Goal: Task Accomplishment & Management: Complete application form

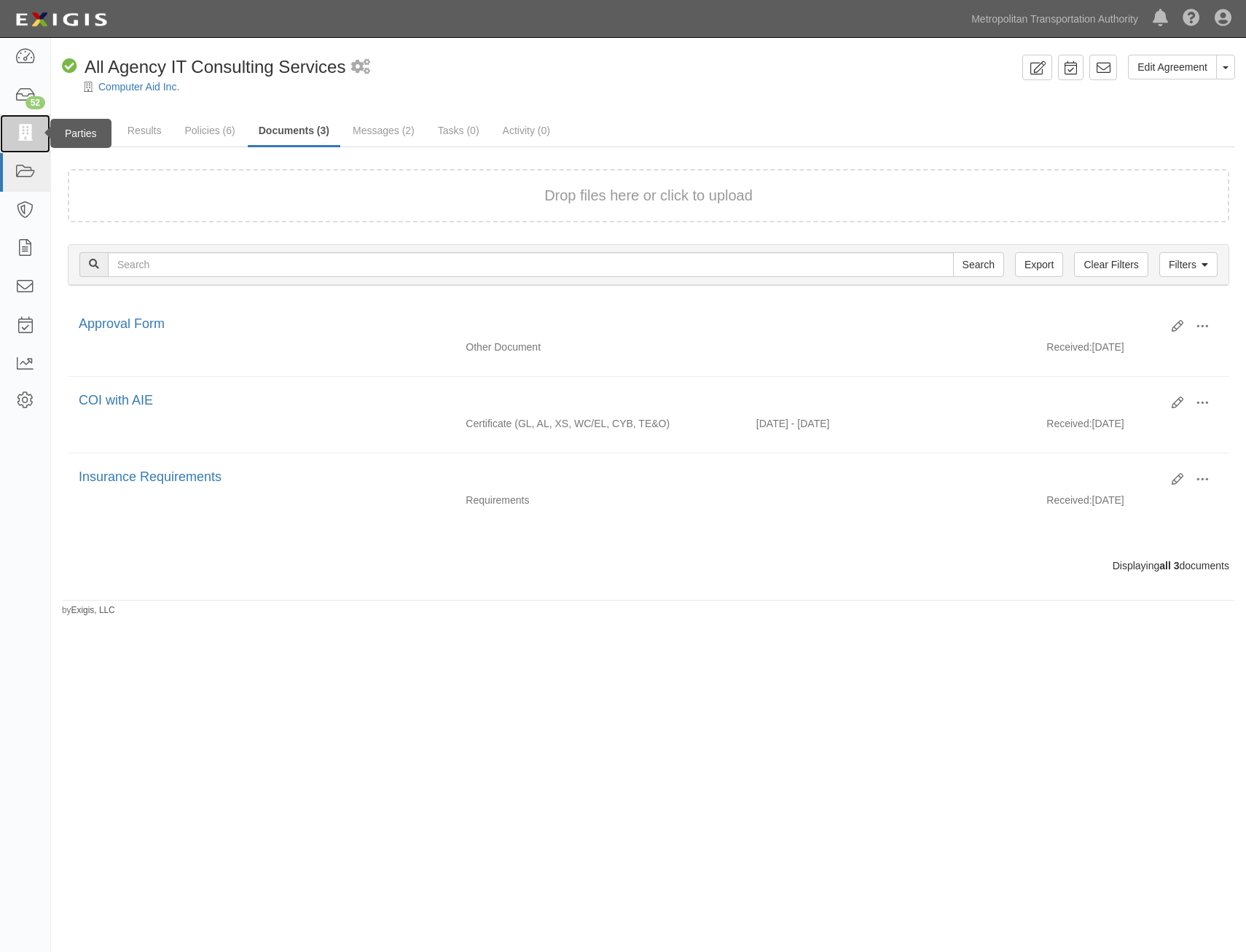
click at [14, 128] on link at bounding box center [25, 133] width 50 height 39
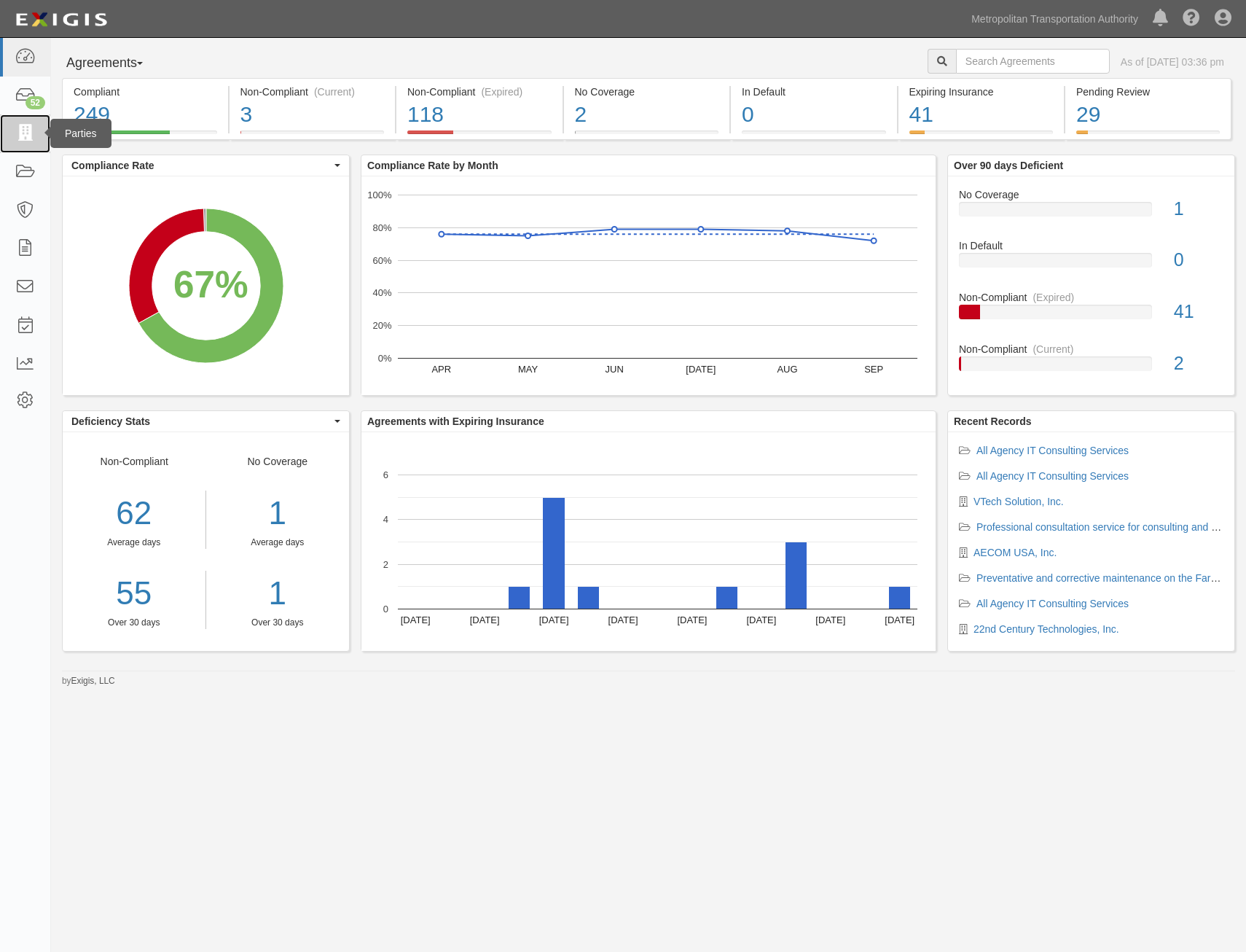
click at [7, 136] on link at bounding box center [25, 133] width 50 height 39
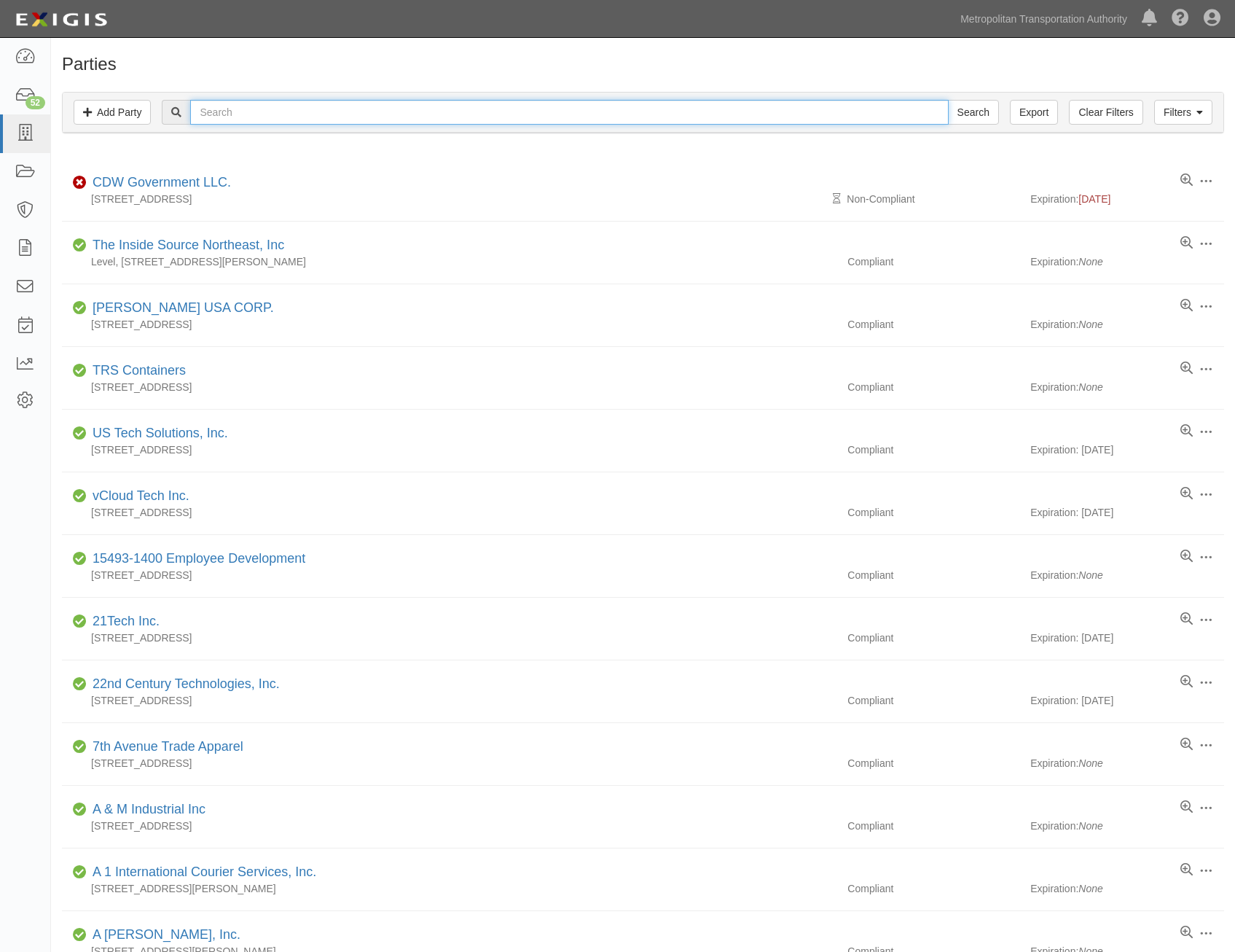
click at [366, 111] on input "text" at bounding box center [569, 112] width 758 height 25
type input "spruce"
click at [948, 99] on input "Search" at bounding box center [974, 112] width 51 height 25
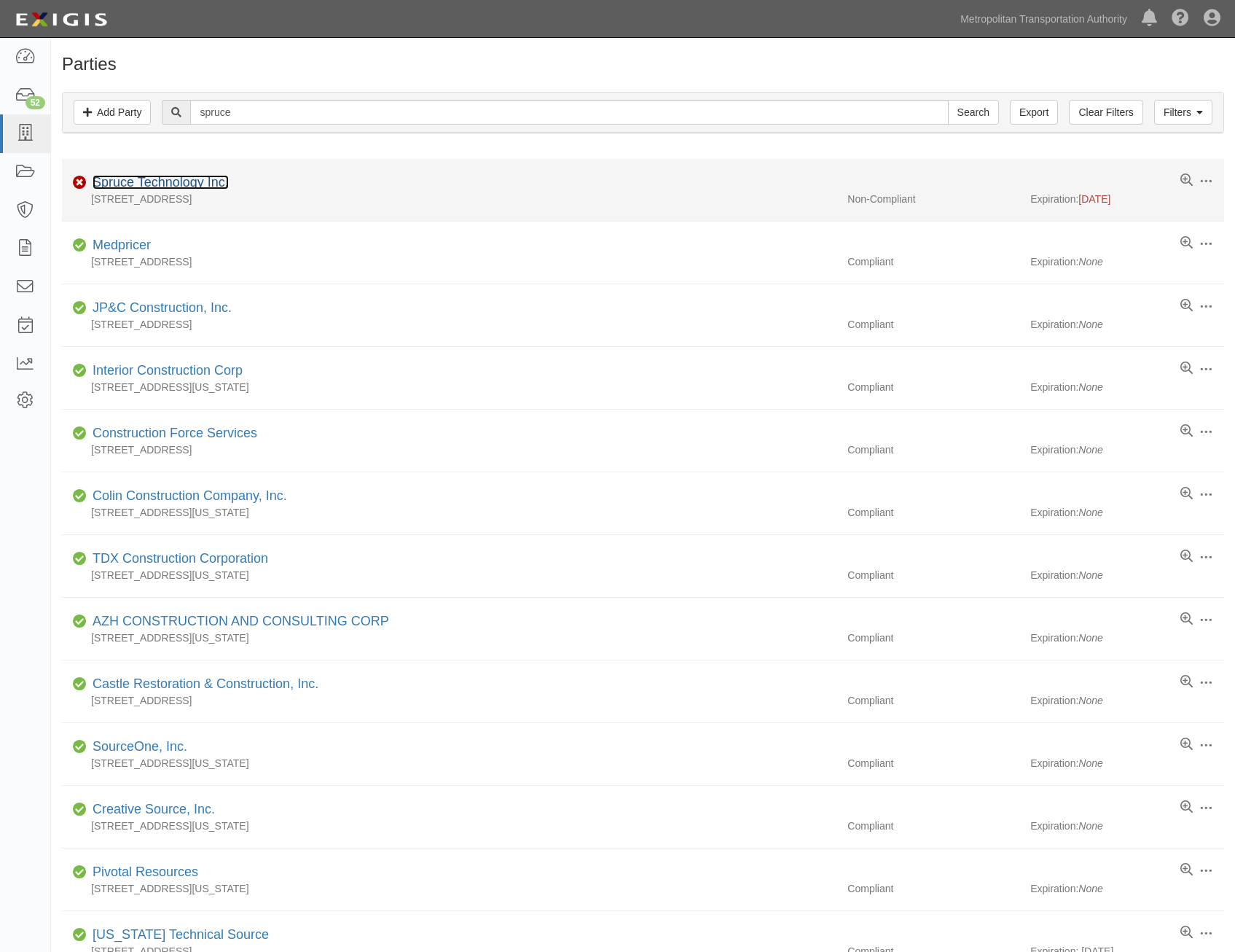
click at [202, 181] on link "Spruce Technology Inc." at bounding box center [161, 183] width 136 height 15
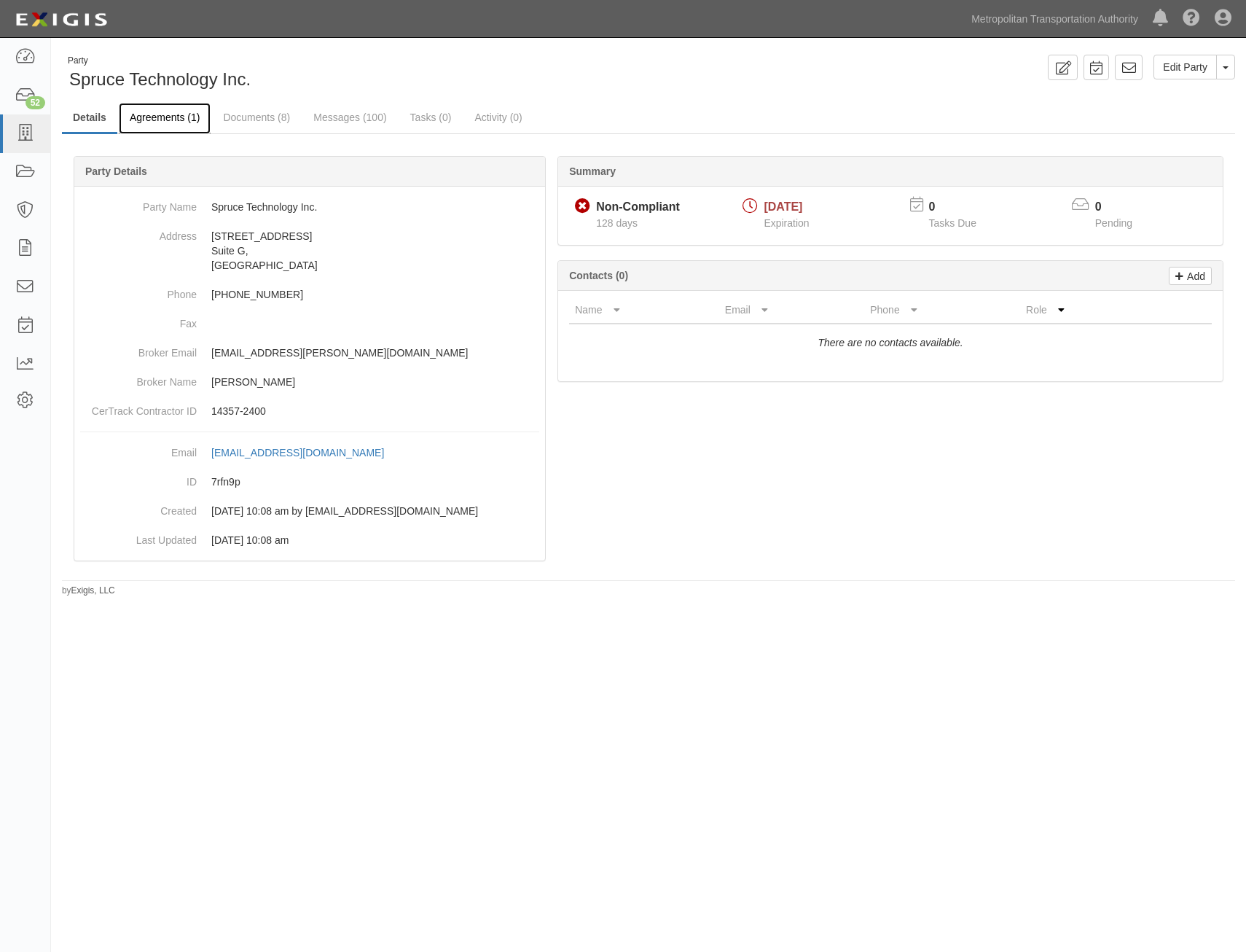
click at [140, 118] on link "Agreements (1)" at bounding box center [164, 118] width 92 height 31
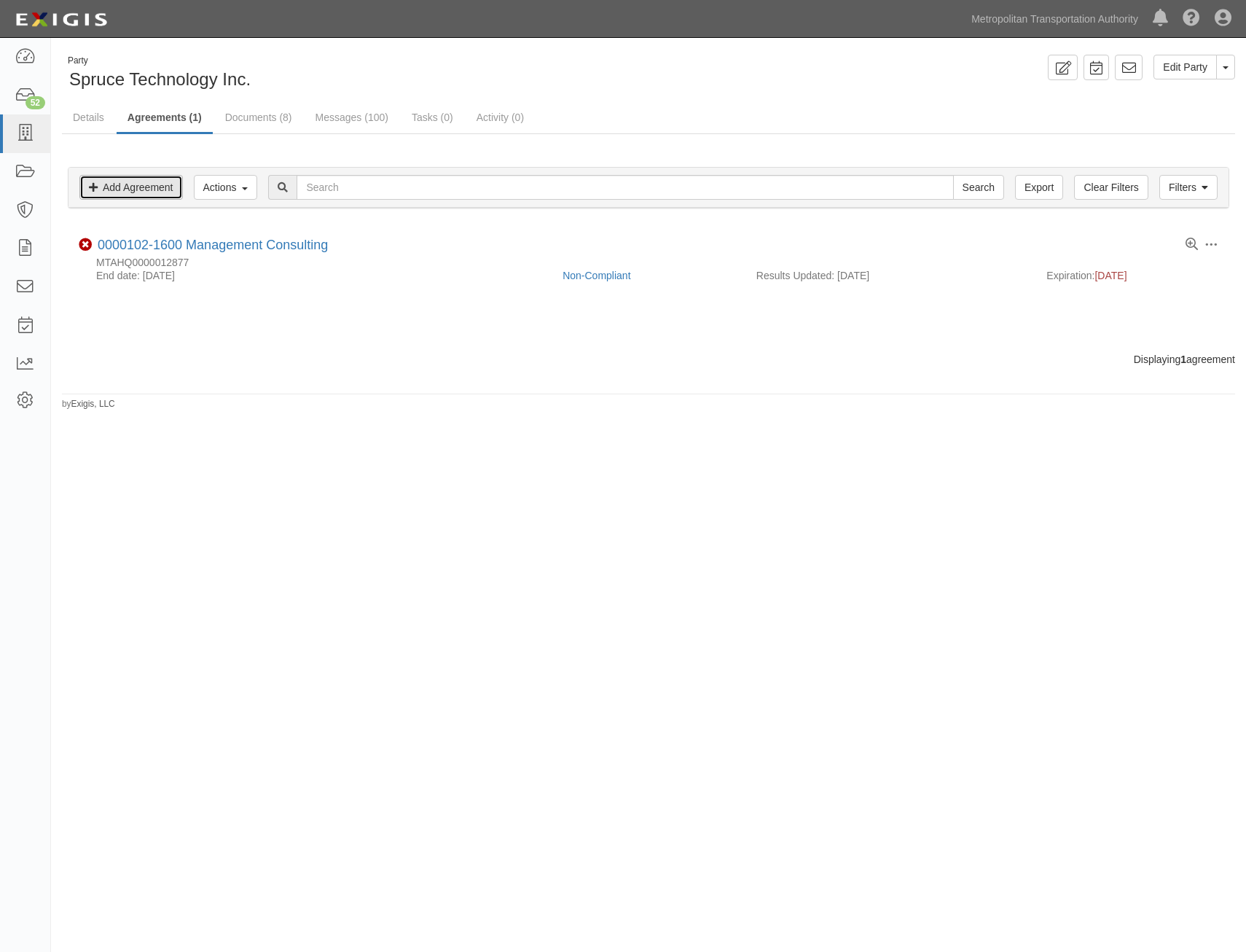
click at [173, 183] on link "Add Agreement" at bounding box center [132, 187] width 104 height 25
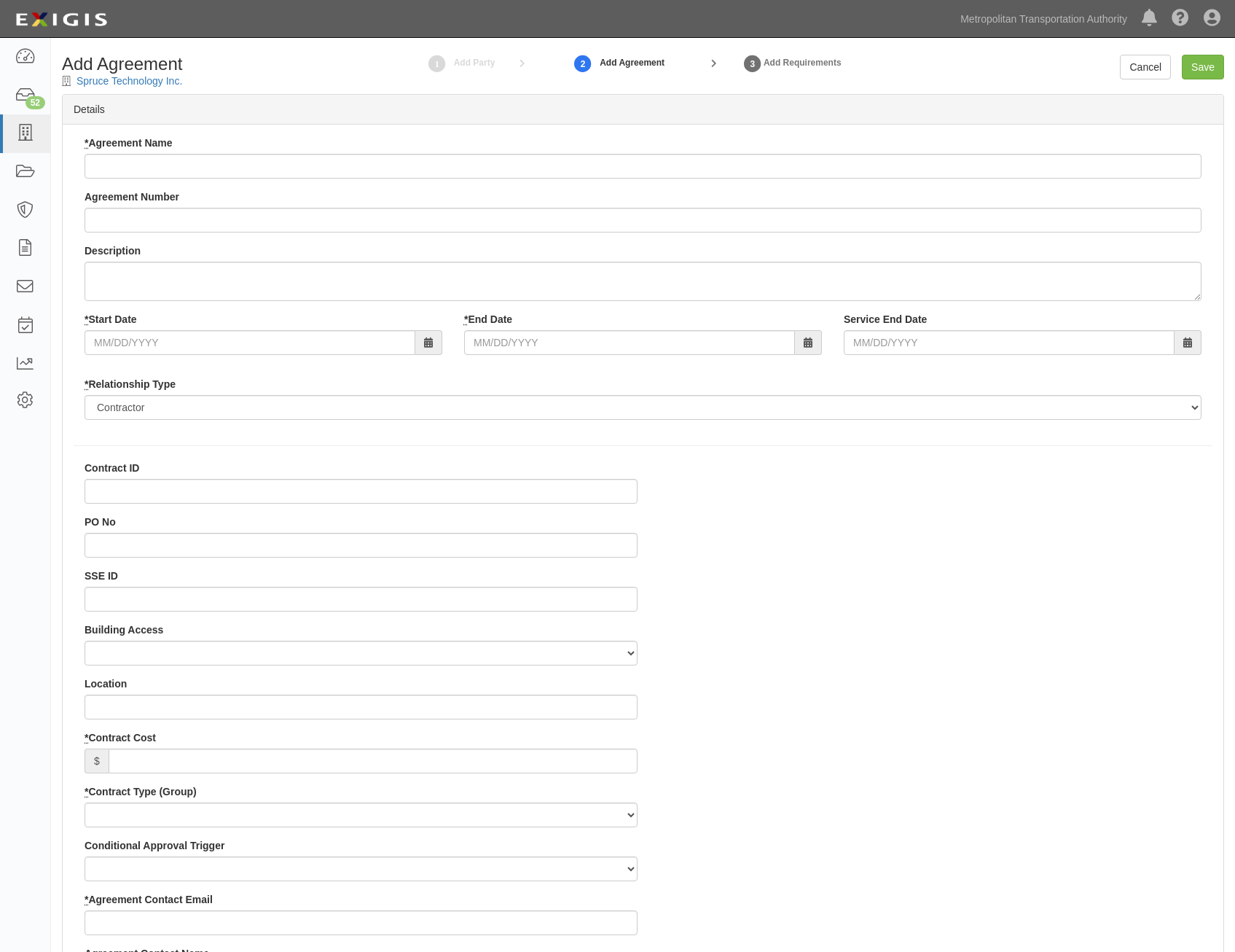
select select
click at [565, 171] on input "* Agreement Name" at bounding box center [643, 166] width 1117 height 25
paste input "All Agency IT Consulting Services"
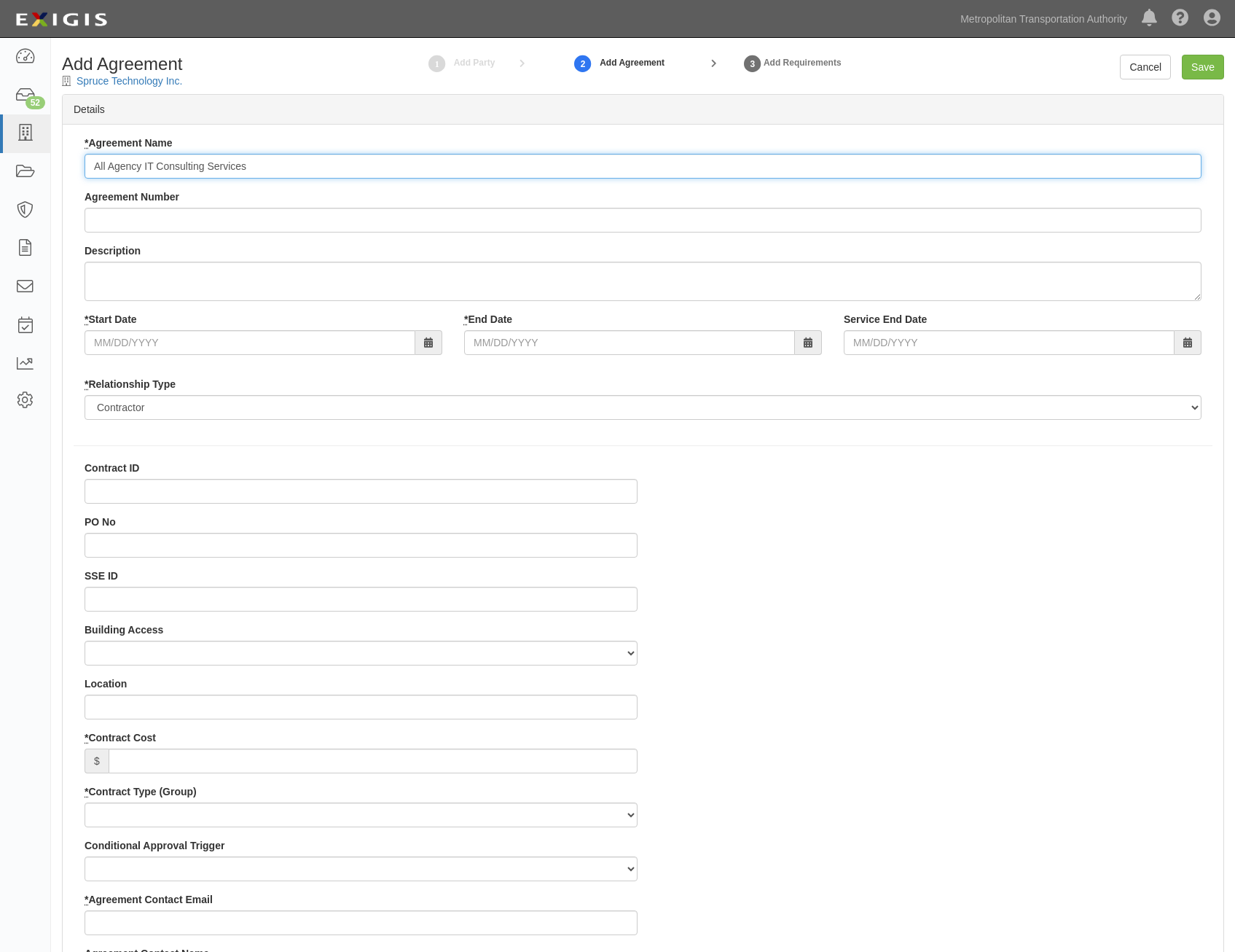
type input "All Agency IT Consulting Services"
click at [488, 220] on input "Agreement Number" at bounding box center [643, 220] width 1117 height 25
paste input "0000021540"
type input "0000021540"
click at [368, 342] on input "* Start Date" at bounding box center [250, 343] width 331 height 25
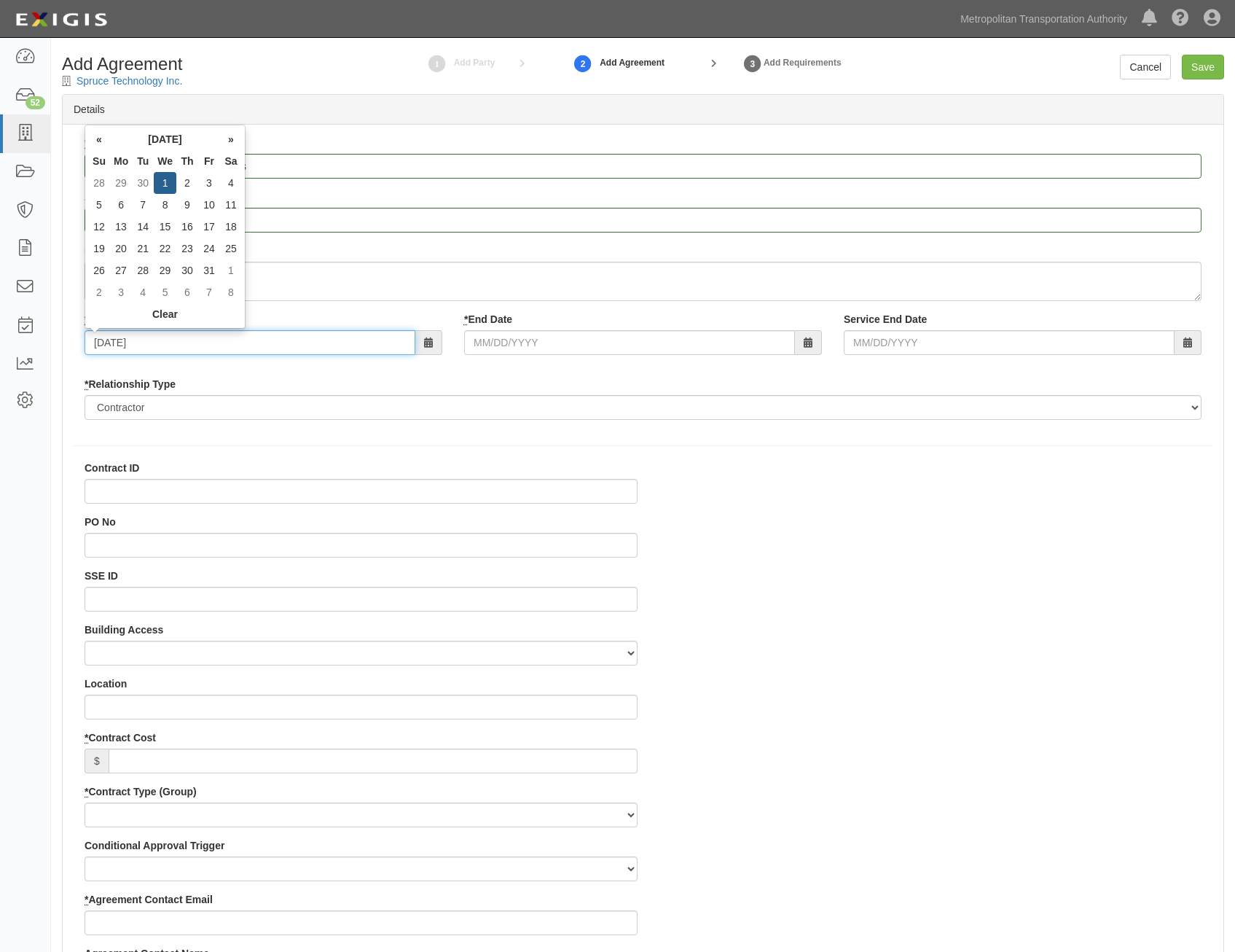
type input "07/01/2026"
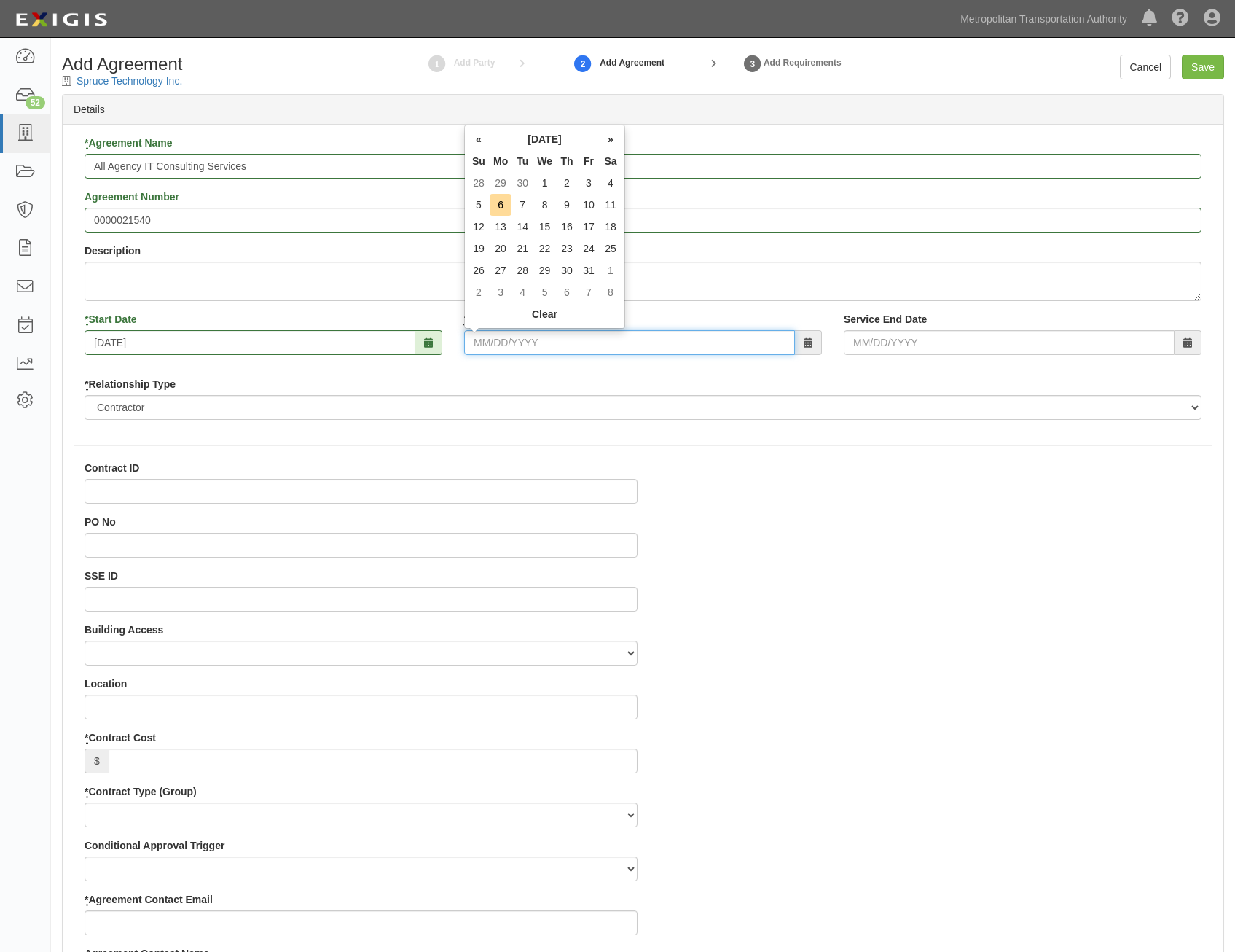
click at [550, 340] on input "* End Date" at bounding box center [630, 343] width 331 height 25
type input "07/07/2036"
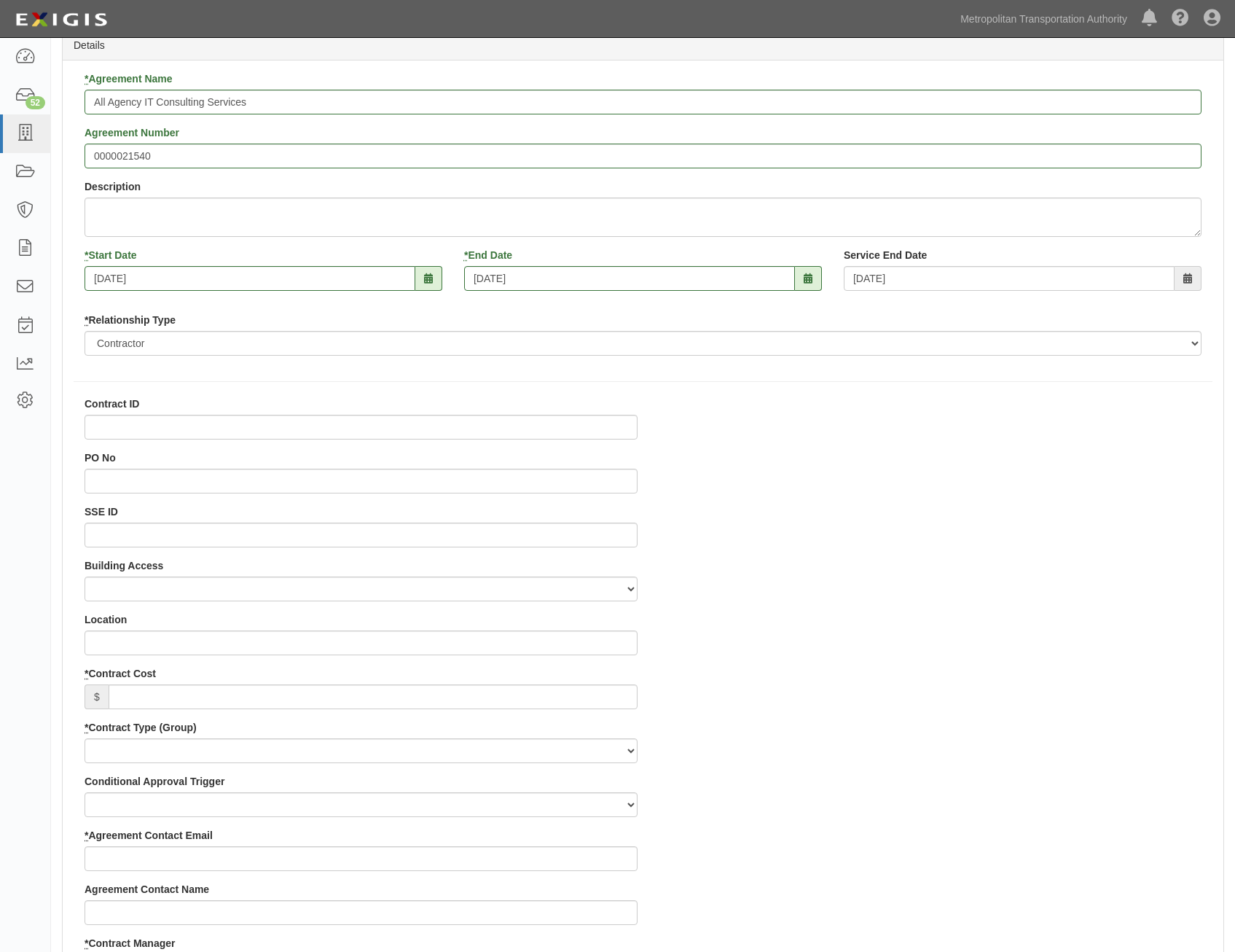
scroll to position [146, 0]
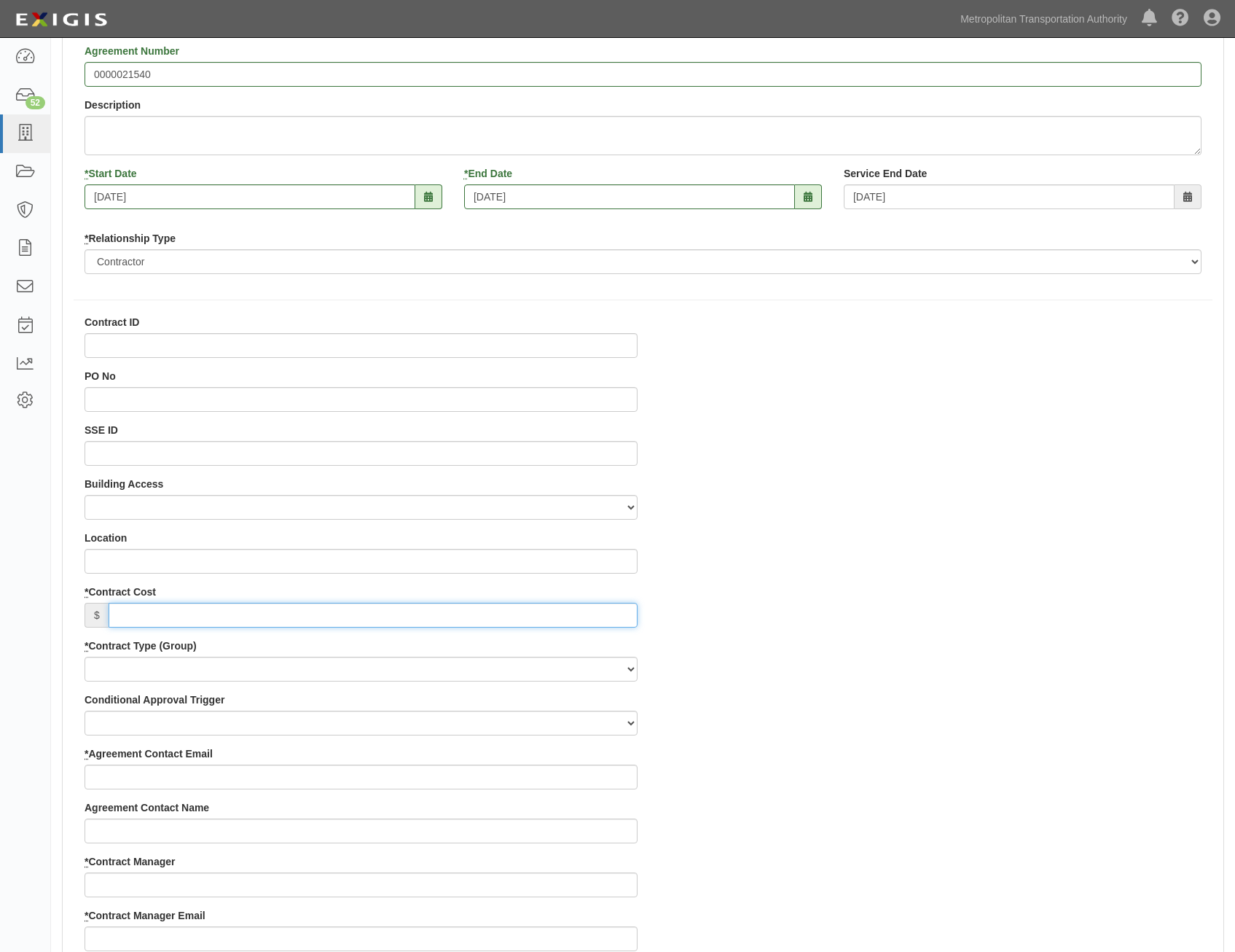
click at [613, 616] on input "* Contract Cost" at bounding box center [372, 615] width 529 height 25
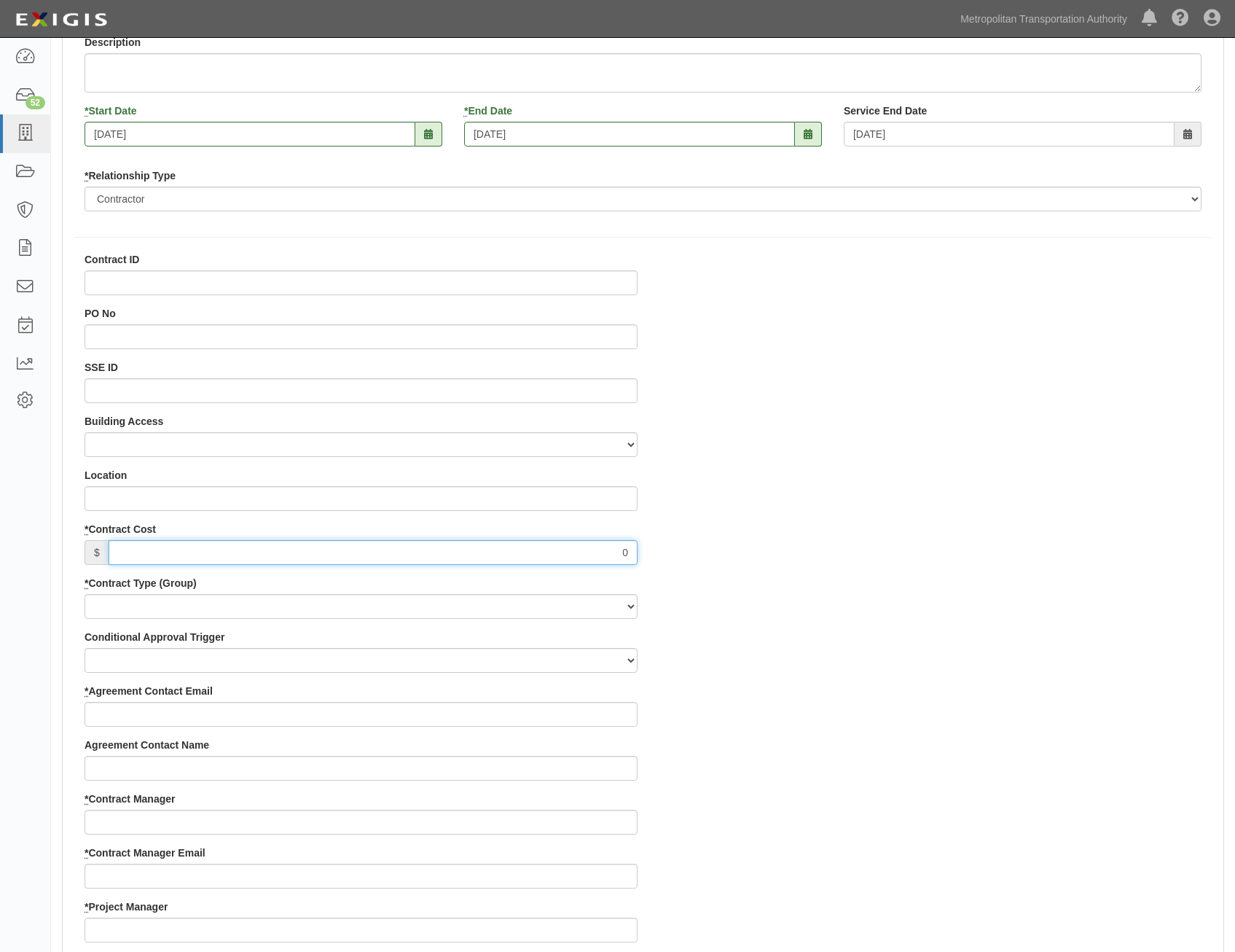
scroll to position [437, 0]
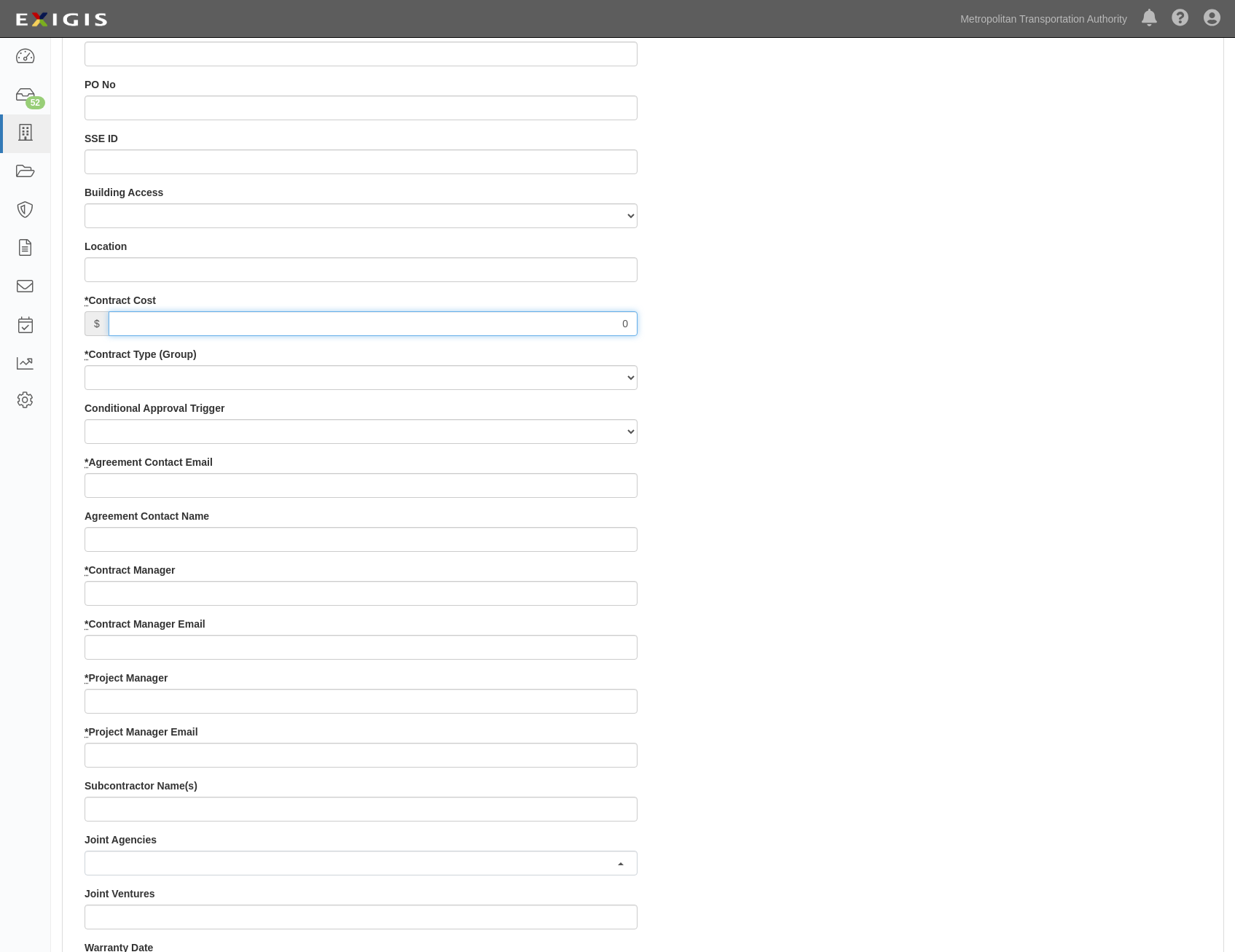
type input "0"
click at [544, 376] on select "Capital Operating Not for Benefit (incls. FA, Entry Permits) Real Estate Other" at bounding box center [361, 377] width 553 height 25
select select "122"
click at [85, 365] on select "Capital Operating Not for Benefit (incls. FA, Entry Permits) Real Estate Other" at bounding box center [361, 377] width 553 height 25
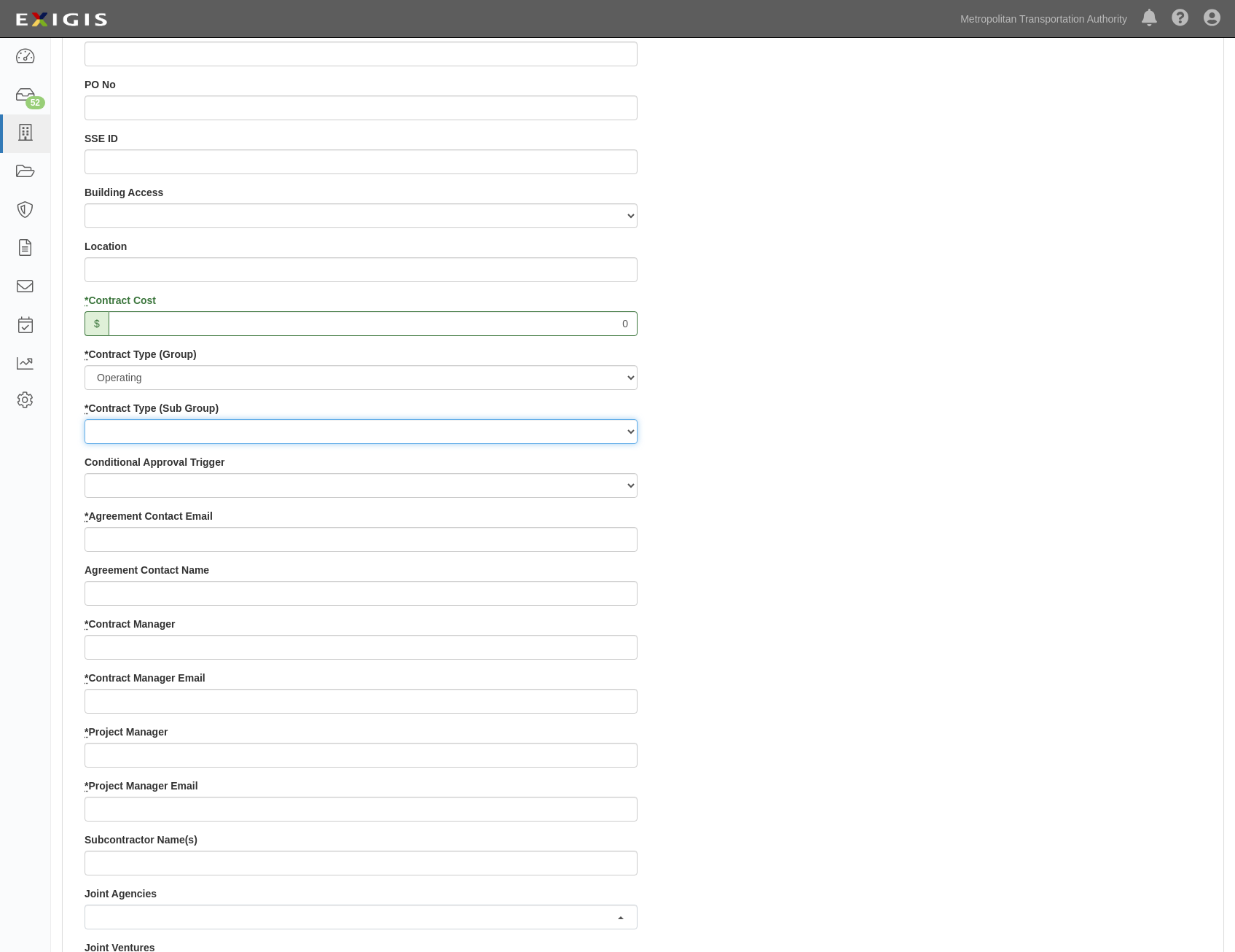
click at [548, 436] on select "Construction Loan / Test and Demo Maintenance Painting Personal Services Contra…" at bounding box center [361, 432] width 553 height 25
select select "249"
click at [85, 419] on select "Construction Loan / Test and Demo Maintenance Painting Personal Services Contra…" at bounding box center [361, 432] width 553 height 25
click at [556, 545] on input "* Agreement Contact Email" at bounding box center [361, 539] width 553 height 25
paste input "nhanerfeld@sprucetech.com"
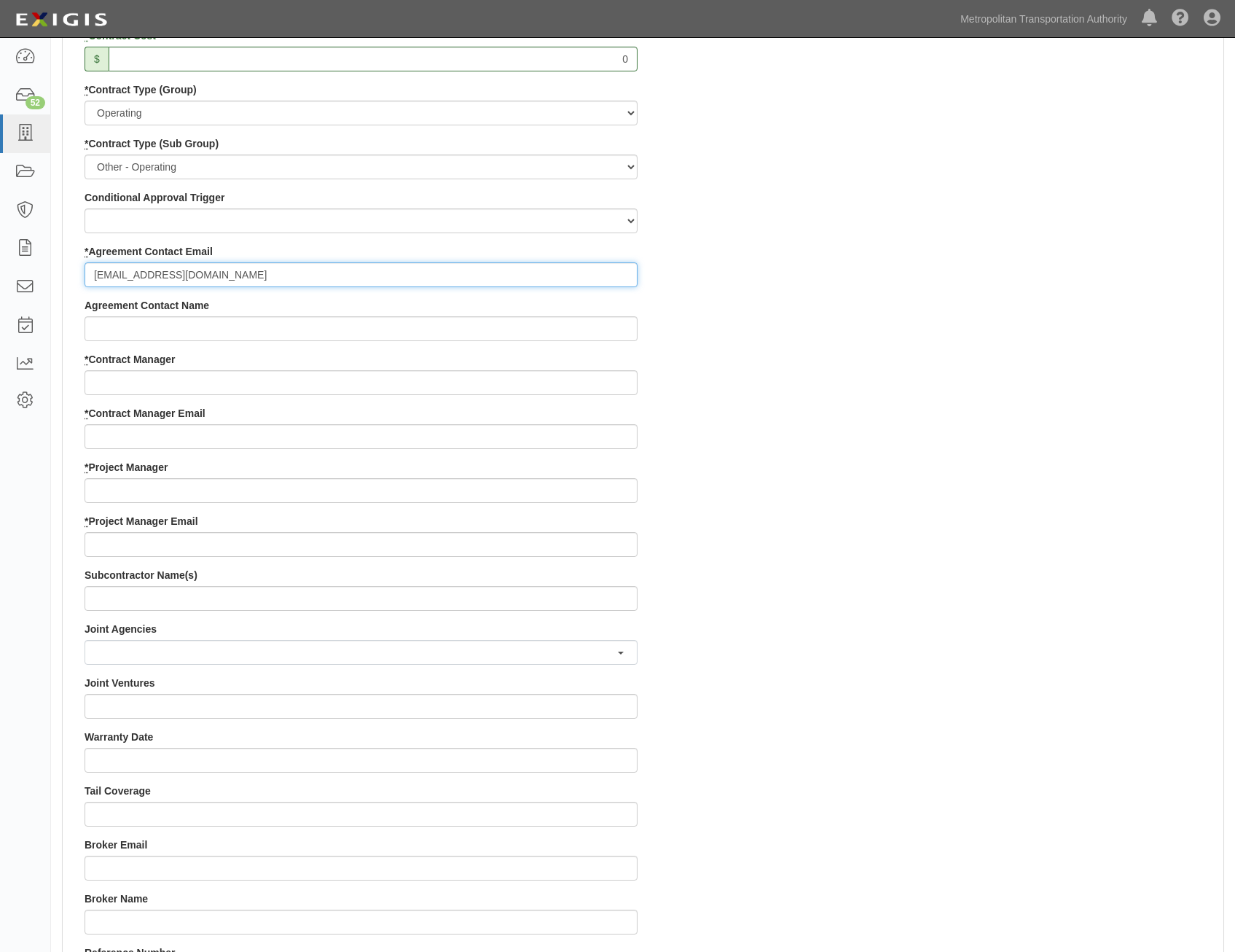
scroll to position [728, 0]
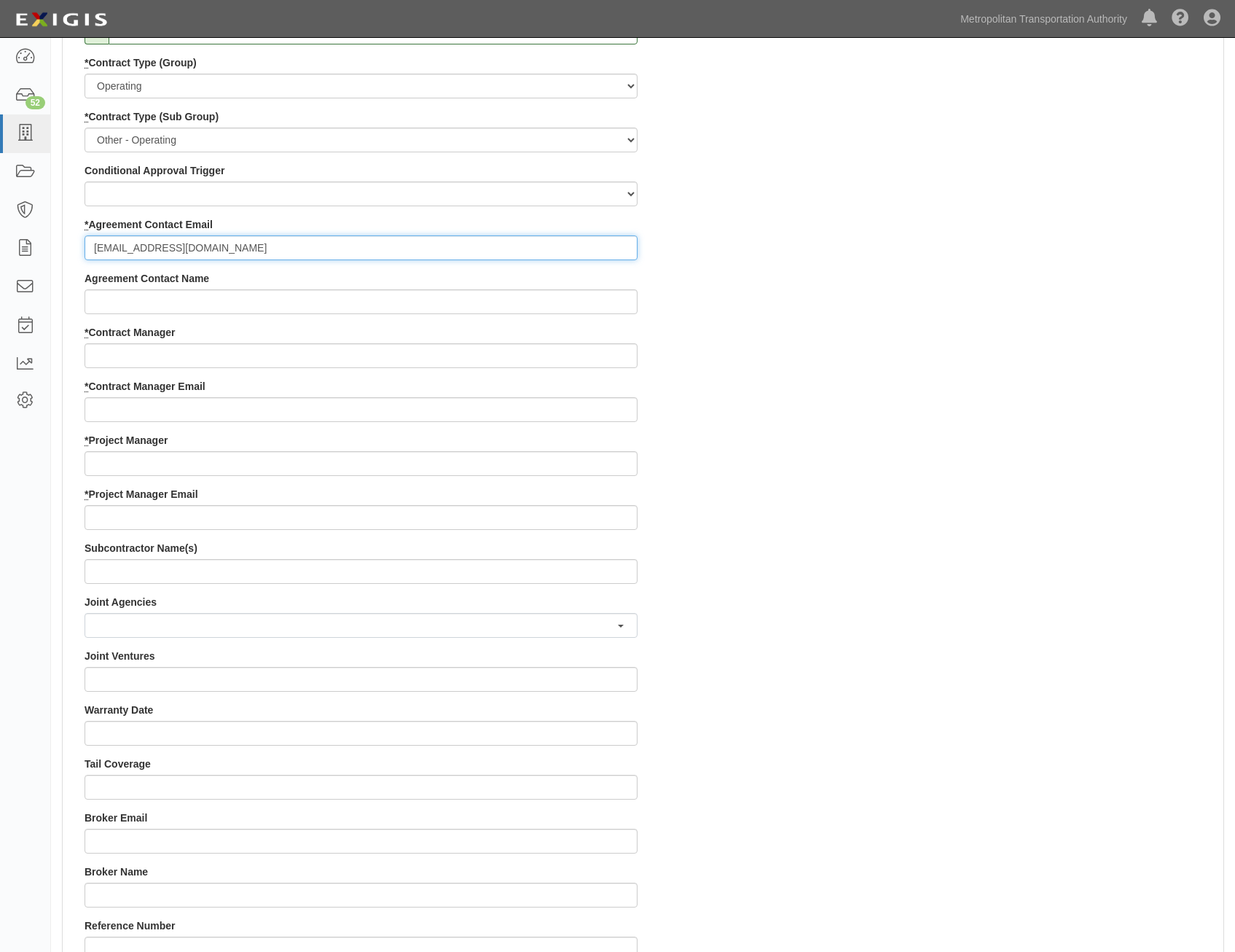
type input "nhanerfeld@sprucetech.com"
click at [534, 346] on input "* Contract Manager" at bounding box center [361, 355] width 553 height 25
paste input "Jimmy Quispe"
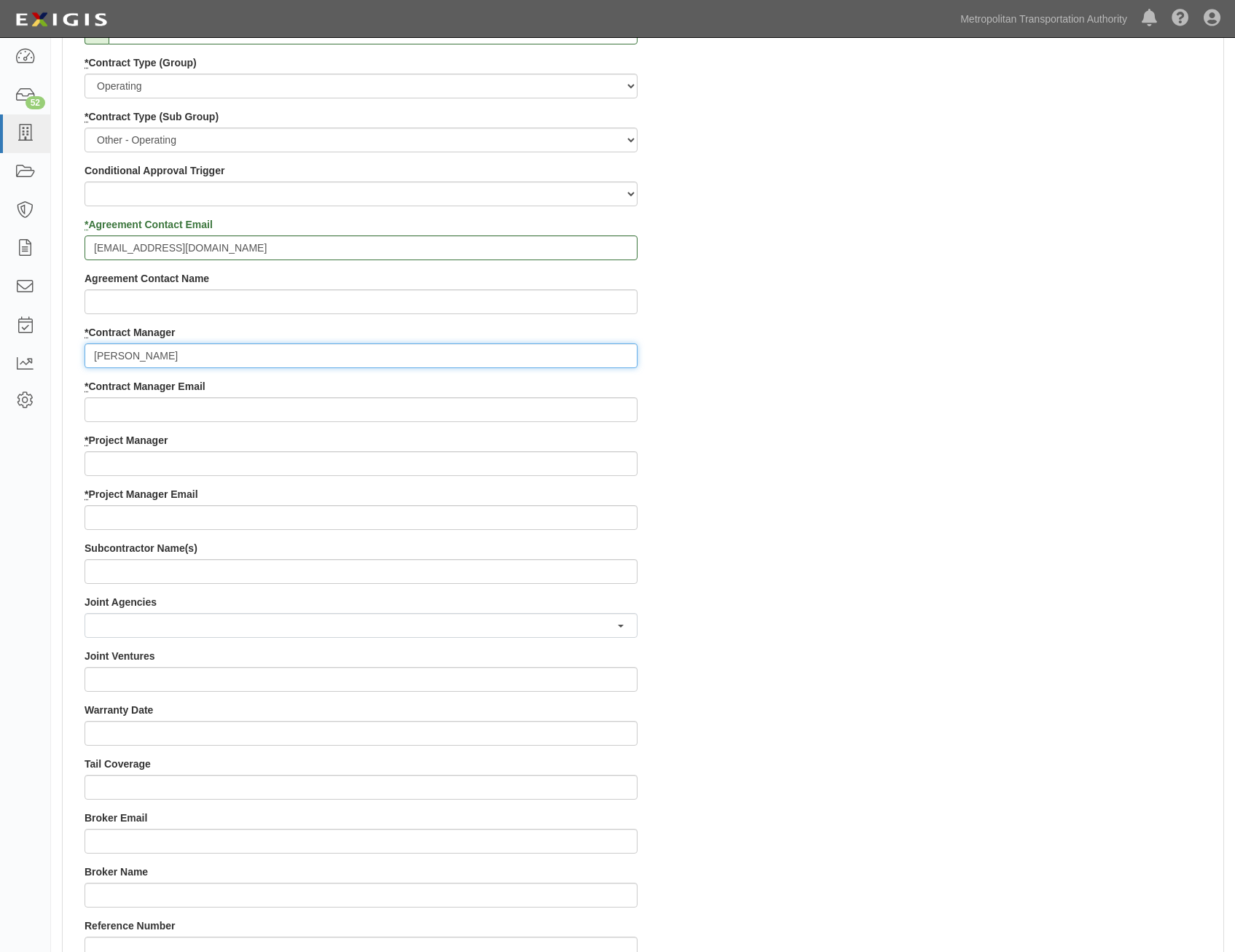
type input "Jimmy Quispe"
click at [514, 423] on div "Contract ID PO No SSE ID Building Access 2 Broadway 341/345/347 BREP 333 Other …" at bounding box center [361, 432] width 575 height 1402
click at [527, 414] on input "* Contract Manager Email" at bounding box center [361, 409] width 553 height 25
paste input "Jimmy.quispe-consultant@mtabsc.org"
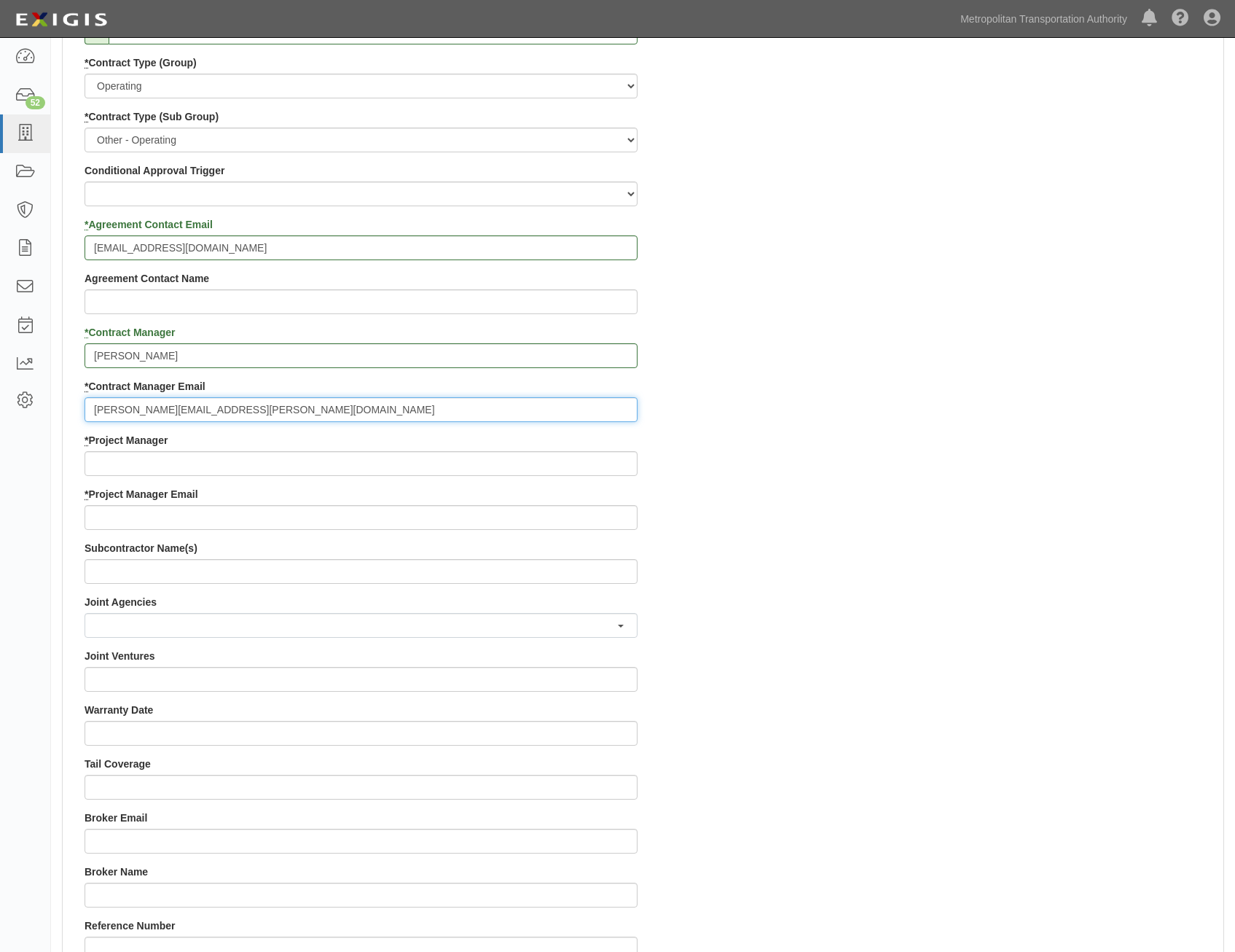
type input "Jimmy.quispe-consultant@mtabsc.org"
click at [542, 459] on input "* Project Manager" at bounding box center [361, 464] width 553 height 25
paste input "Doug Krainman"
type input "Doug Krainman"
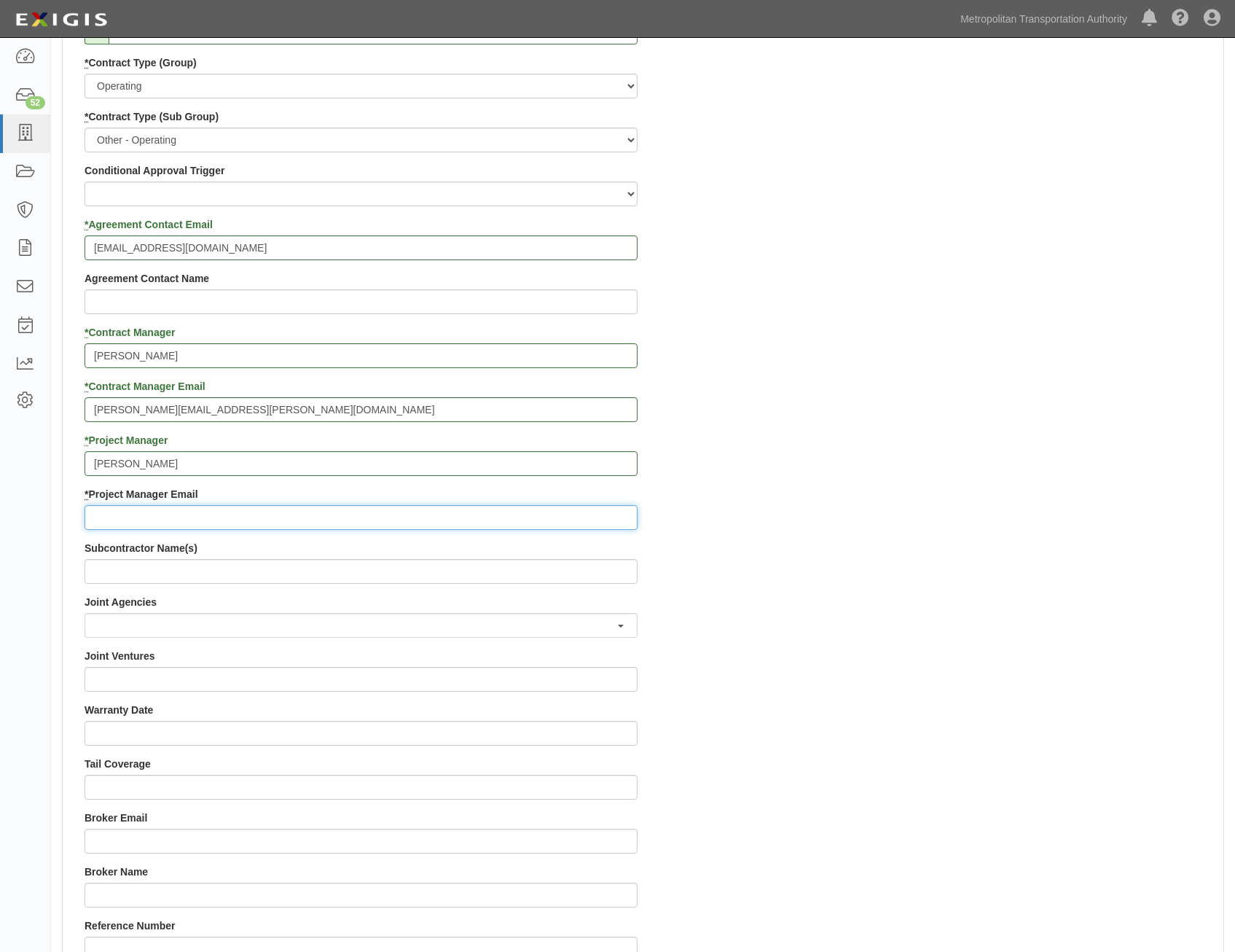
drag, startPoint x: 541, startPoint y: 527, endPoint x: 562, endPoint y: 517, distance: 23.3
click at [541, 527] on input "* Project Manager Email" at bounding box center [361, 517] width 553 height 25
paste input "doug.krainman@mtahq.org"
type input "doug.krainman@mtahq.org"
click at [890, 561] on div "Contract ID PO No SSE ID Building Access 2 Broadway 341/345/347 BREP 333 Other …" at bounding box center [643, 432] width 1161 height 1402
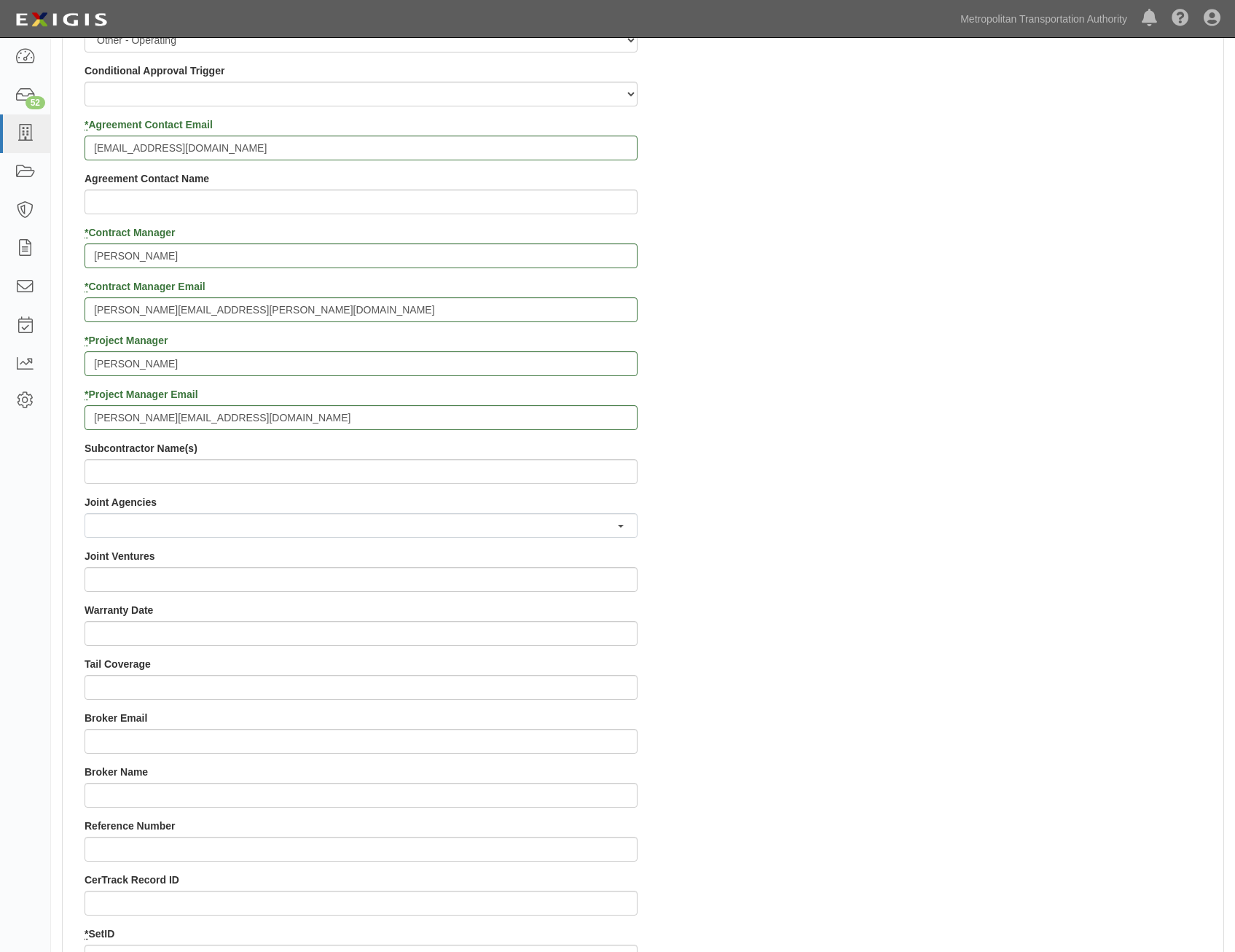
scroll to position [1166, 0]
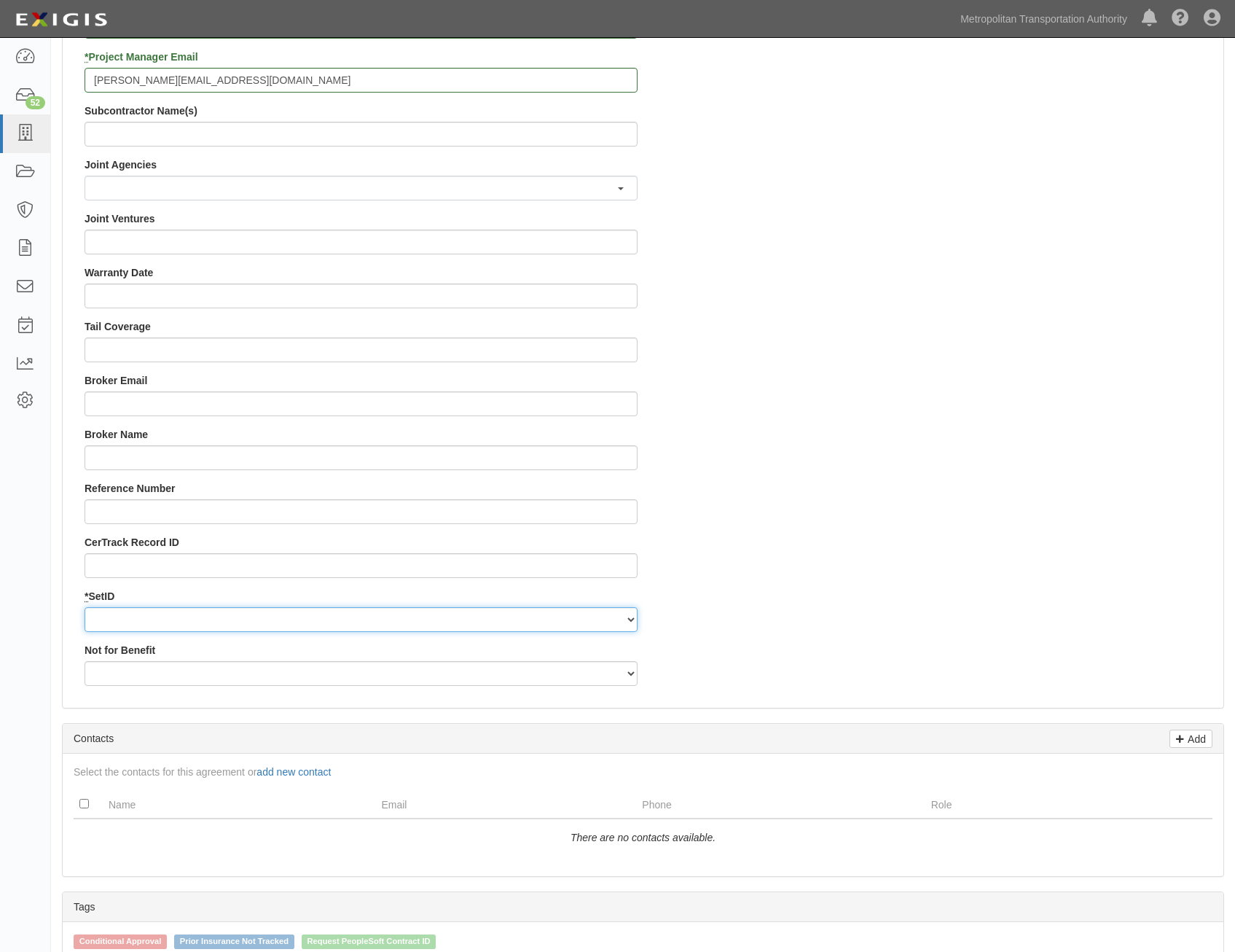
drag, startPoint x: 546, startPoint y: 617, endPoint x: 548, endPoint y: 631, distance: 14.1
click at [546, 617] on select "MTAHQ" at bounding box center [361, 619] width 553 height 25
select select "96"
click at [85, 607] on select "MTAHQ" at bounding box center [361, 619] width 553 height 25
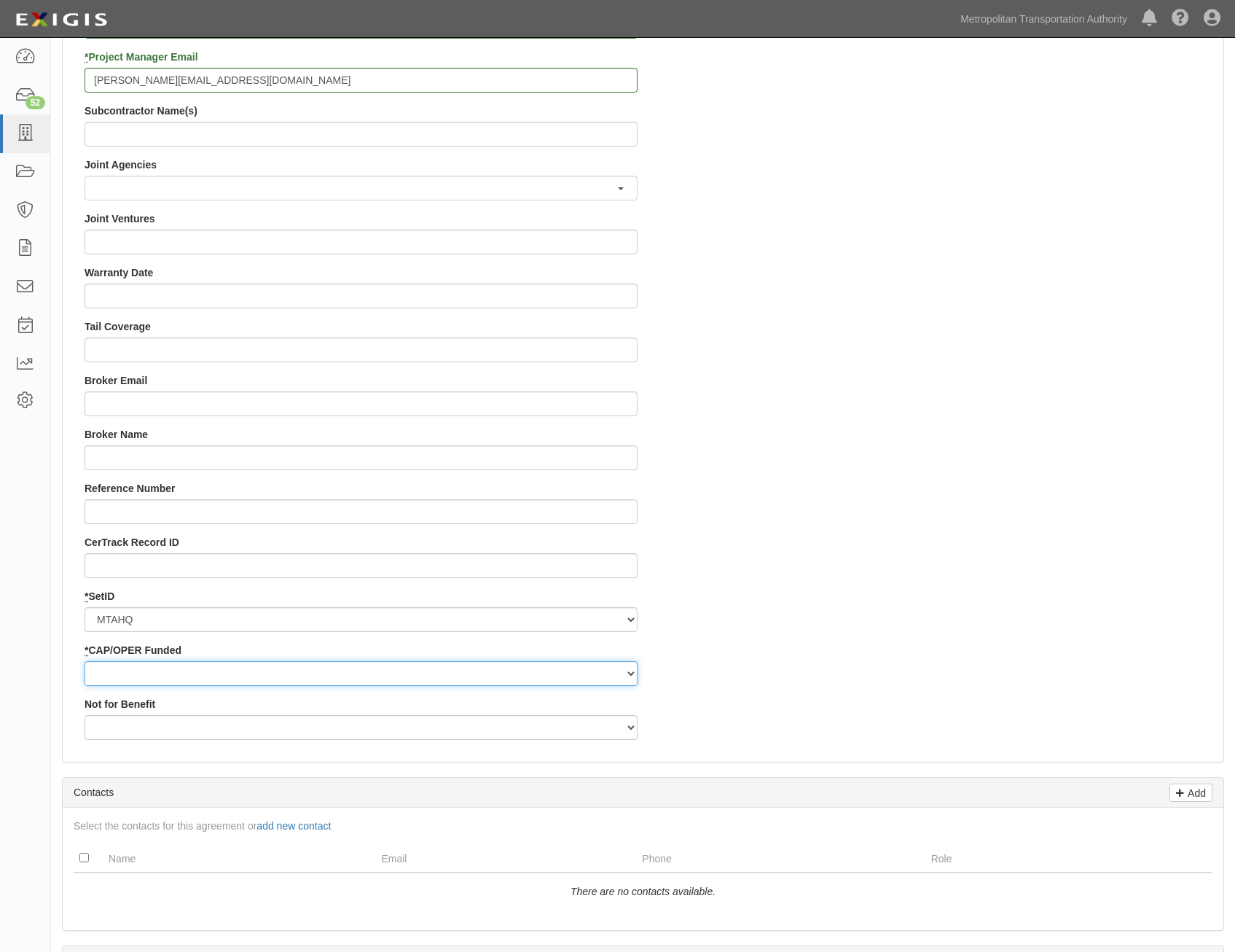
click at [533, 672] on select "Capital Operating" at bounding box center [361, 673] width 553 height 25
select select "347"
click at [85, 661] on select "Capital Operating" at bounding box center [361, 673] width 553 height 25
click at [897, 622] on div "Contract ID PO No SSE ID Building Access 2 Broadway 341/345/347 BREP 333 Other …" at bounding box center [643, 22] width 1161 height 1456
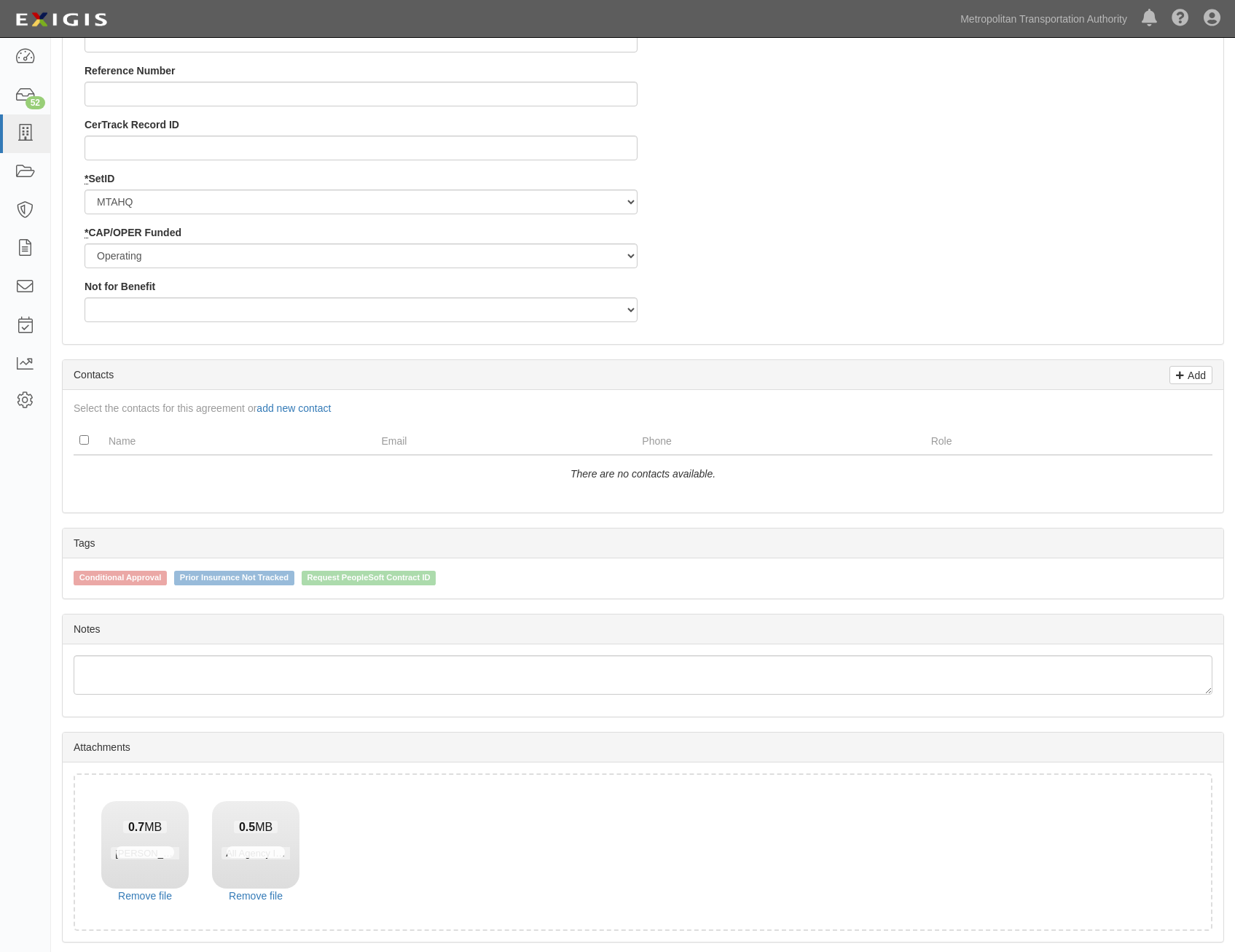
scroll to position [1634, 0]
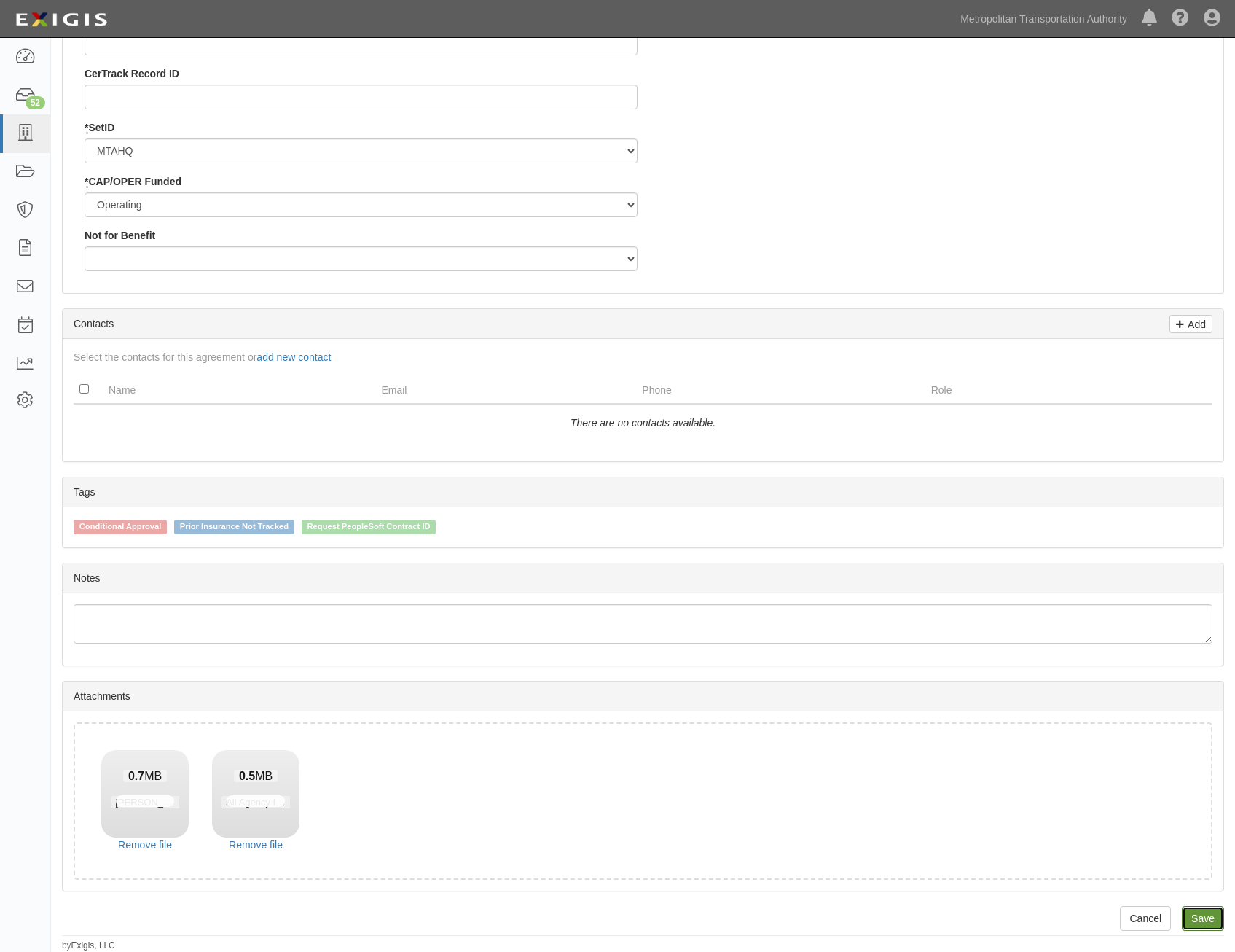
click at [1202, 910] on link "Save" at bounding box center [1203, 918] width 42 height 25
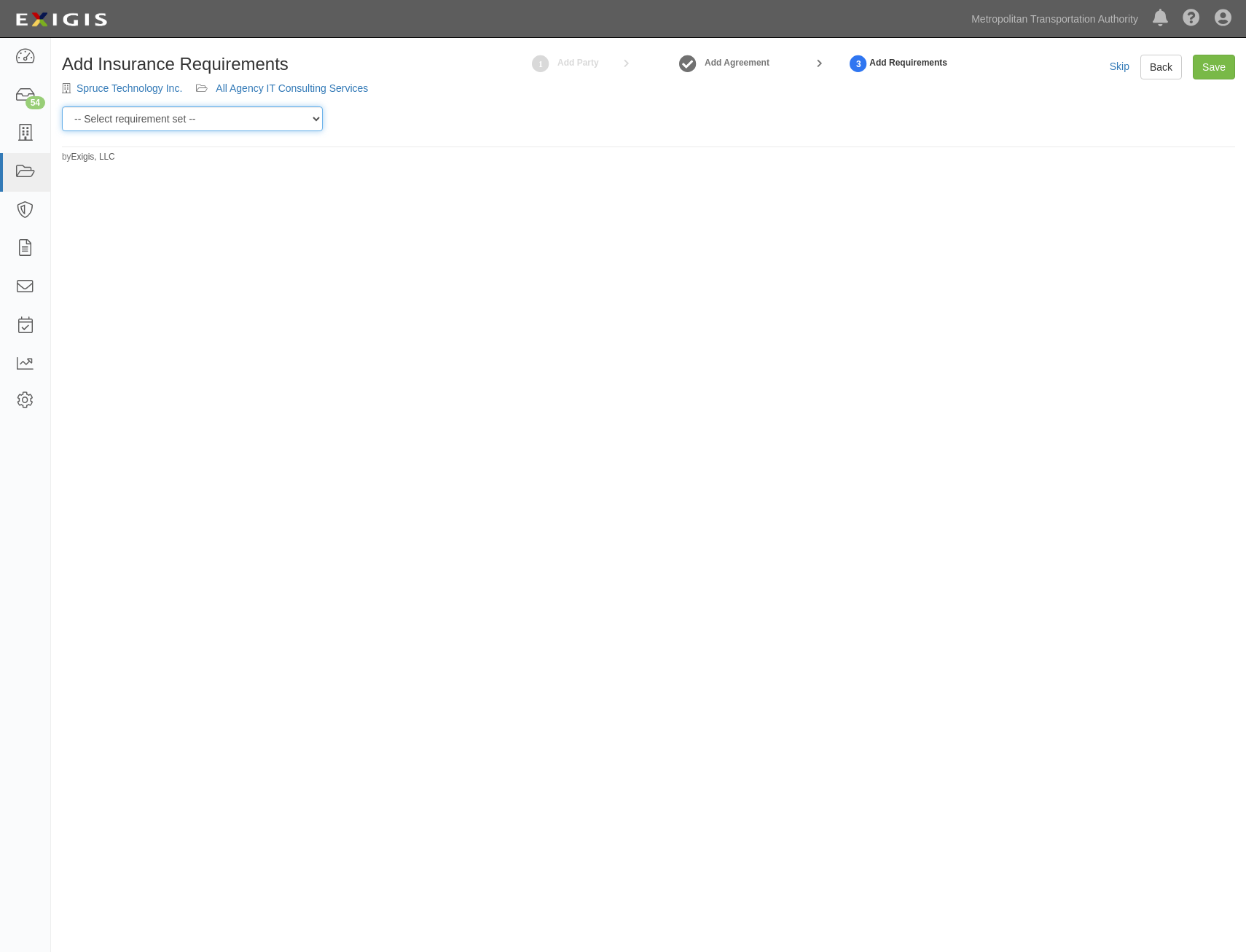
click at [217, 120] on select "-- Select requirement set -- Basic Basic Enhanced Option for Operating Agreemen…" at bounding box center [192, 118] width 261 height 25
select select "7437"
click at [62, 106] on select "-- Select requirement set -- Basic Basic Enhanced Option for Operating Agreemen…" at bounding box center [192, 118] width 261 height 25
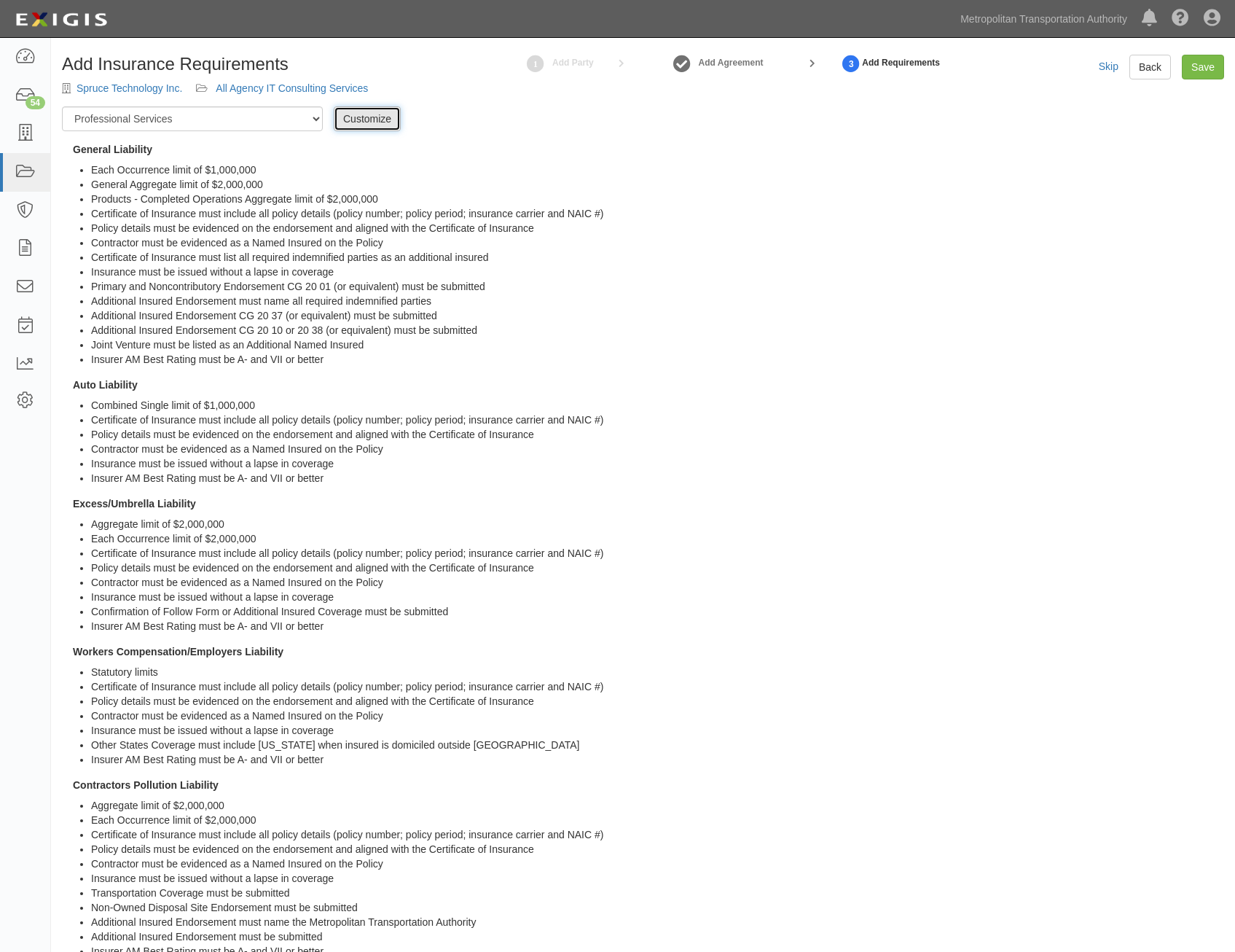
click at [375, 123] on link "Customize" at bounding box center [368, 118] width 67 height 25
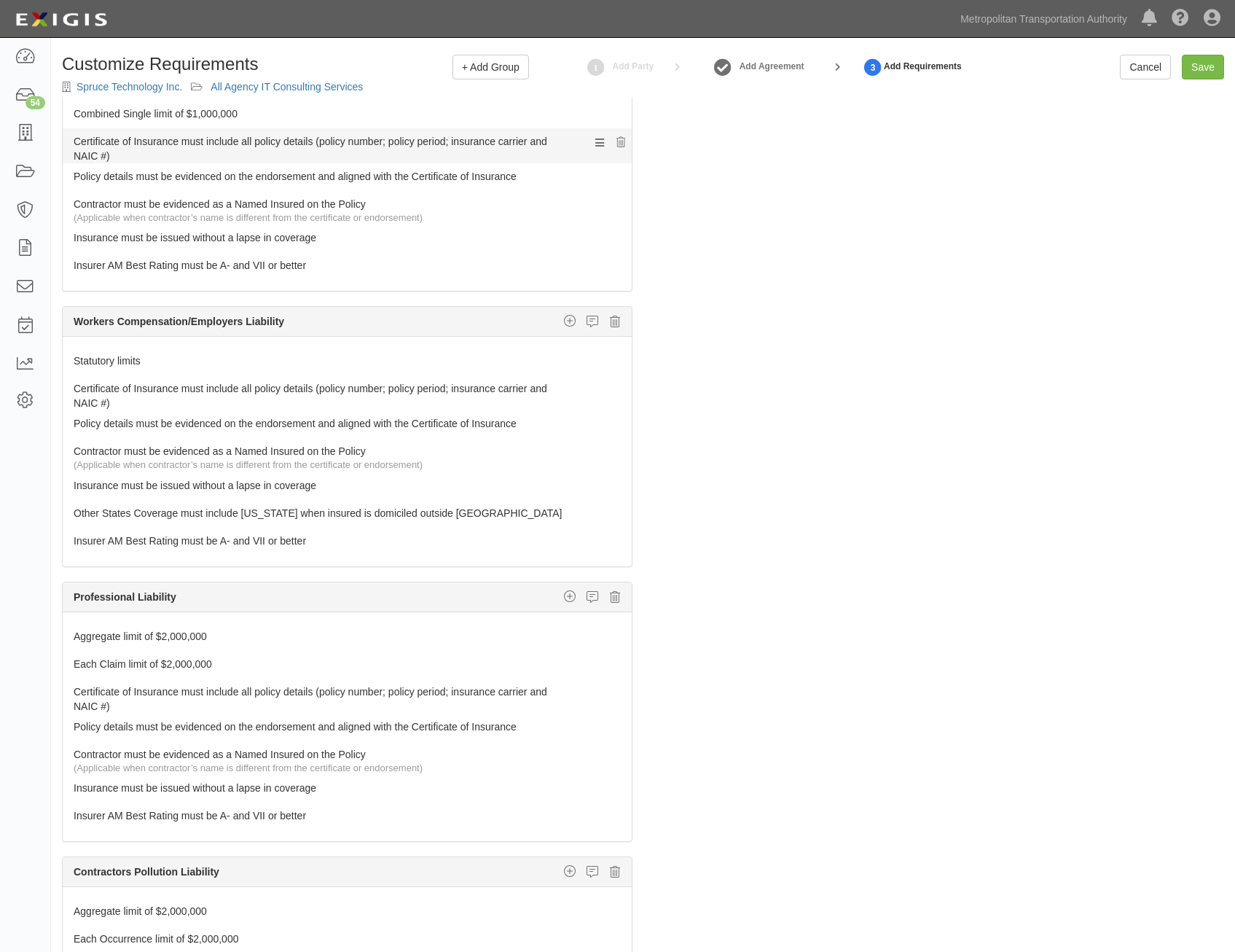
scroll to position [656, 0]
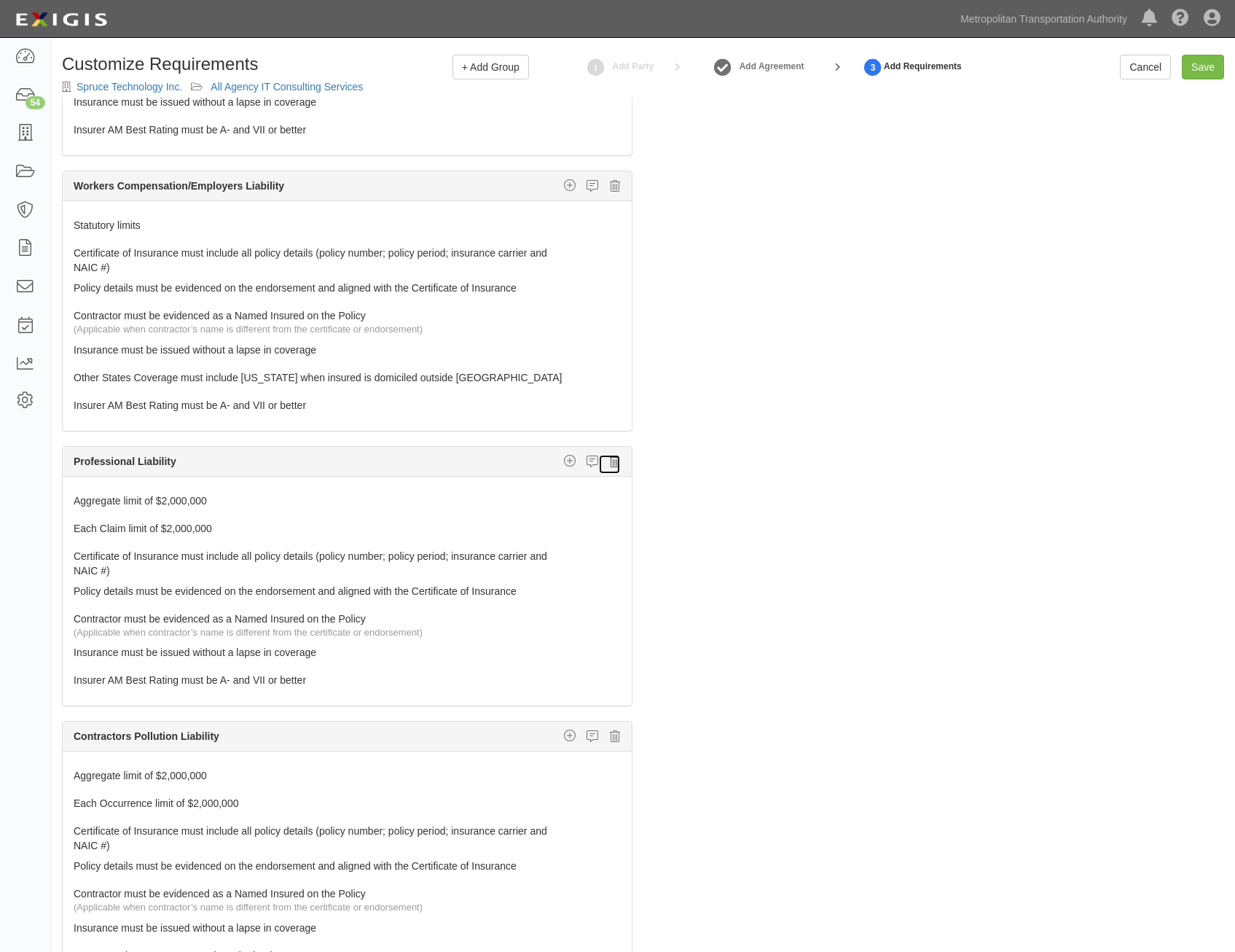
click at [610, 464] on icon at bounding box center [615, 461] width 10 height 13
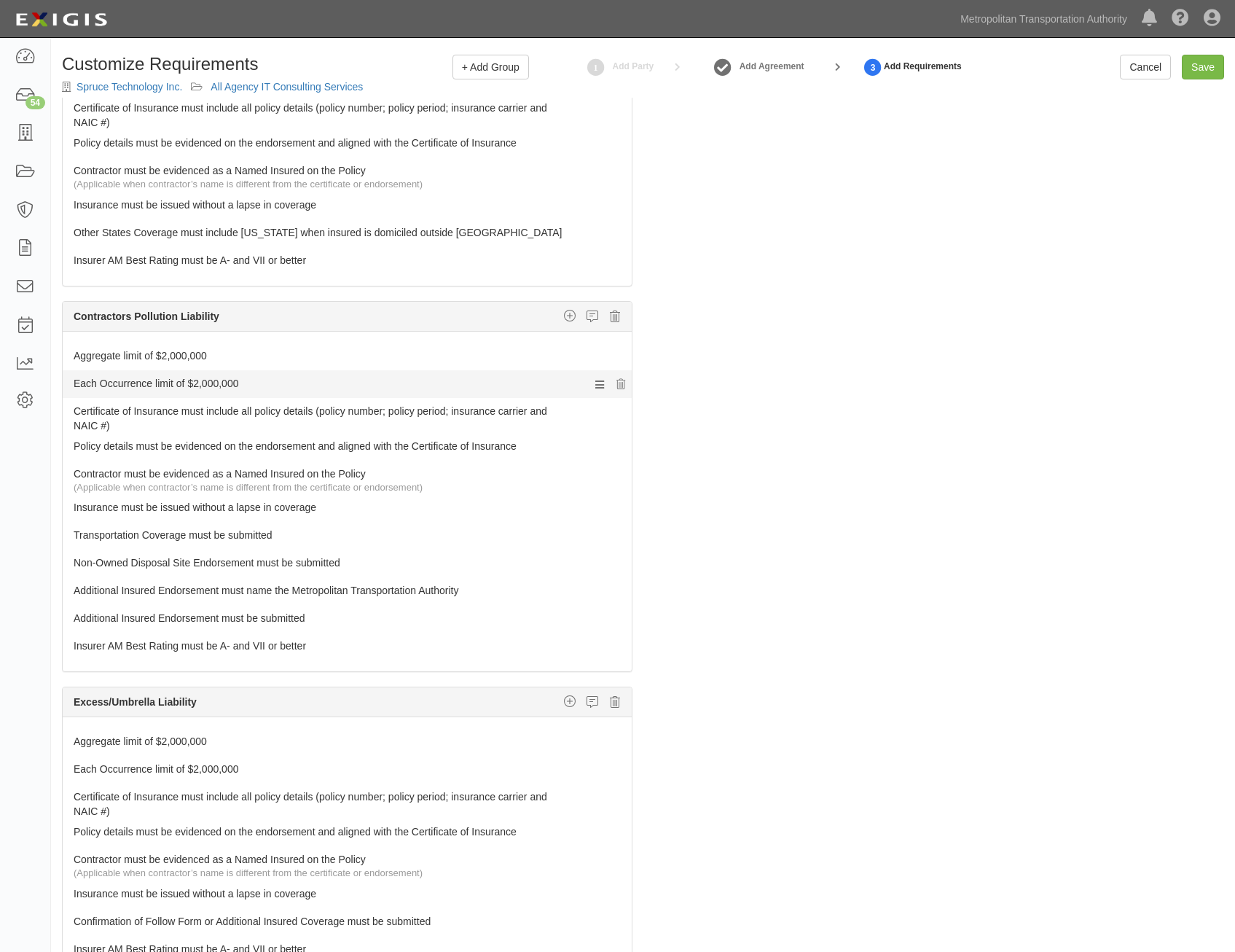
scroll to position [802, 0]
click at [610, 320] on icon at bounding box center [615, 316] width 10 height 13
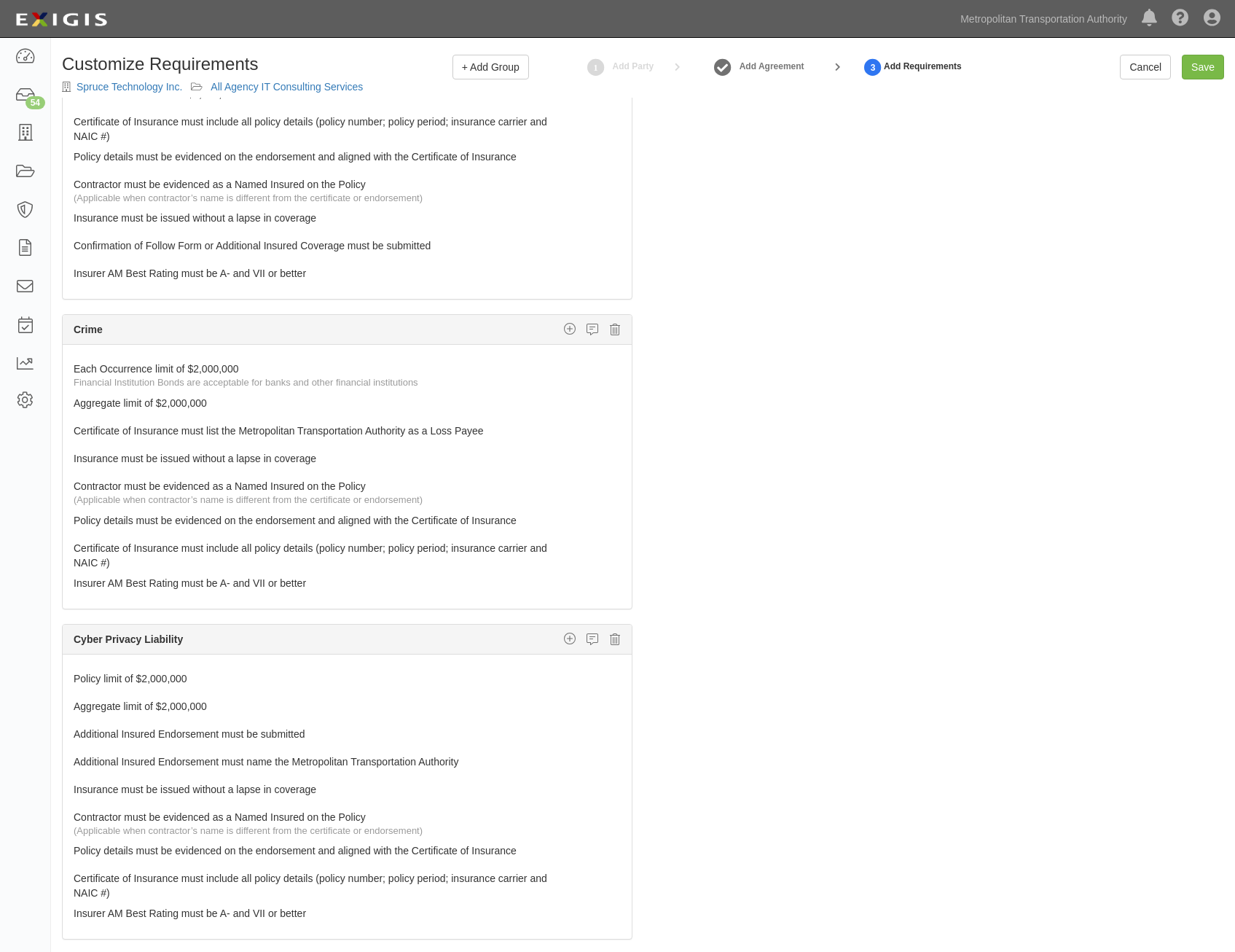
scroll to position [1093, 0]
click at [610, 330] on icon at bounding box center [615, 326] width 10 height 13
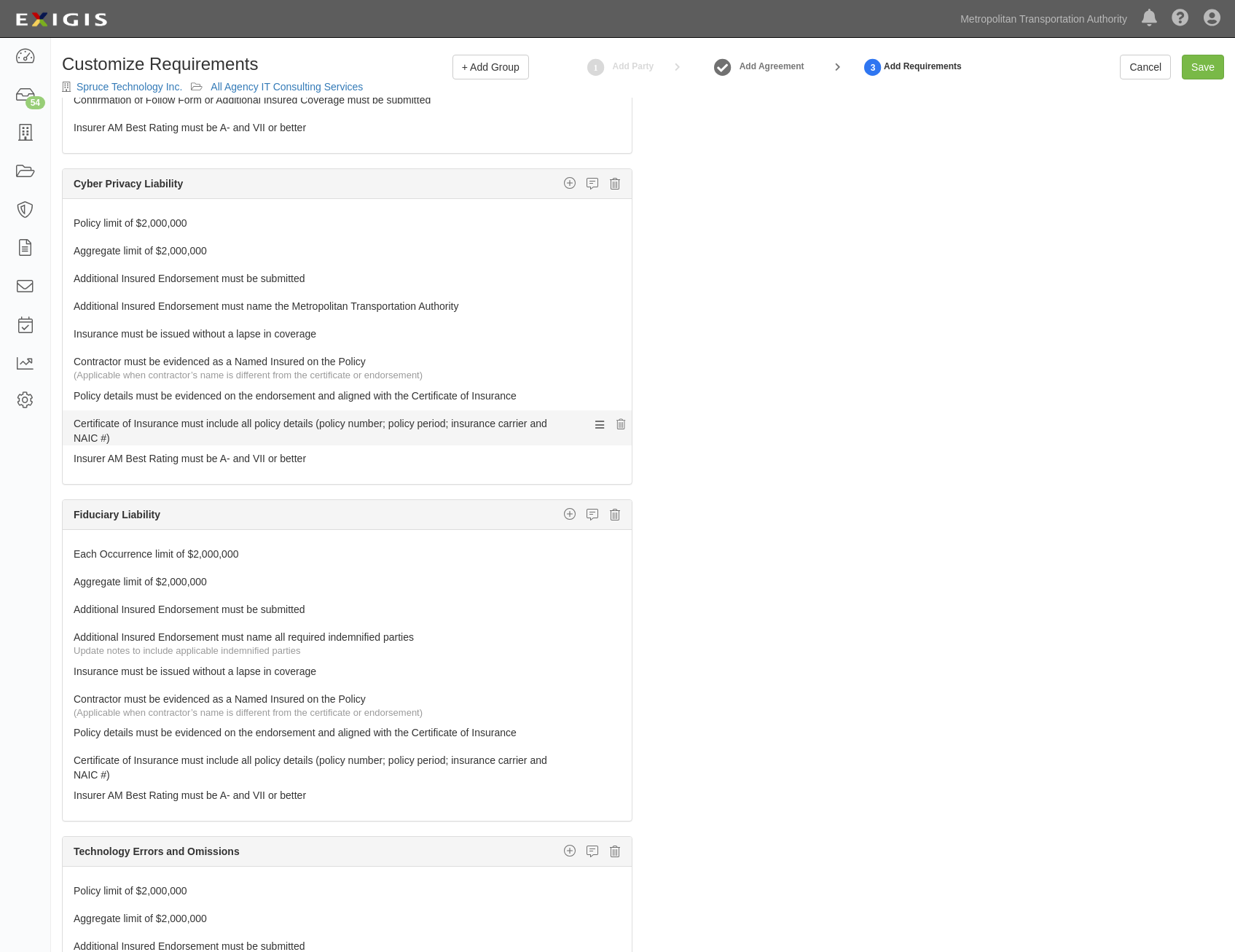
scroll to position [1239, 0]
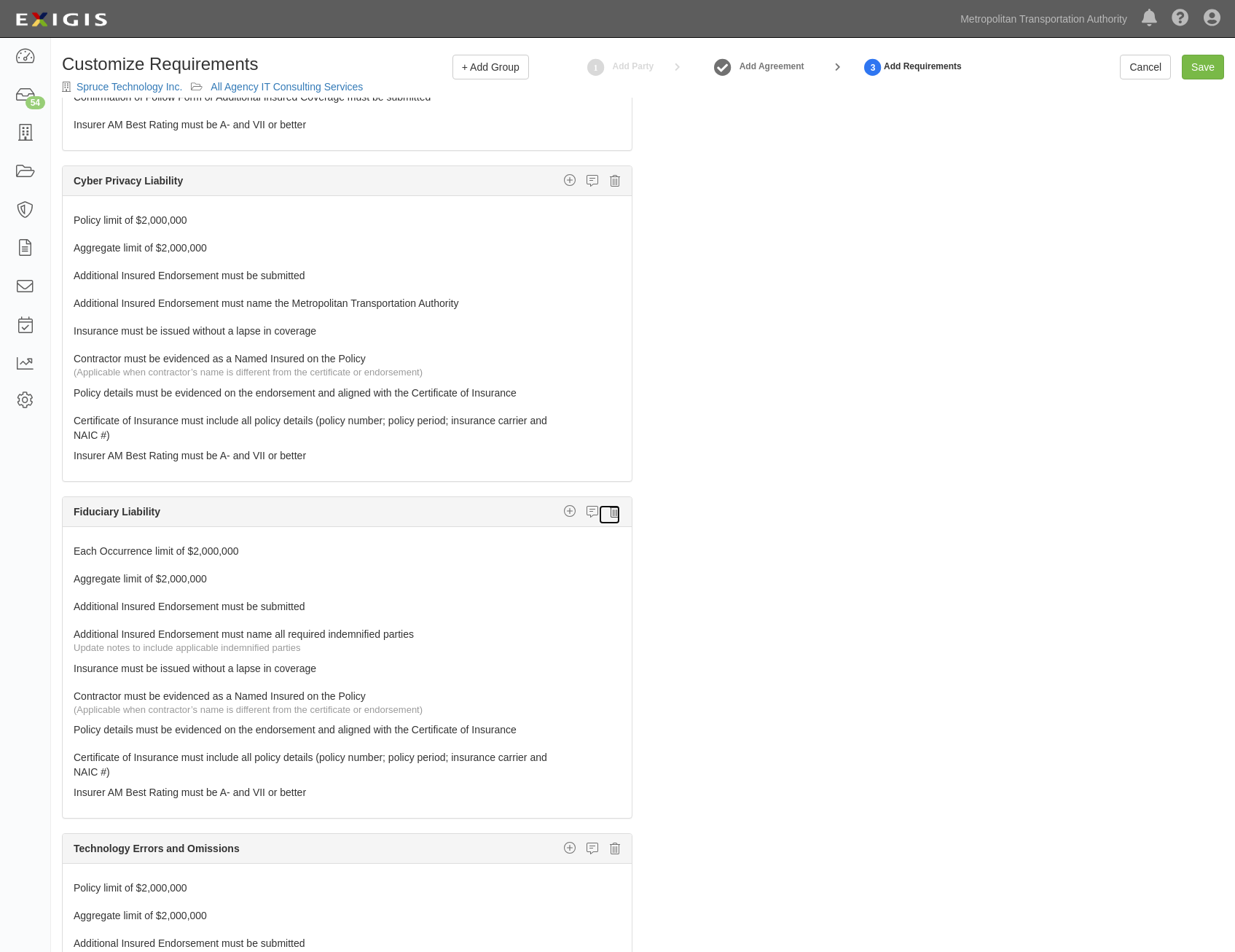
click at [610, 510] on icon at bounding box center [615, 511] width 10 height 13
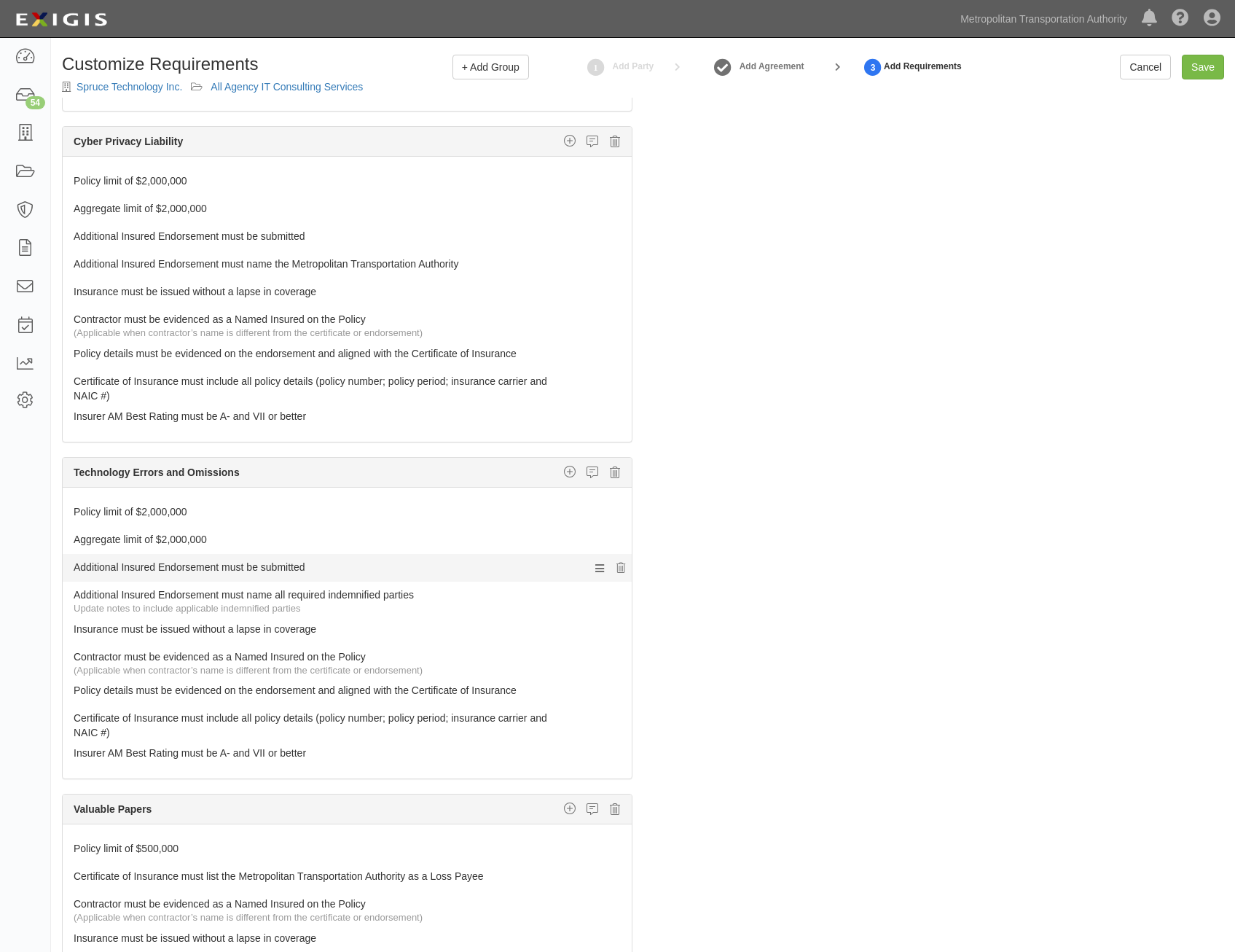
scroll to position [1468, 0]
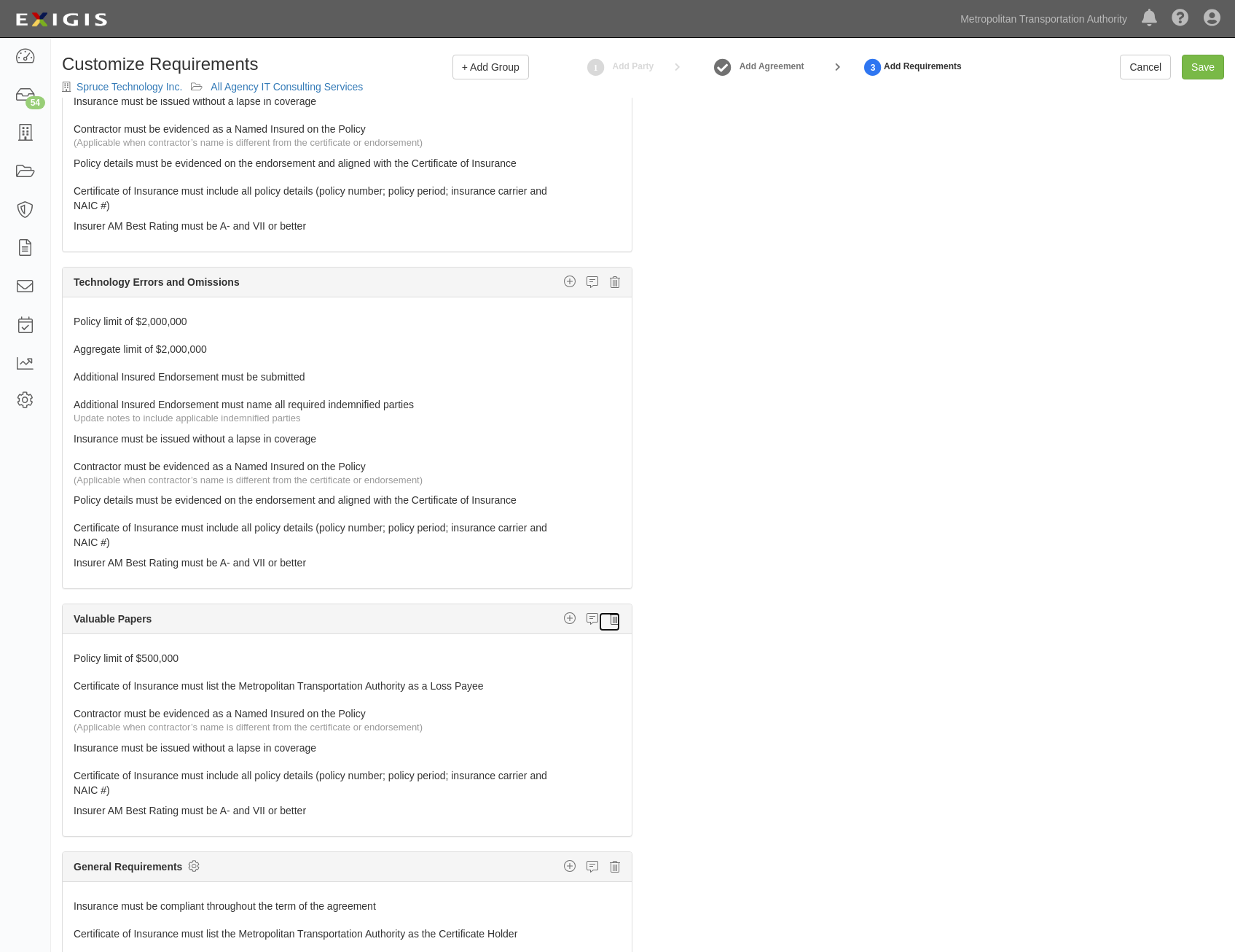
click at [610, 618] on icon at bounding box center [615, 619] width 10 height 13
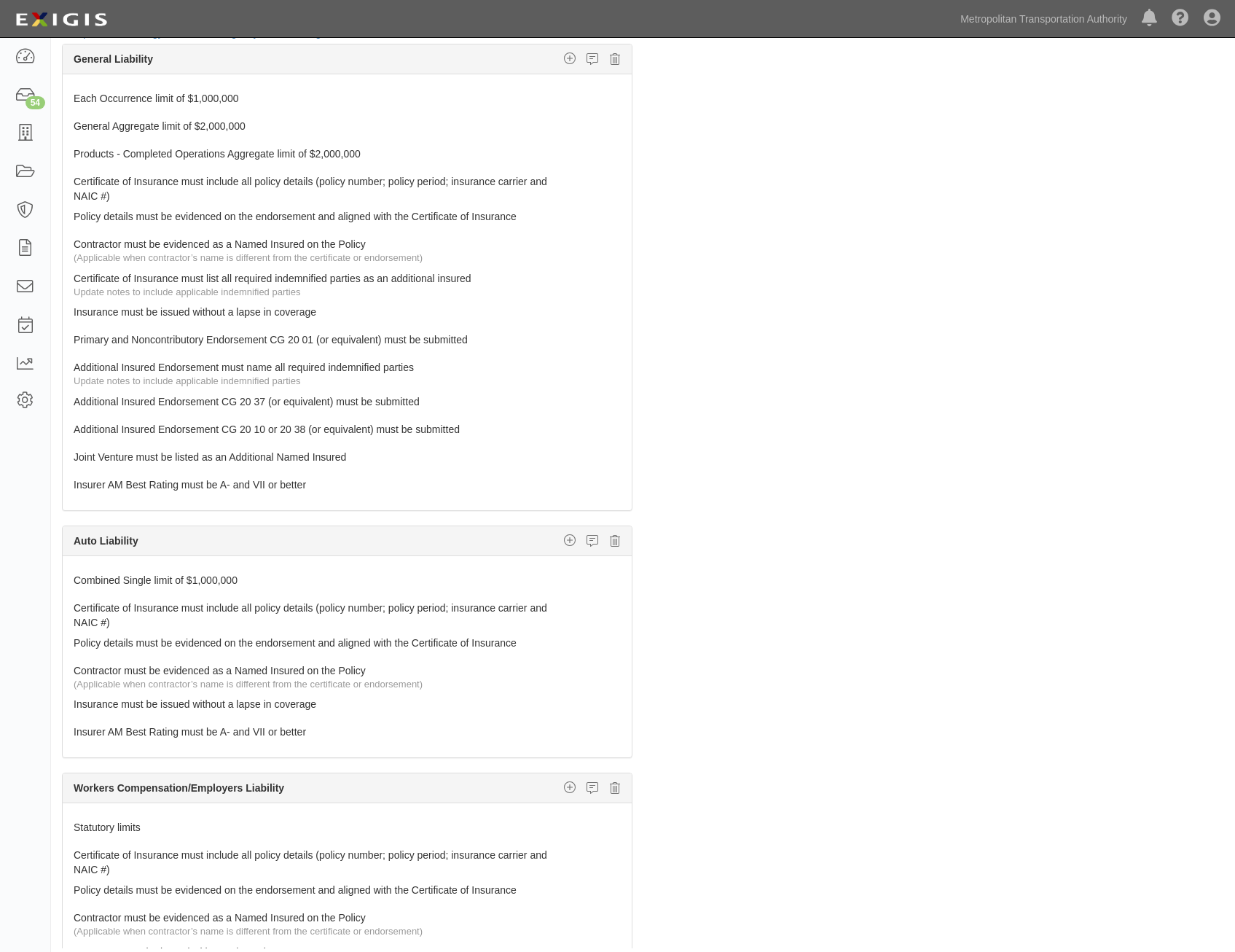
scroll to position [0, 0]
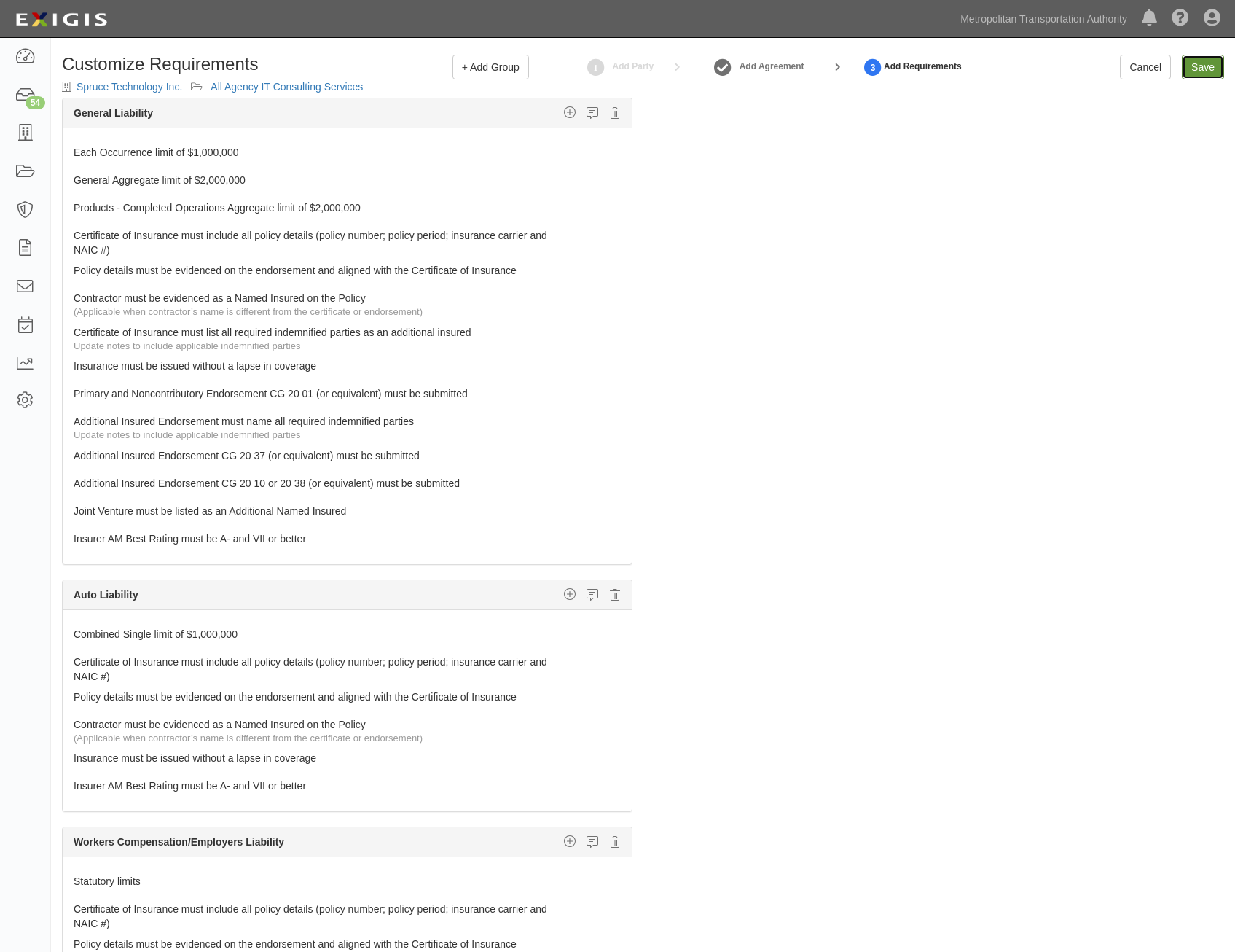
click at [1212, 62] on input "Save" at bounding box center [1203, 67] width 42 height 25
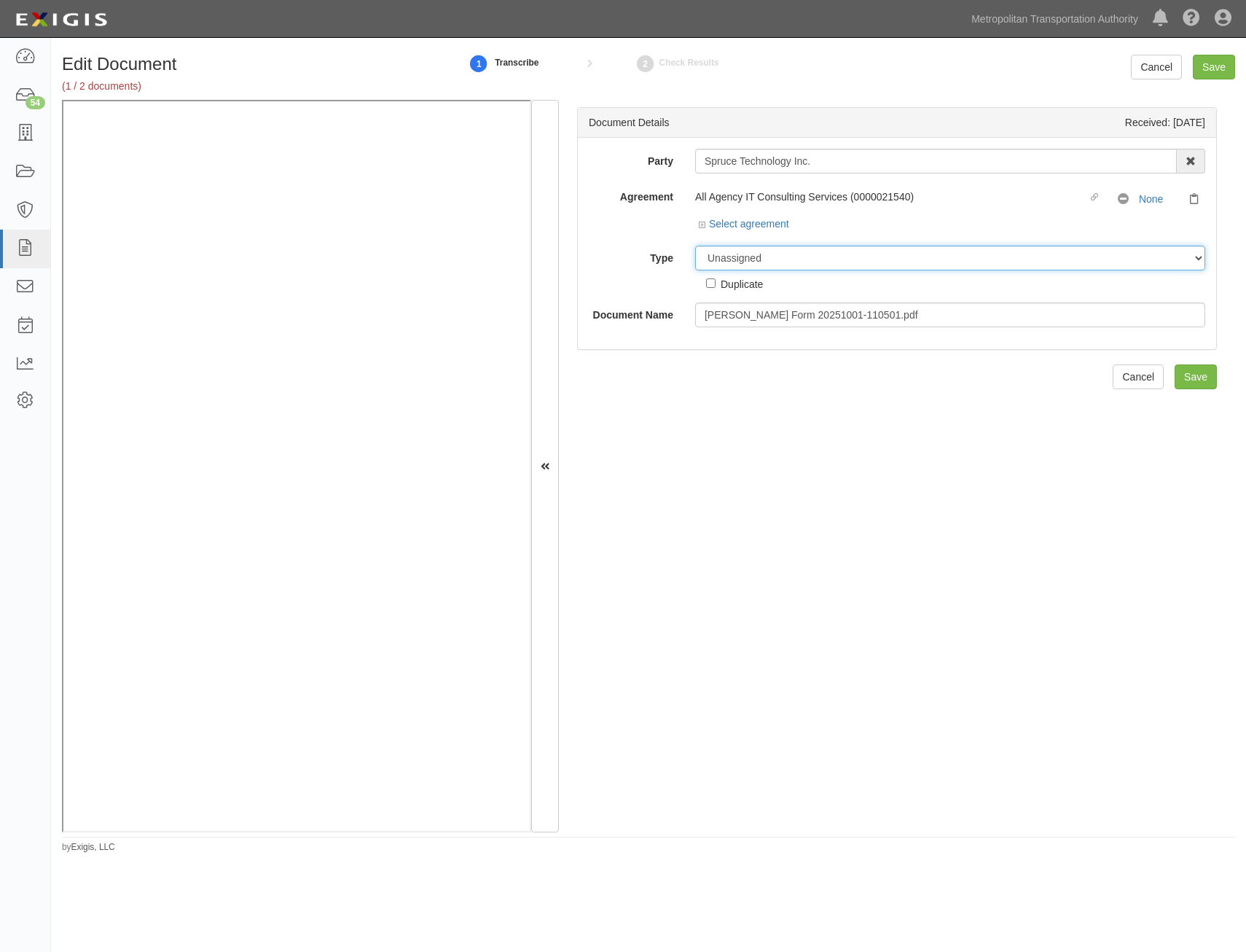
click at [930, 264] on select "Unassigned Binder Cancellation Notice Certificate Contract Endorsement Insuranc…" at bounding box center [950, 258] width 510 height 25
select select "CertificateDetail"
click at [695, 246] on select "Unassigned Binder Cancellation Notice Certificate Contract Endorsement Insuranc…" at bounding box center [950, 258] width 510 height 25
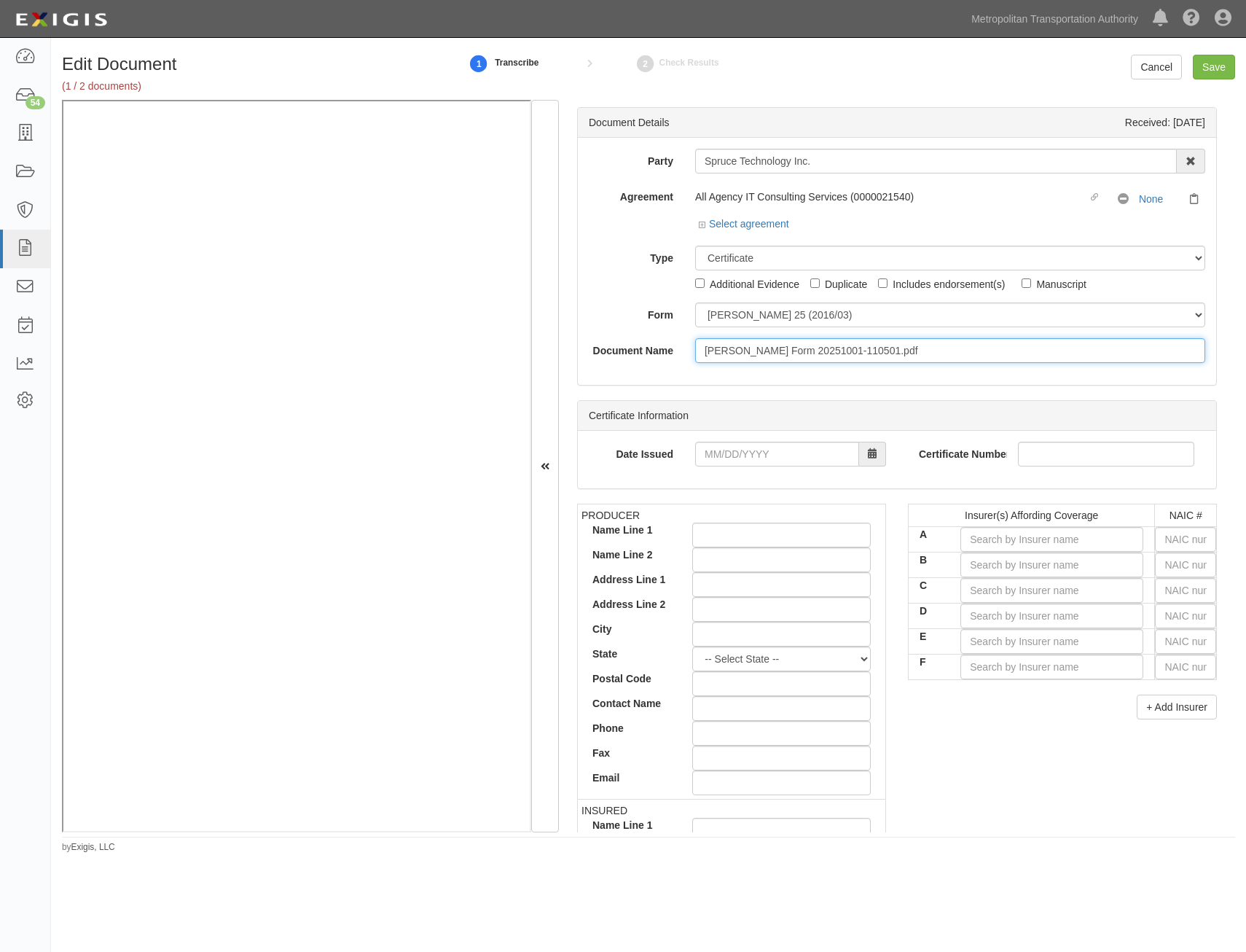
click at [897, 338] on input "[PERSON_NAME] Form 20251001-110501.pdf" at bounding box center [950, 350] width 510 height 25
click at [901, 347] on input "[PERSON_NAME] Form 20251001-110501.pdf" at bounding box center [950, 350] width 510 height 25
type input "COI with AIE"
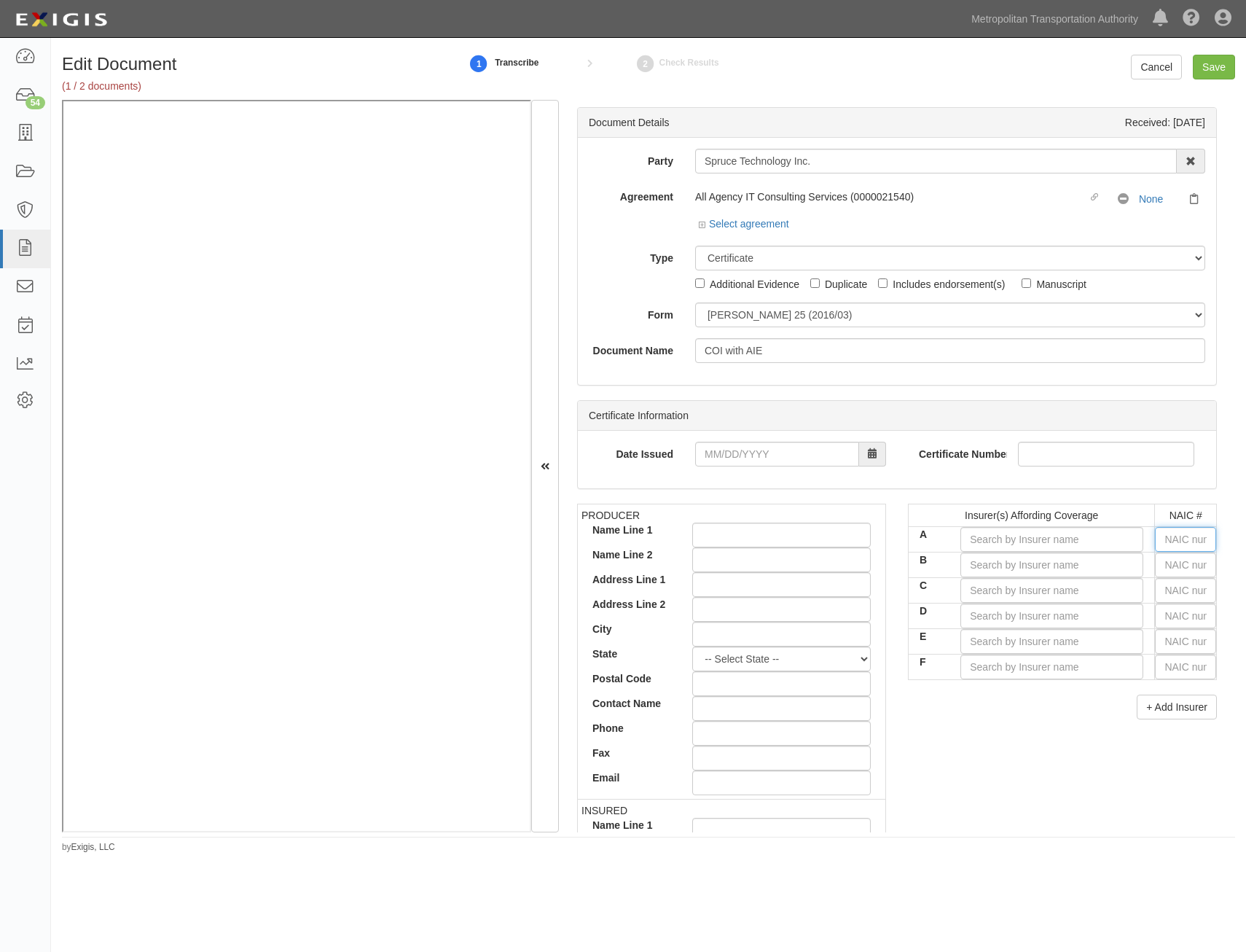
click at [1185, 545] on input "text" at bounding box center [1185, 539] width 61 height 25
type input "25232"
type input "2"
type input "22667"
type input "22"
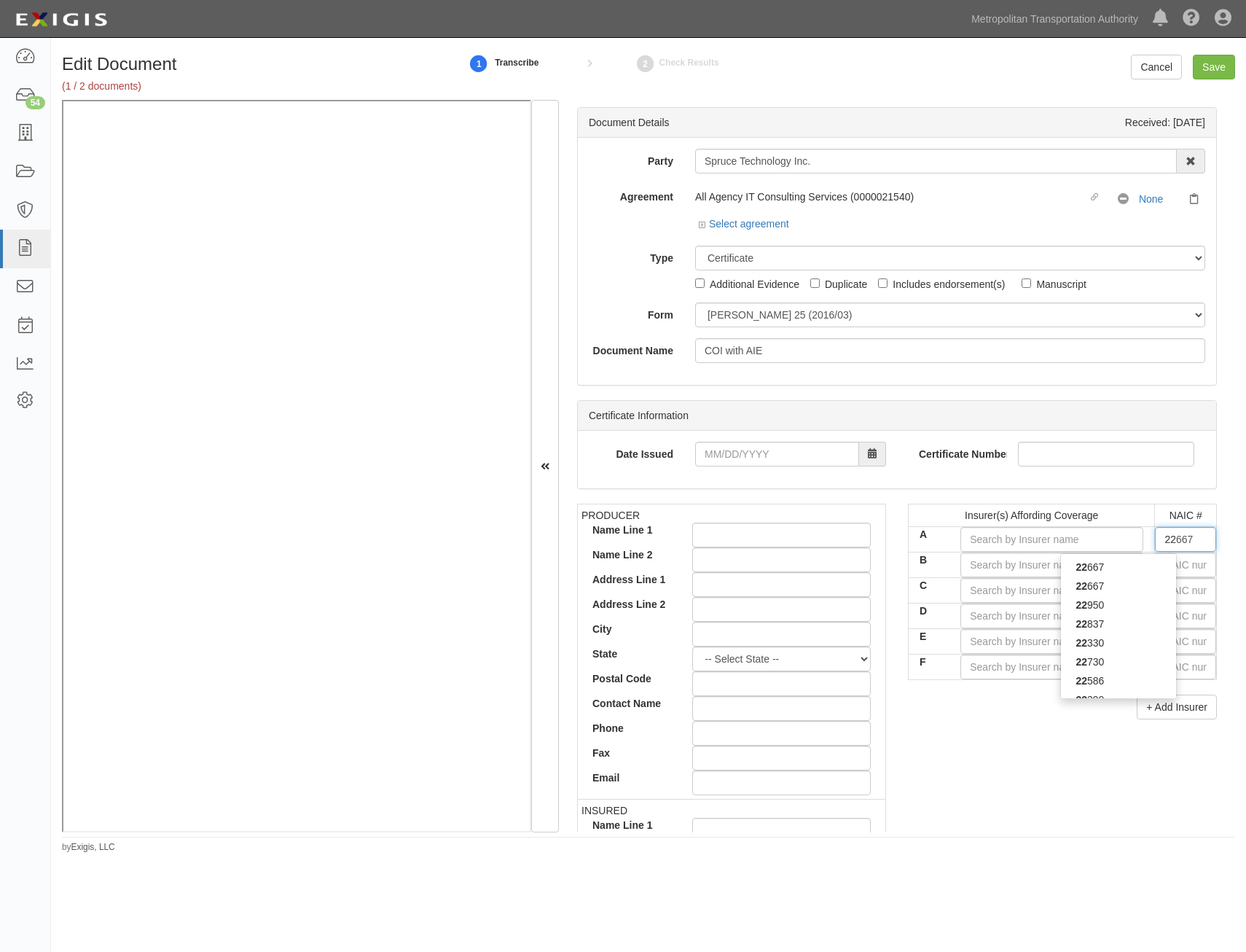
type input "22330"
type input "223"
type input "22306"
type input "2230"
type input "22306"
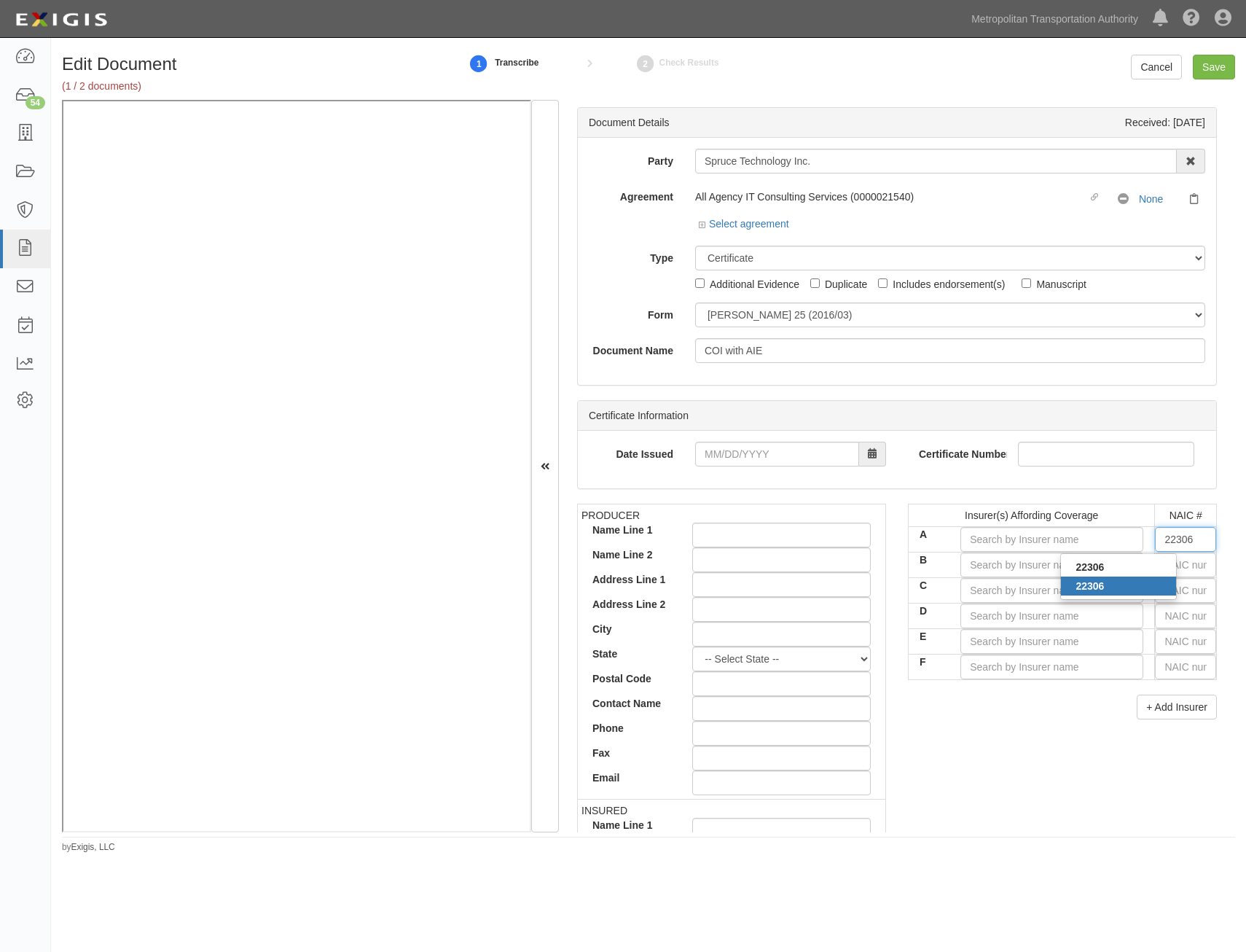
click at [1151, 576] on div "22306" at bounding box center [1118, 585] width 115 height 19
type input "[US_STATE] Bay Insurance Company (A XV Rating)"
type input "22306"
click at [1175, 561] on input "text" at bounding box center [1185, 565] width 61 height 25
type input "44725"
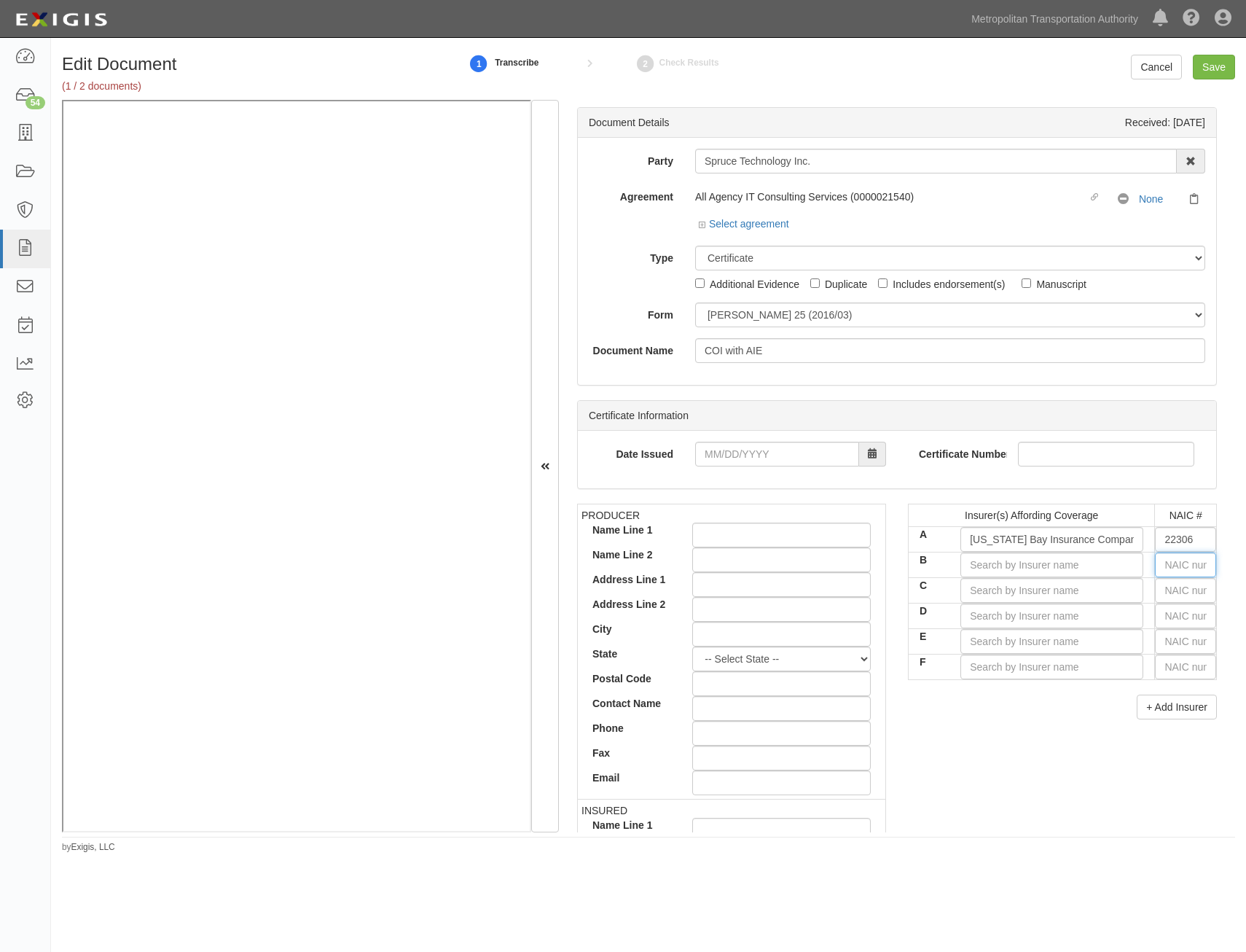
type input "4"
type input "41661"
type input "41"
type input "41840"
type input "4184"
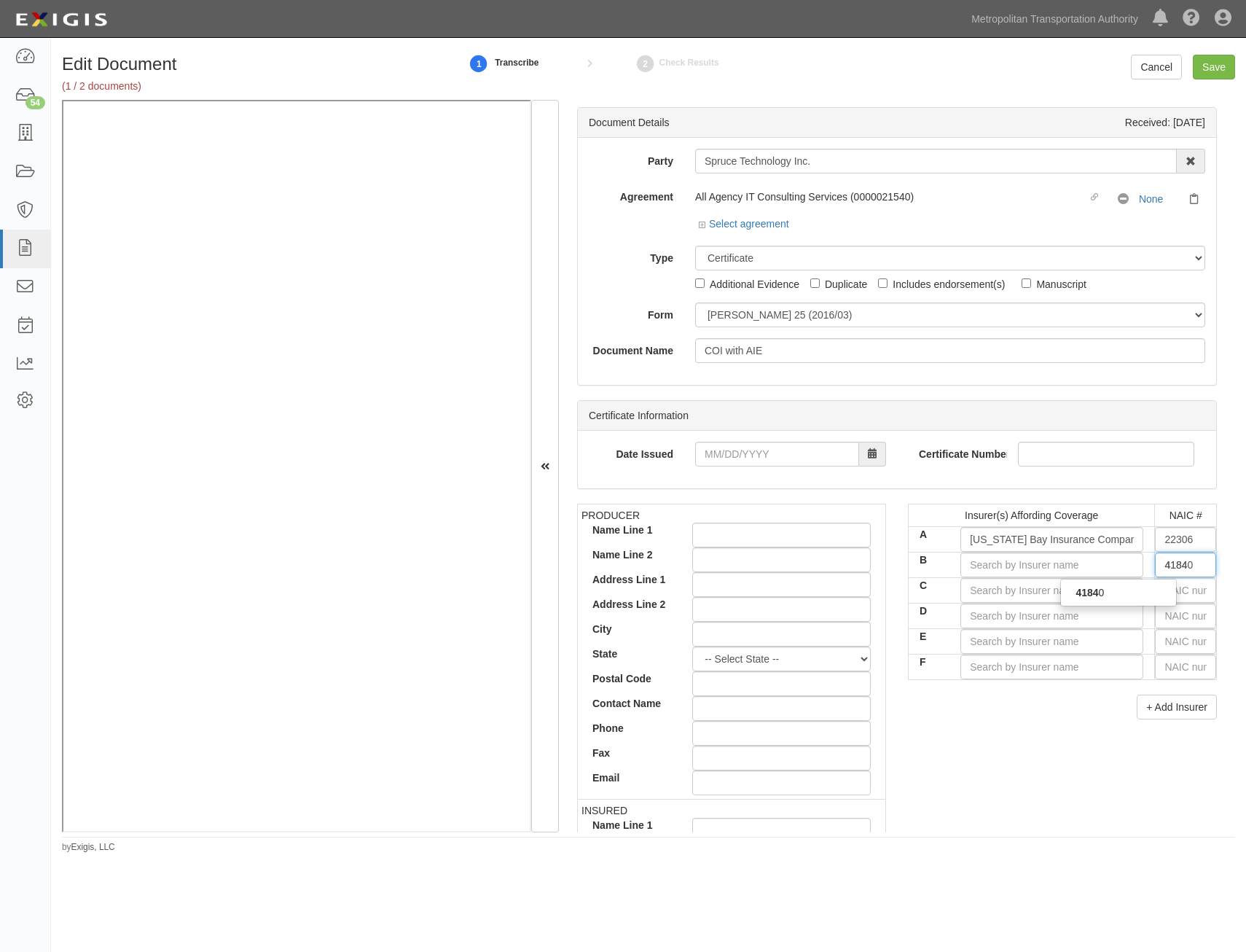
type input "41840"
click at [1138, 598] on div "41840" at bounding box center [1118, 592] width 115 height 19
type input "Allmerica Financial Benefit Insurance Co (A XV Rating)"
type input "41840"
click at [1183, 594] on input "text" at bounding box center [1185, 590] width 61 height 25
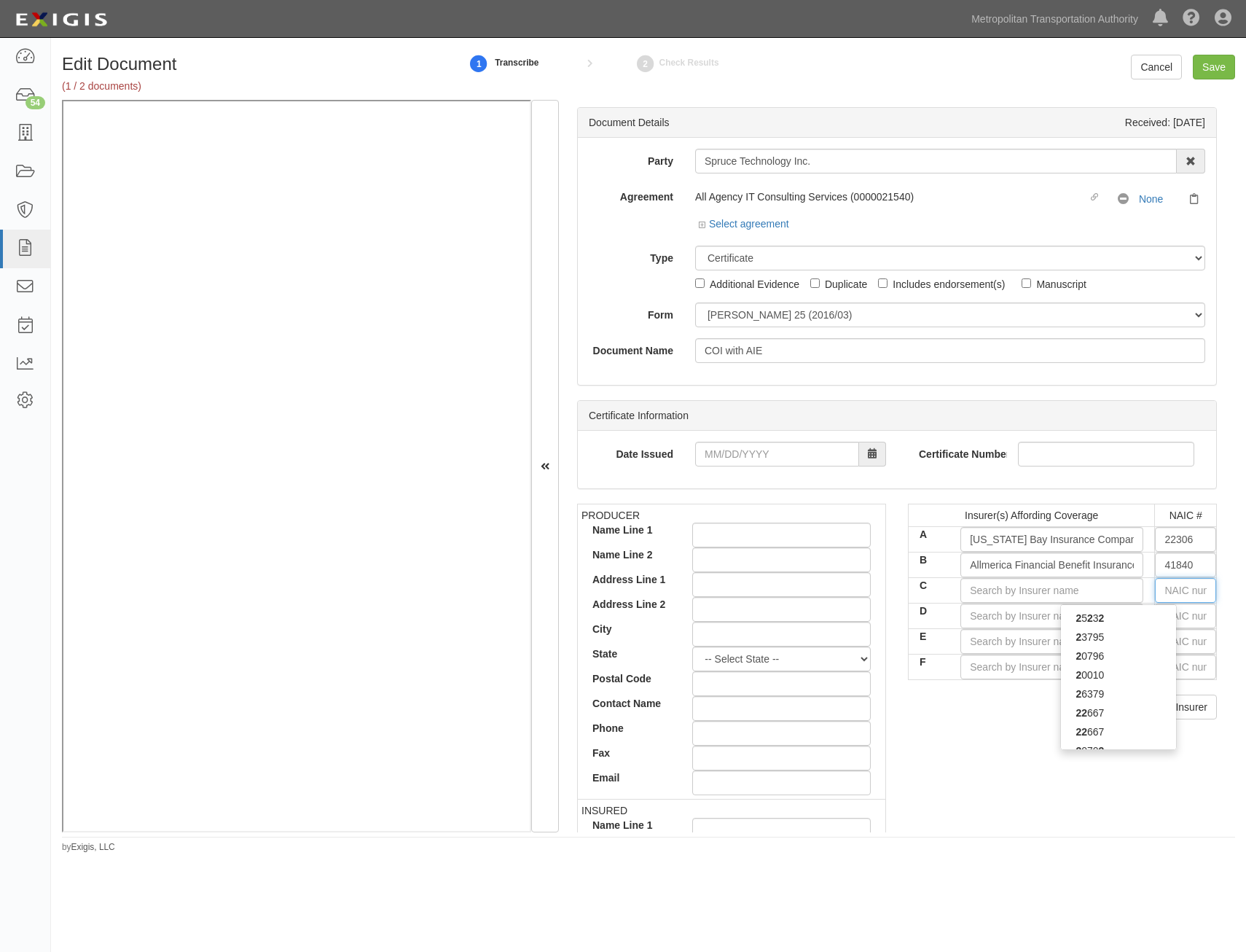
type input "25232"
type input "2"
type input "22667"
type input "22"
type input "22276"
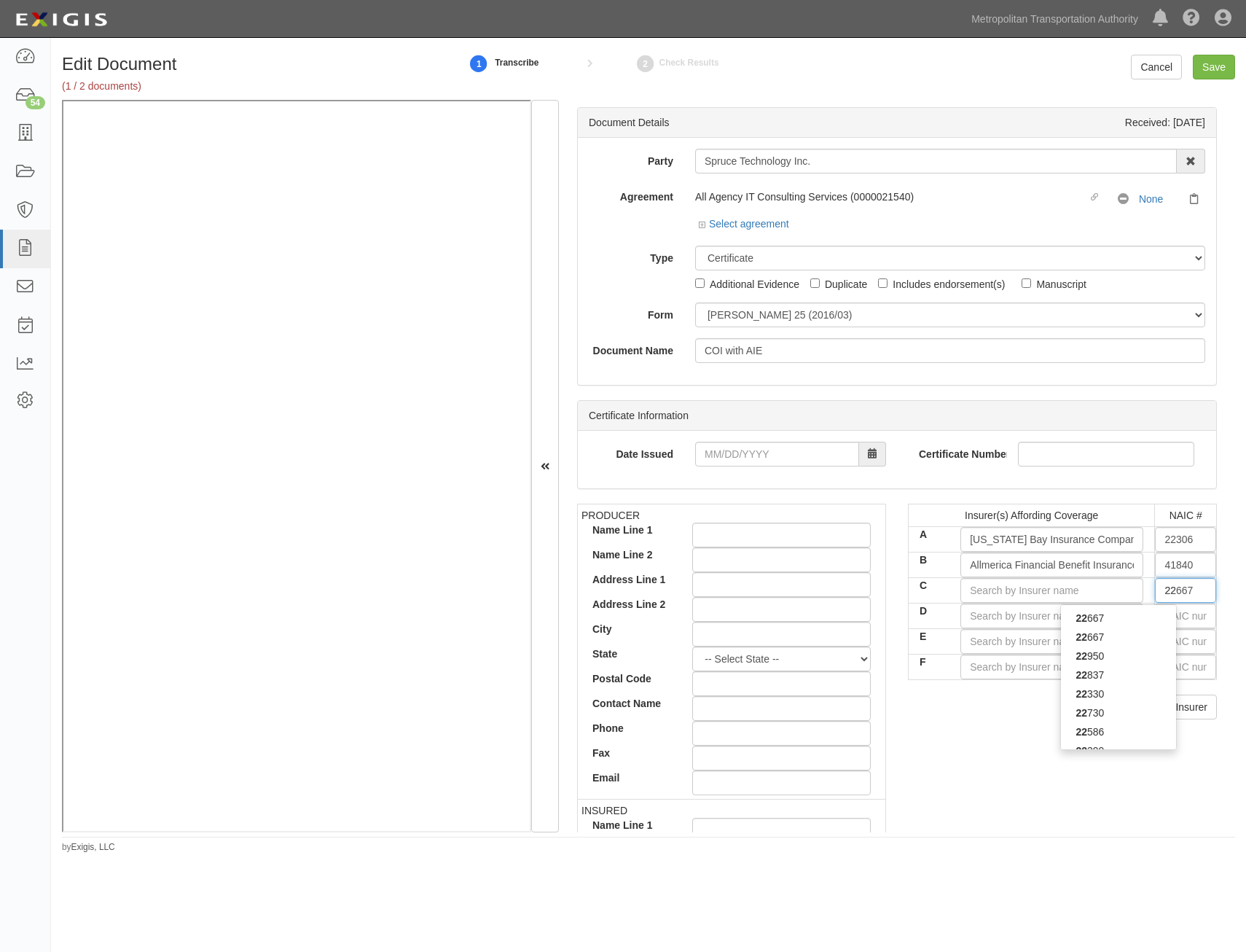
type input "222"
type input "22292"
type input "2229"
type input "22292"
click at [1075, 634] on strong "22292" at bounding box center [1089, 637] width 29 height 12
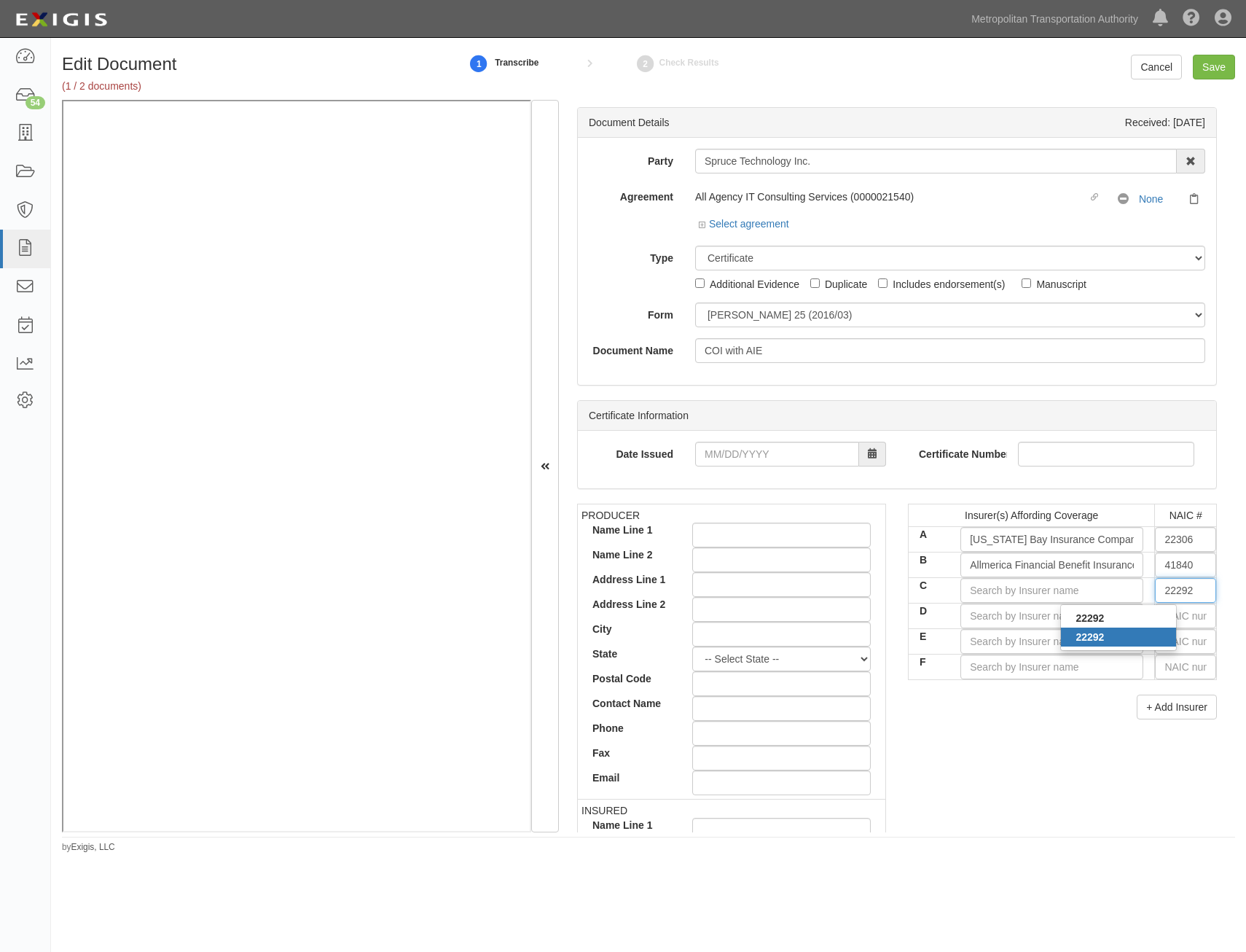
type input "The Hanover Insurance Company (A XV Rating)"
type input "22292"
click at [1014, 831] on div "PRODUCER Name Line 1 Name Line 2 Address Line 1 Address Line 2 City State -- Se…" at bounding box center [897, 756] width 662 height 506
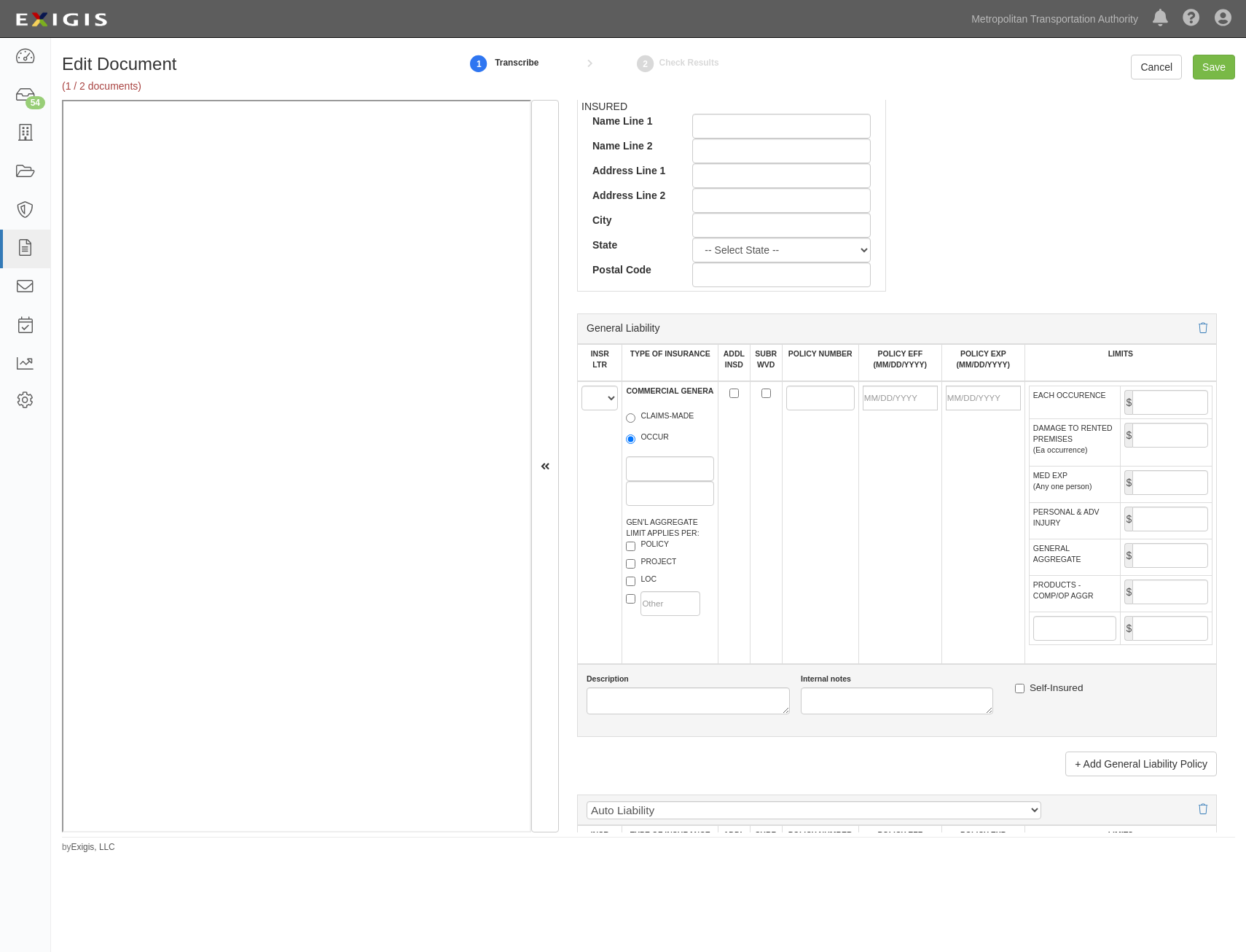
scroll to position [728, 0]
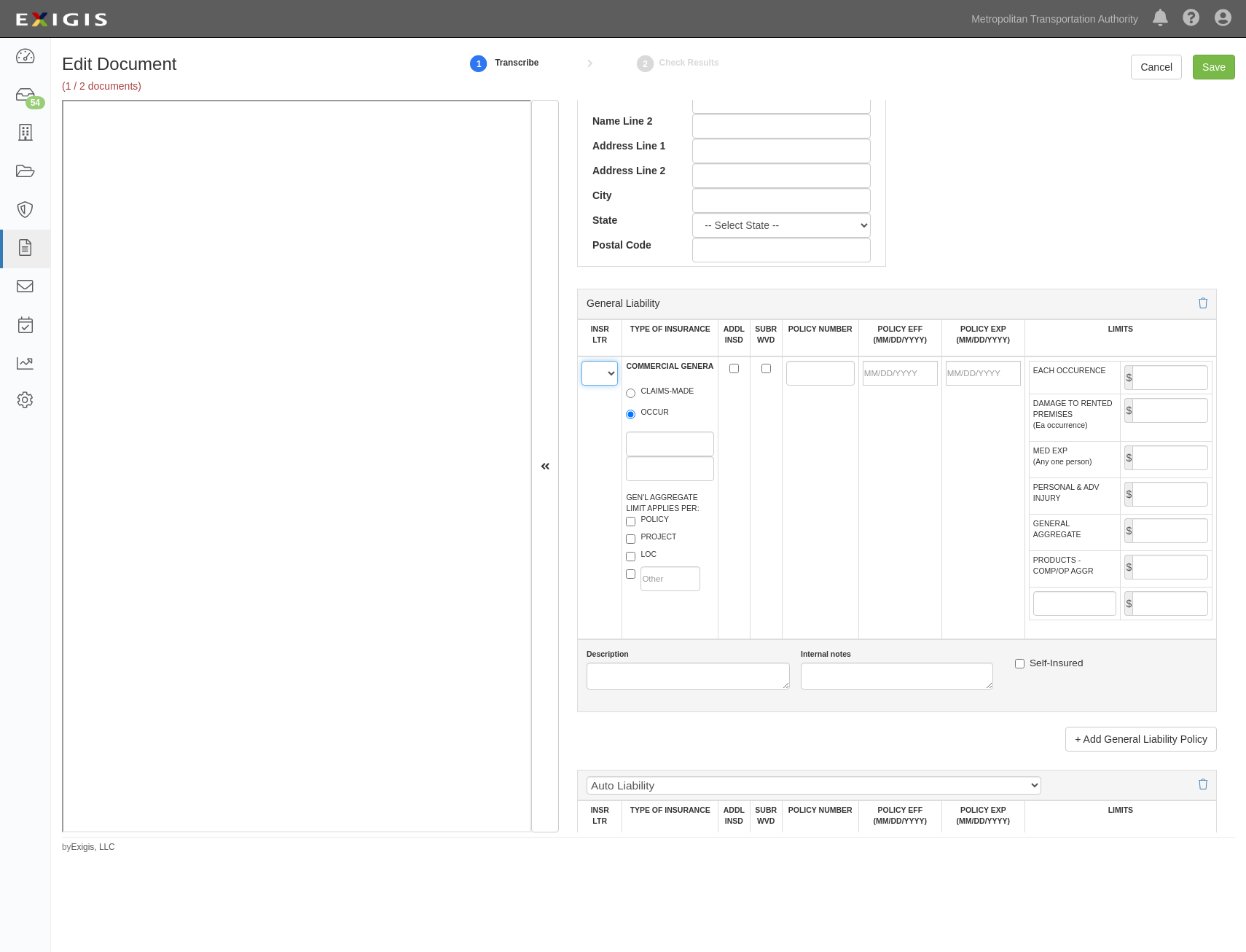
click at [593, 381] on select "A B C D E F" at bounding box center [599, 373] width 36 height 25
select select "A"
click at [581, 361] on select "A B C D E F" at bounding box center [599, 373] width 36 height 25
click at [650, 414] on label "OCCUR" at bounding box center [647, 414] width 43 height 15
click at [635, 414] on input "OCCUR" at bounding box center [630, 414] width 10 height 10
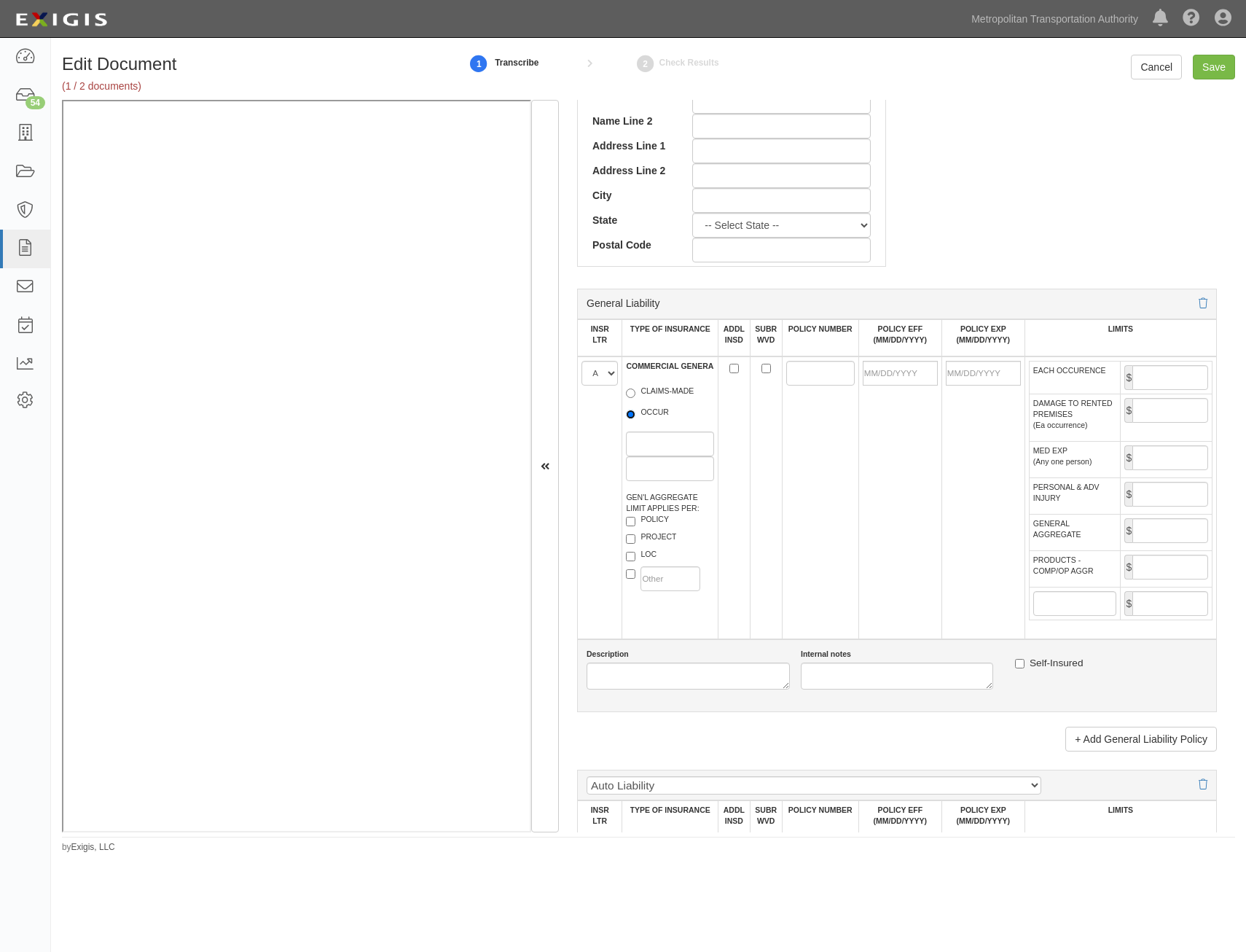
radio input "true"
click at [663, 540] on label "PROJECT" at bounding box center [650, 538] width 50 height 15
click at [635, 540] on input "PROJECT" at bounding box center [630, 539] width 10 height 10
checkbox input "true"
click at [646, 560] on label "LOC" at bounding box center [640, 556] width 30 height 15
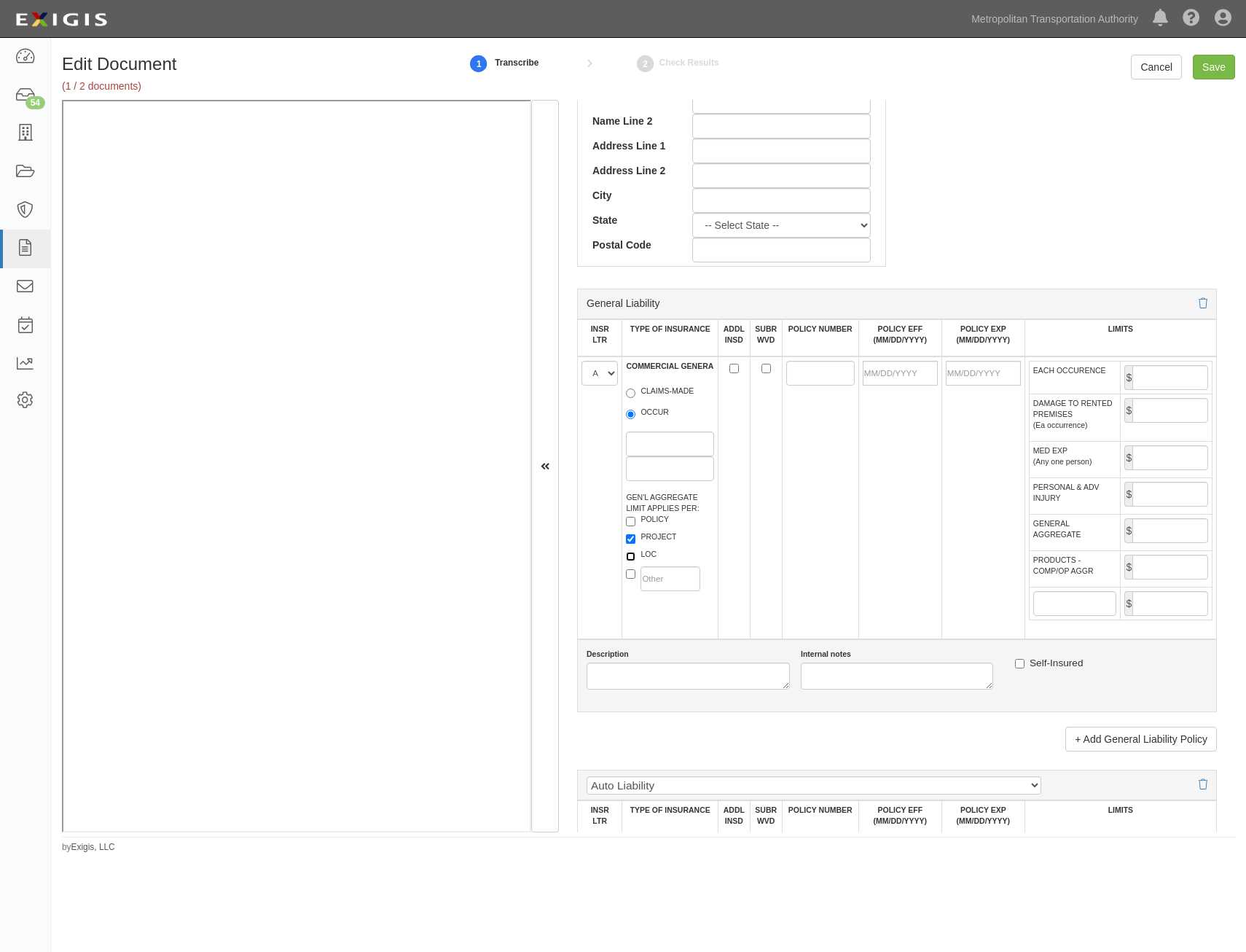
click at [635, 560] on input "LOC" at bounding box center [630, 557] width 10 height 10
checkbox input "true"
click at [729, 371] on input "ADDL INSD" at bounding box center [734, 368] width 10 height 10
checkbox input "true"
click at [762, 368] on input "SUBR WVD" at bounding box center [766, 368] width 10 height 10
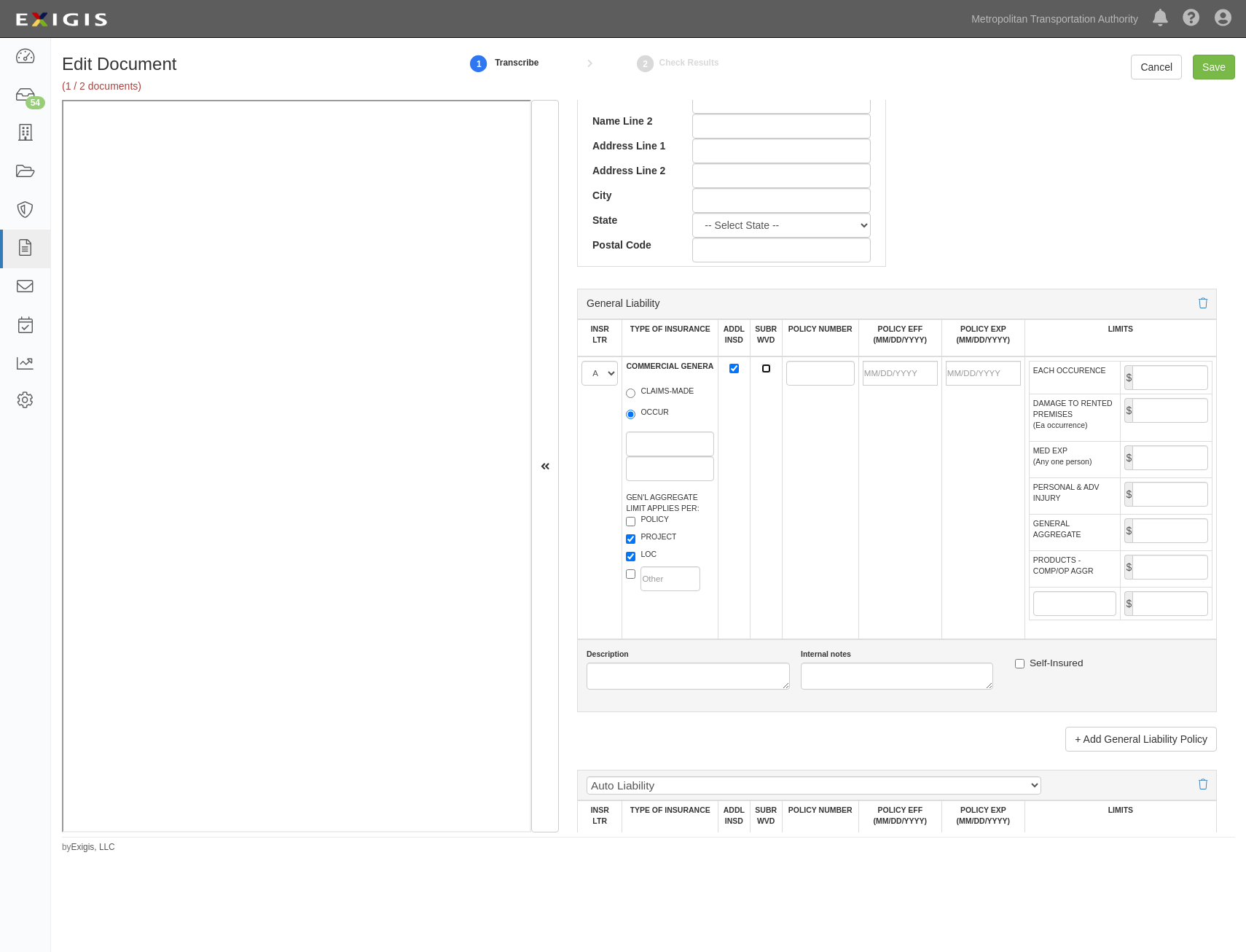
checkbox input "true"
drag, startPoint x: 799, startPoint y: 380, endPoint x: 790, endPoint y: 375, distance: 10.3
click at [799, 380] on input "POLICY NUMBER" at bounding box center [819, 373] width 68 height 25
paste input "ZDY-J017021-03"
type input "ZDY-J017021-03"
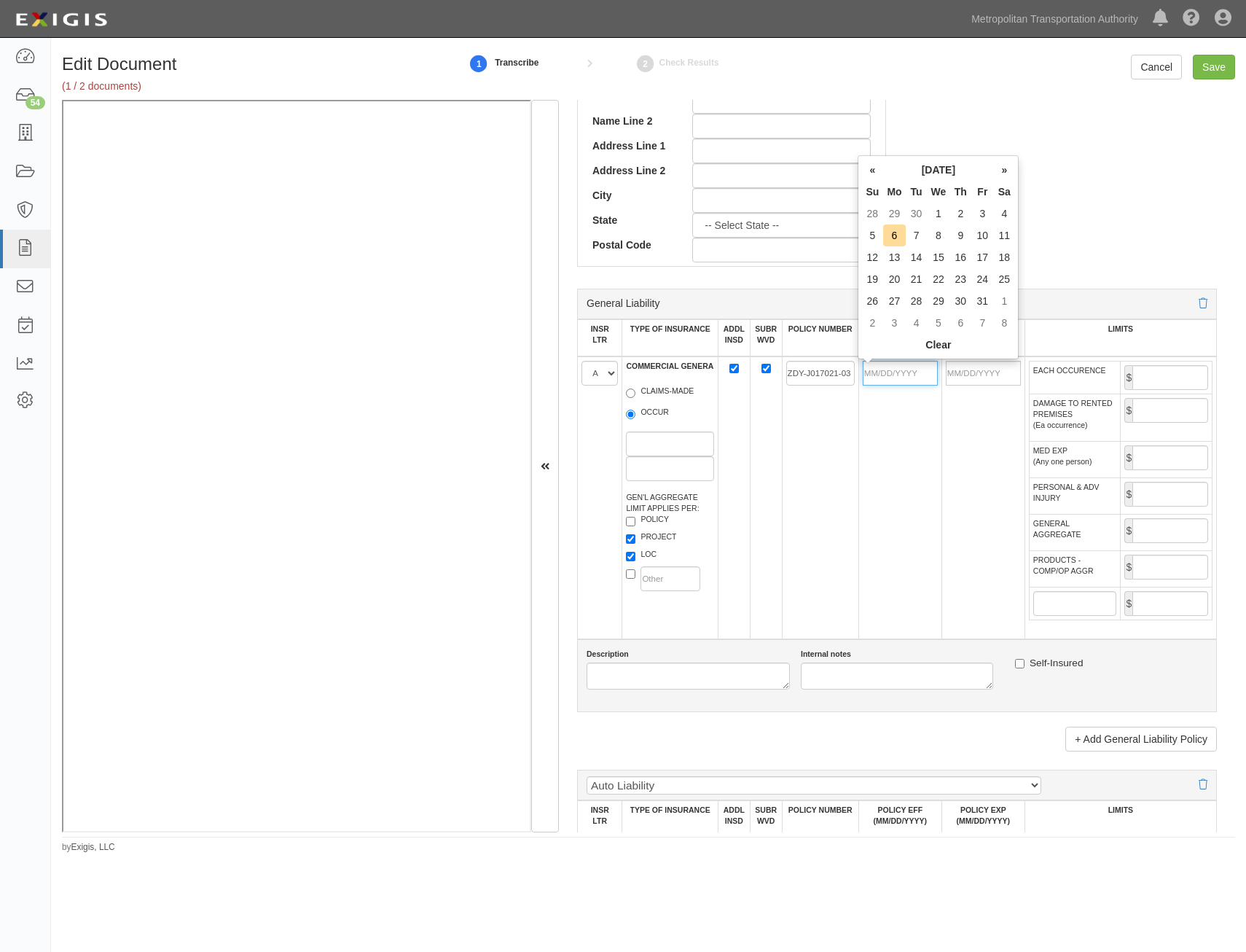
click at [911, 380] on input "POLICY EFF (MM/DD/YYYY)" at bounding box center [899, 373] width 75 height 25
type input "[DATE]"
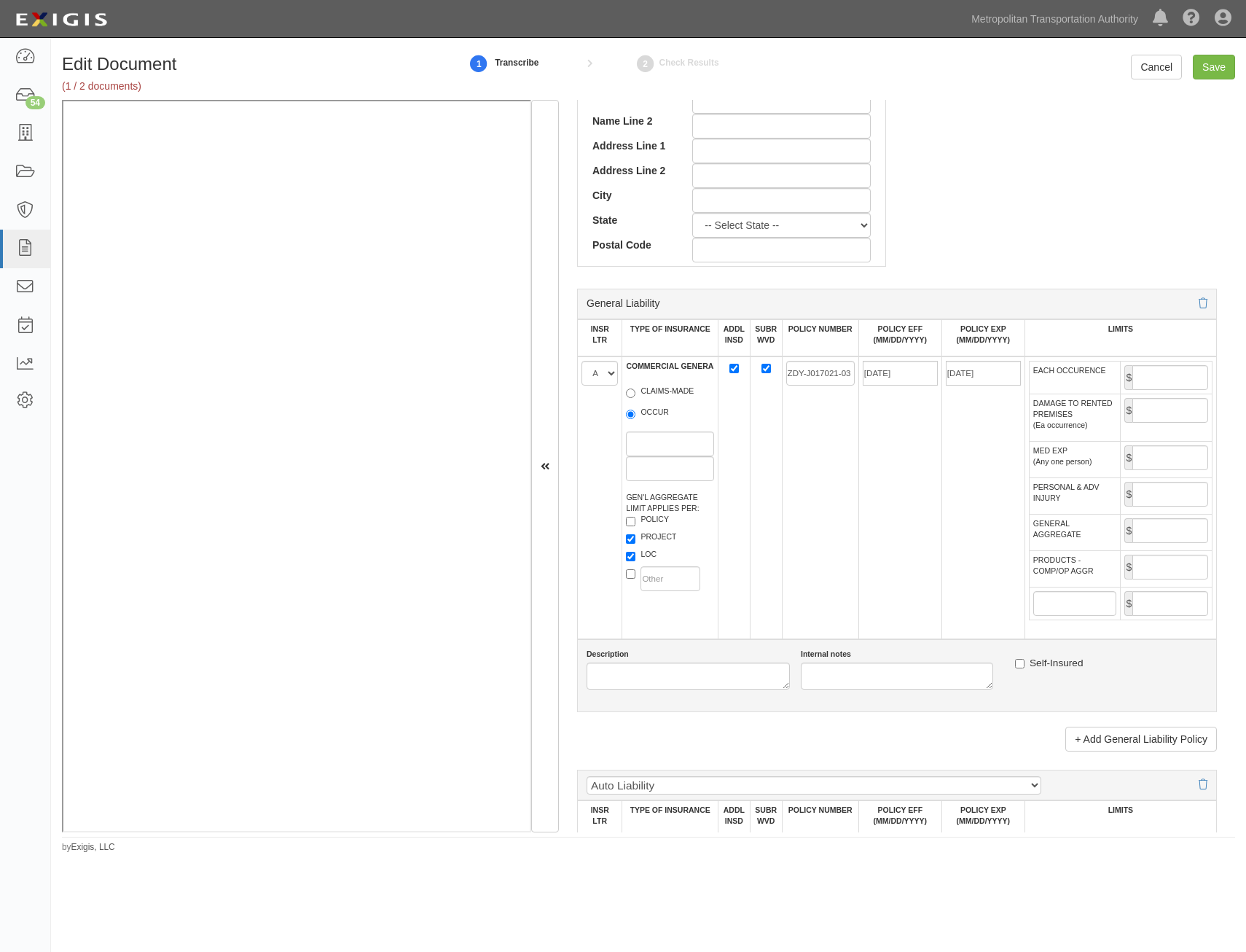
click at [833, 494] on td "ZDY-J017021-03" at bounding box center [819, 497] width 76 height 283
click at [1158, 377] on input "EACH OCCURENCE" at bounding box center [1170, 377] width 76 height 25
type input "1,000,000"
click at [1163, 539] on input "GENERAL AGGREGATE" at bounding box center [1170, 530] width 76 height 25
type input "2,000,000"
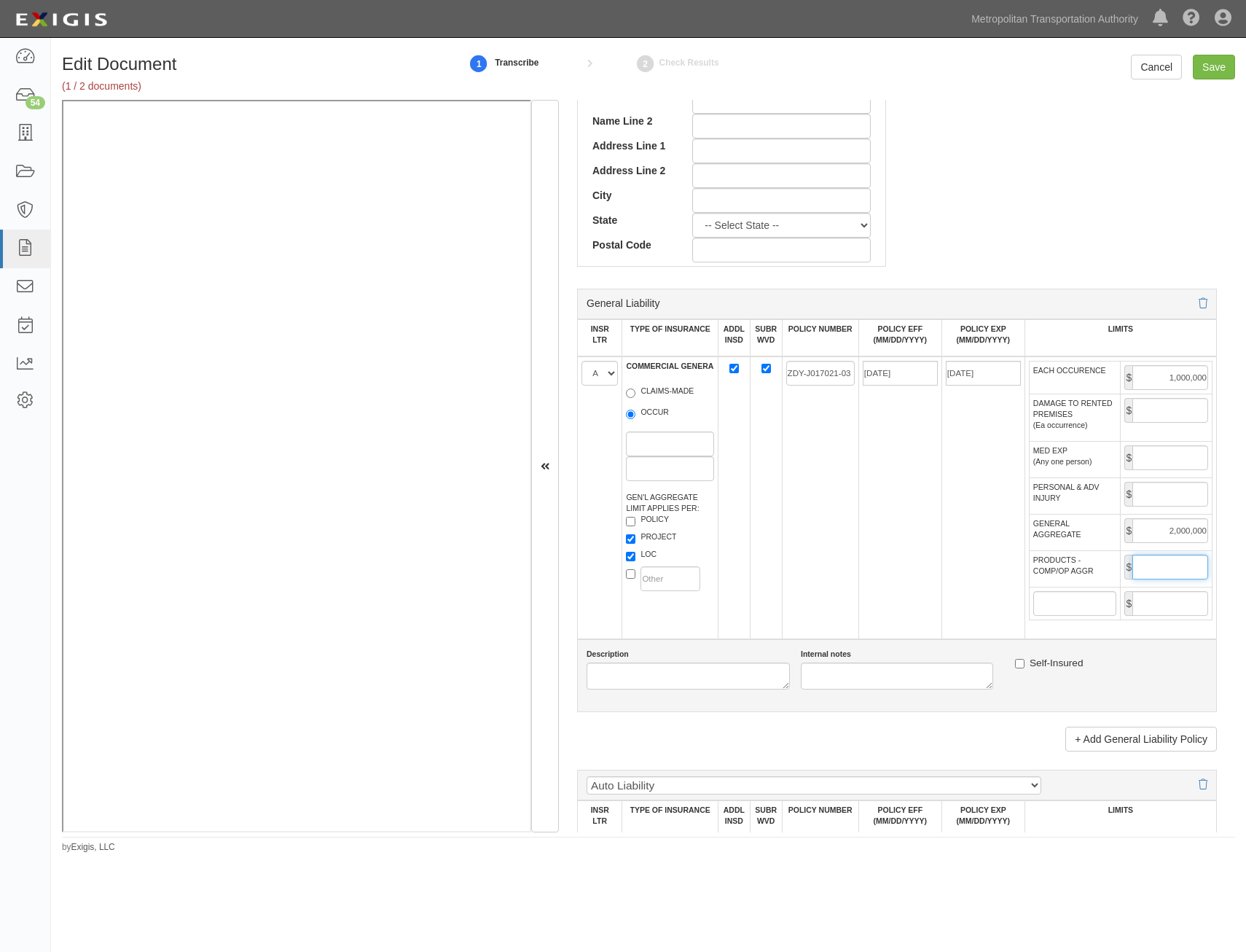
click at [1168, 567] on input "PRODUCTS - COMP/OP AGGR" at bounding box center [1170, 566] width 76 height 25
type input "2,000,000"
click at [964, 625] on td "[DATE]" at bounding box center [982, 497] width 83 height 283
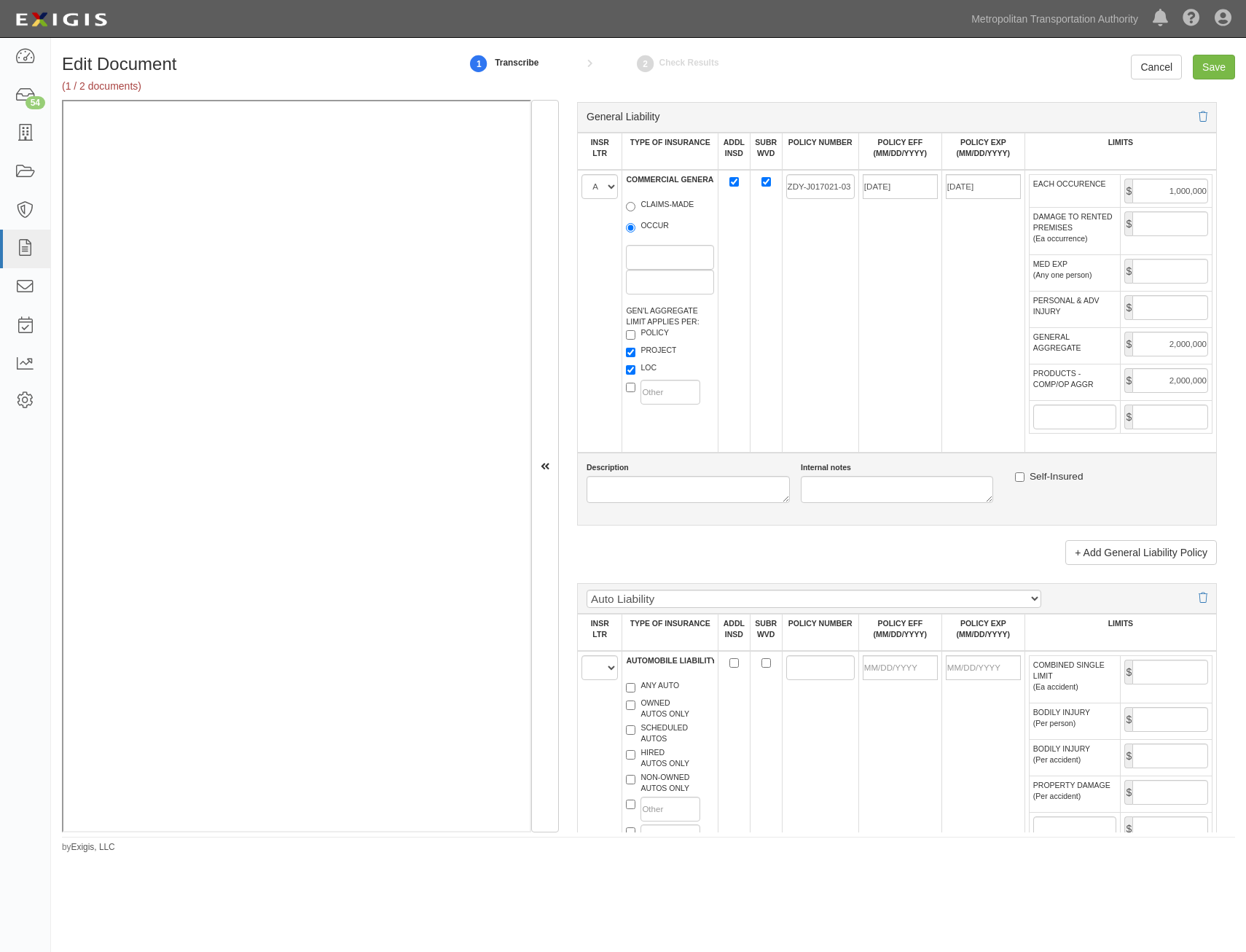
scroll to position [1093, 0]
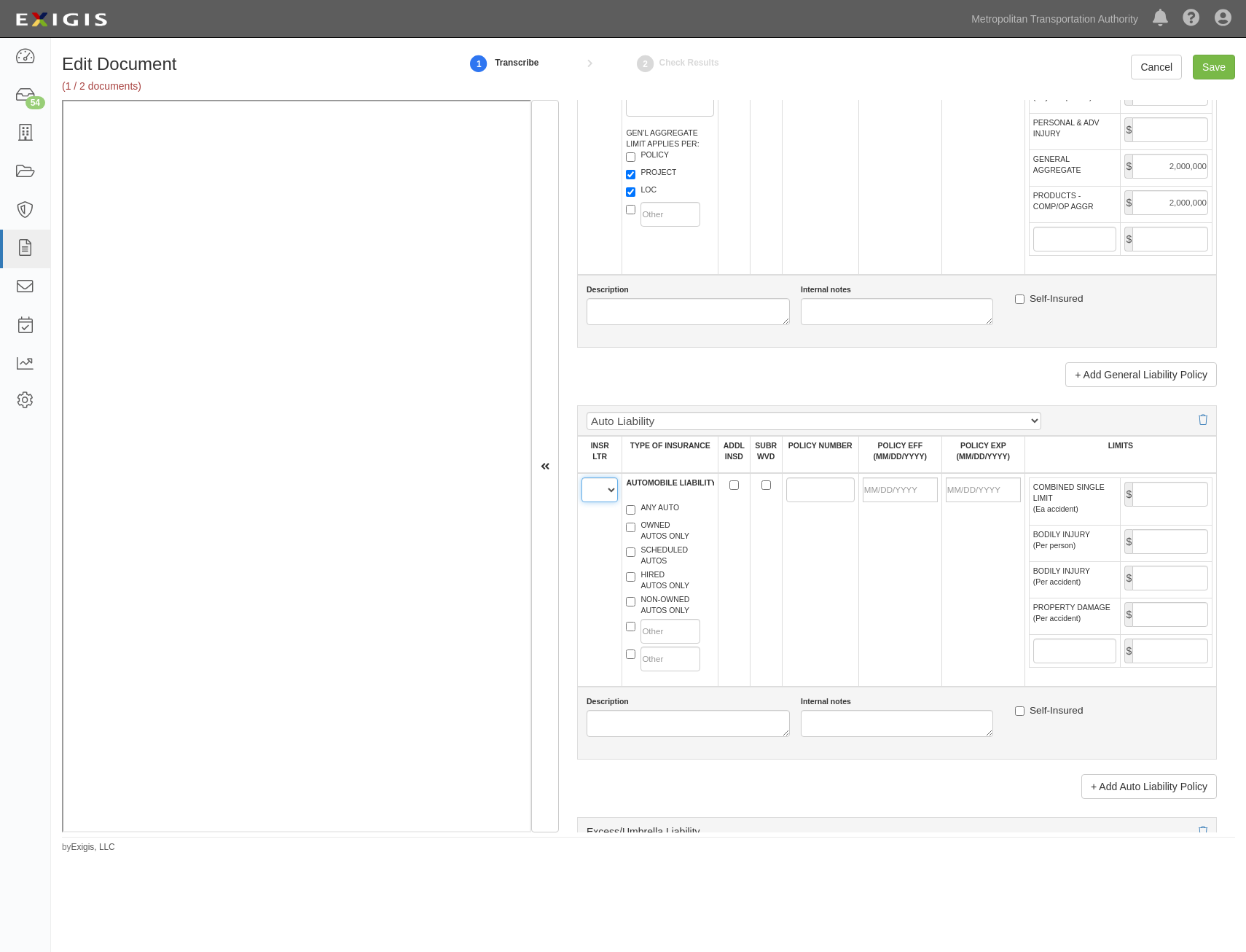
click at [596, 486] on select "A B C D E F" at bounding box center [599, 490] width 36 height 25
select select "B"
click at [581, 478] on select "A B C D E F" at bounding box center [599, 490] width 36 height 25
click at [658, 510] on label "ANY AUTO" at bounding box center [652, 510] width 53 height 15
click at [635, 510] on input "ANY AUTO" at bounding box center [630, 510] width 10 height 10
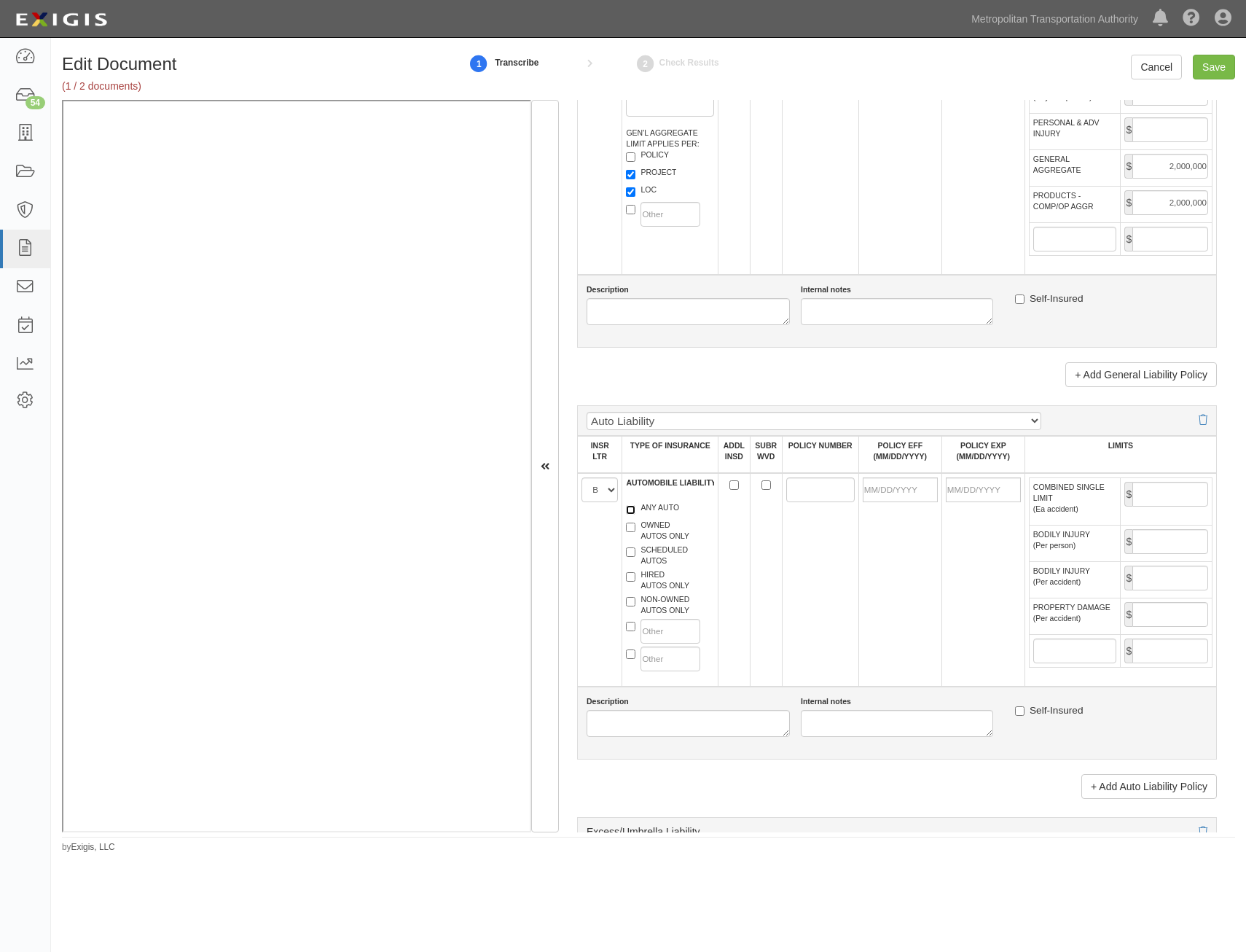
checkbox input "true"
click at [732, 485] on input "ADDL INSD" at bounding box center [734, 485] width 10 height 10
checkbox input "true"
click at [761, 484] on input "SUBR WVD" at bounding box center [766, 485] width 10 height 10
checkbox input "true"
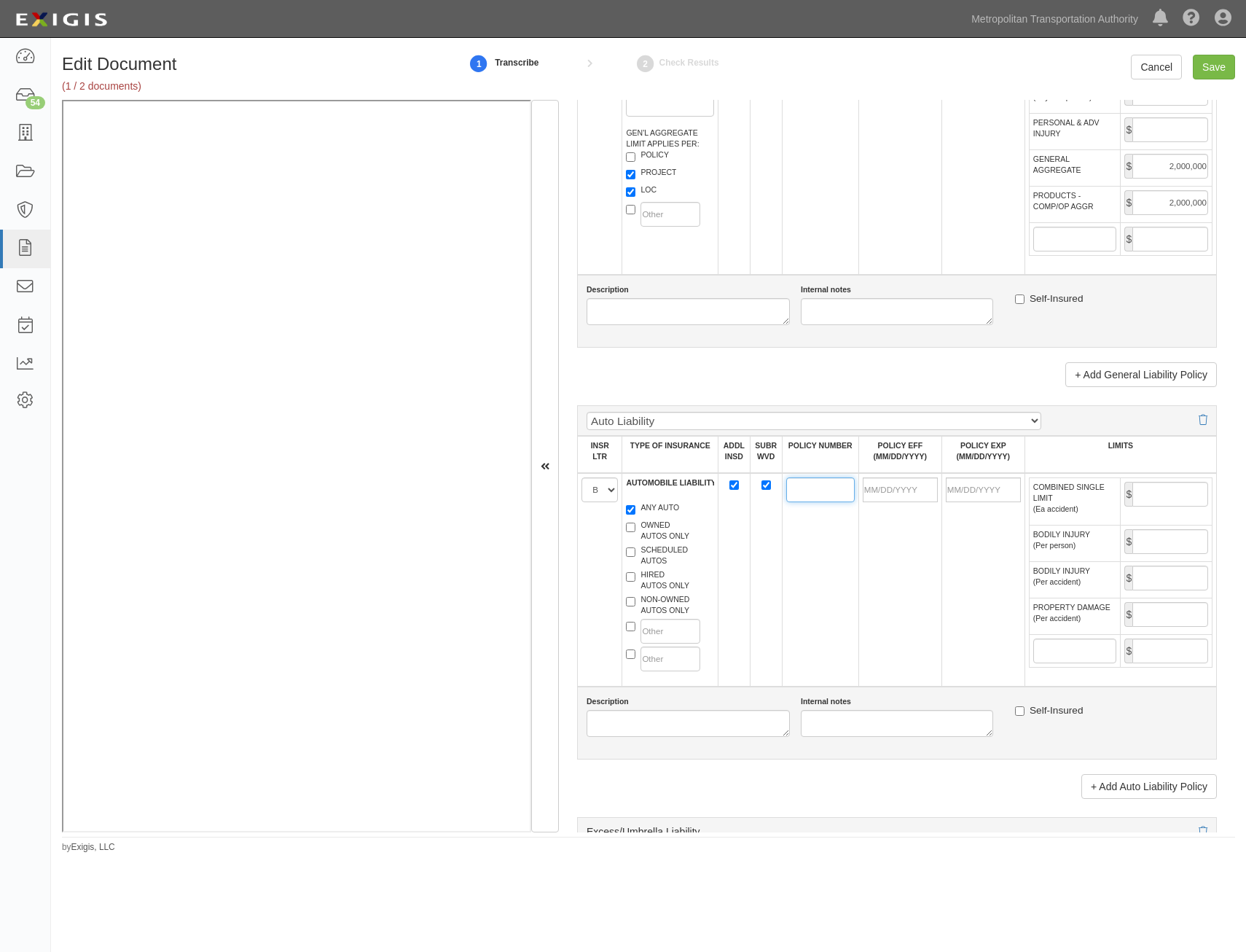
click at [800, 486] on input "POLICY NUMBER" at bounding box center [819, 490] width 68 height 25
paste input "AWY-J021882-03"
type input "AWY-J021882-03"
drag, startPoint x: 913, startPoint y: 546, endPoint x: 908, endPoint y: 511, distance: 35.4
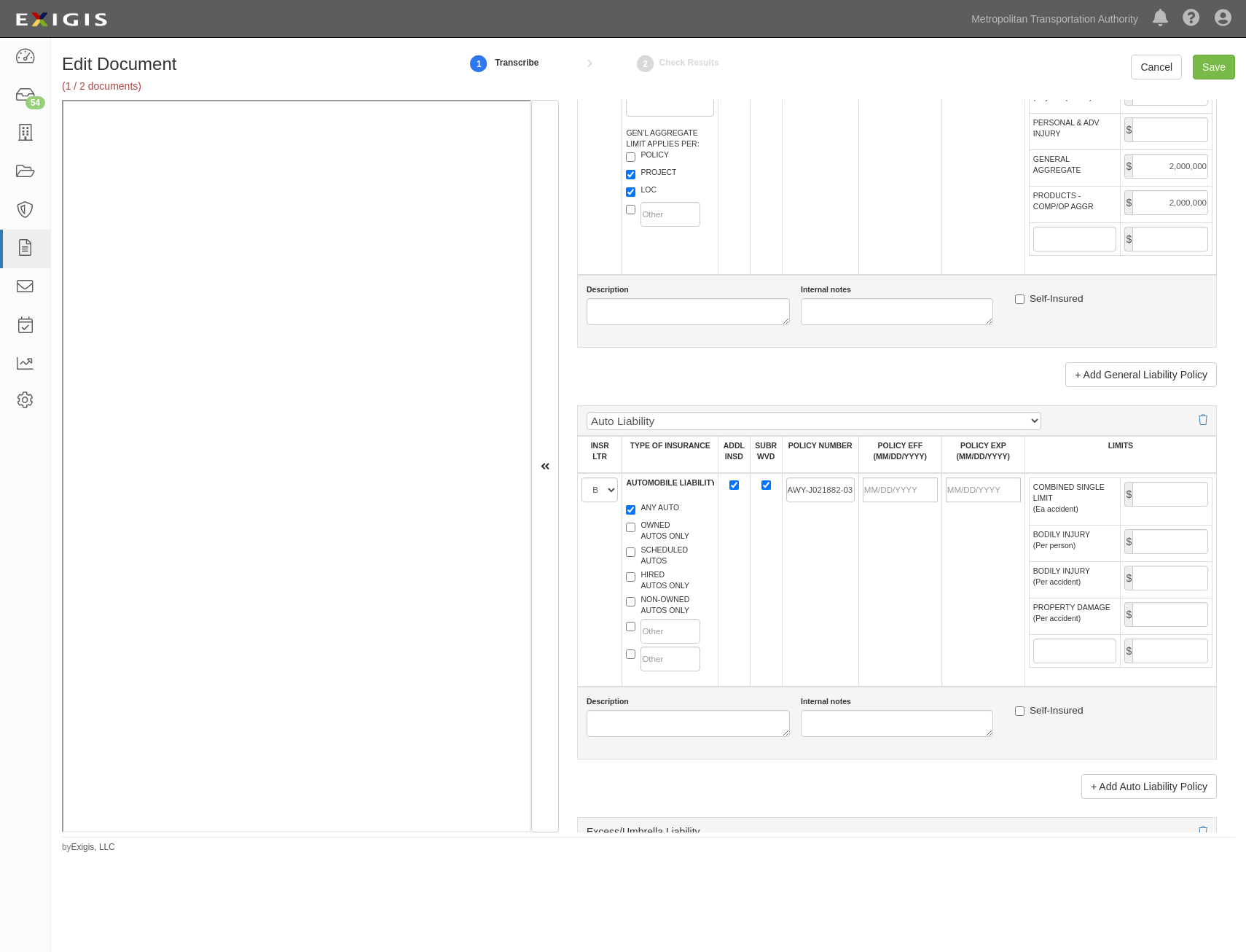
click at [913, 542] on td at bounding box center [899, 580] width 83 height 214
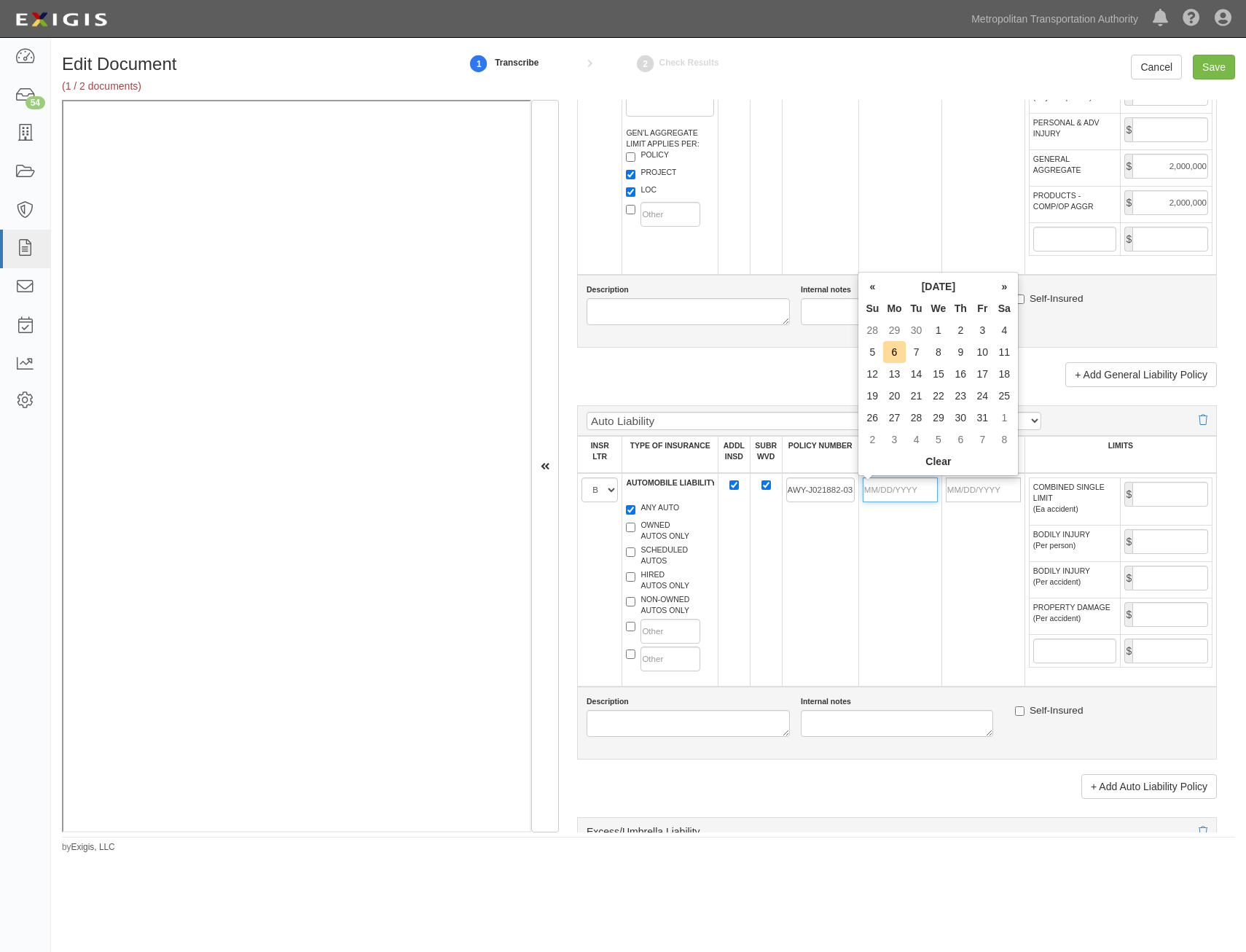
click at [913, 488] on input "POLICY EFF (MM/DD/YYYY)" at bounding box center [899, 490] width 75 height 25
type input "[DATE]"
click at [909, 560] on td "[DATE]" at bounding box center [899, 580] width 83 height 214
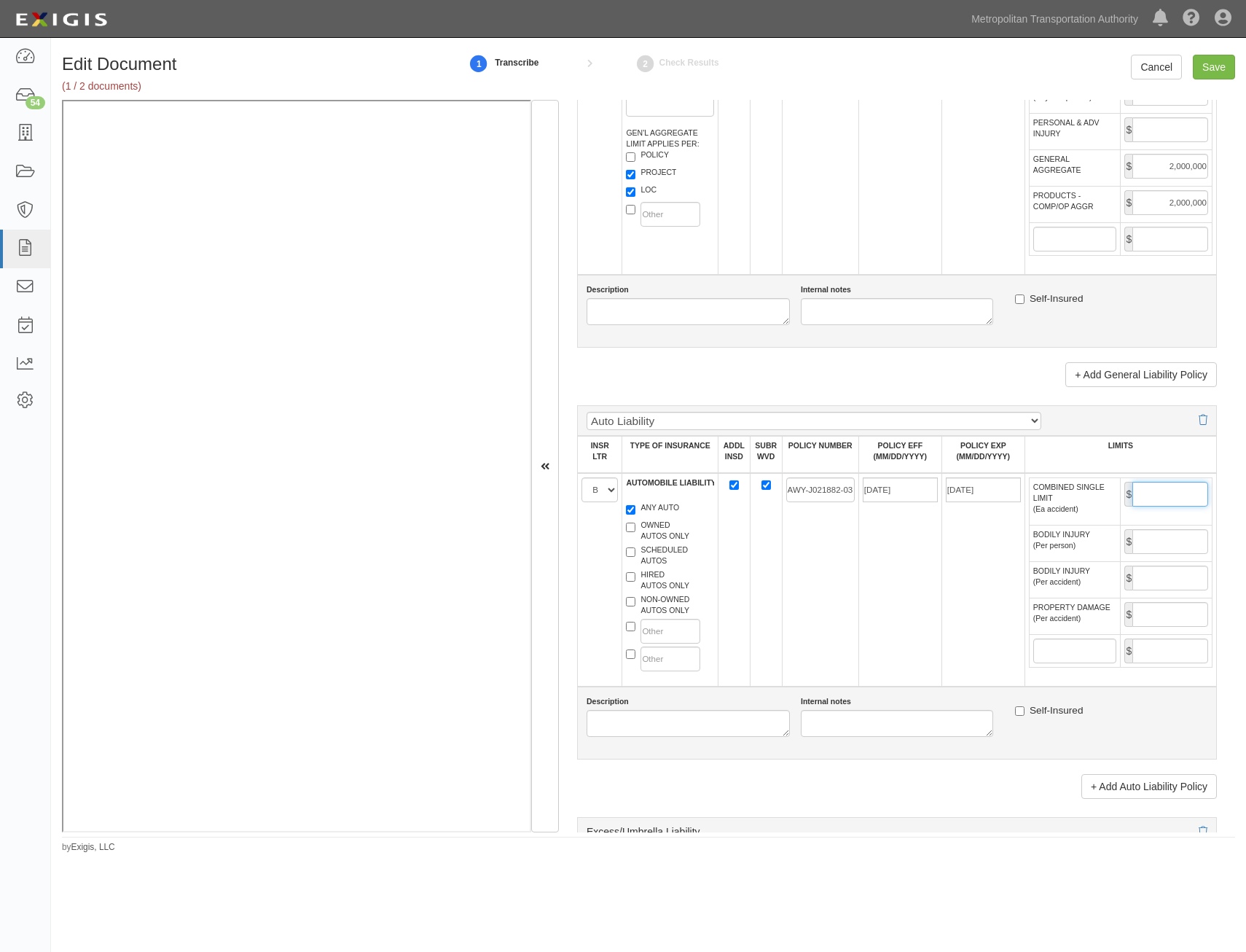
click at [1183, 496] on input "COMBINED SINGLE LIMIT (Ea accident)" at bounding box center [1170, 494] width 76 height 25
type input "1,000,000"
click at [844, 582] on td "AWY-J021882-03" at bounding box center [819, 580] width 76 height 214
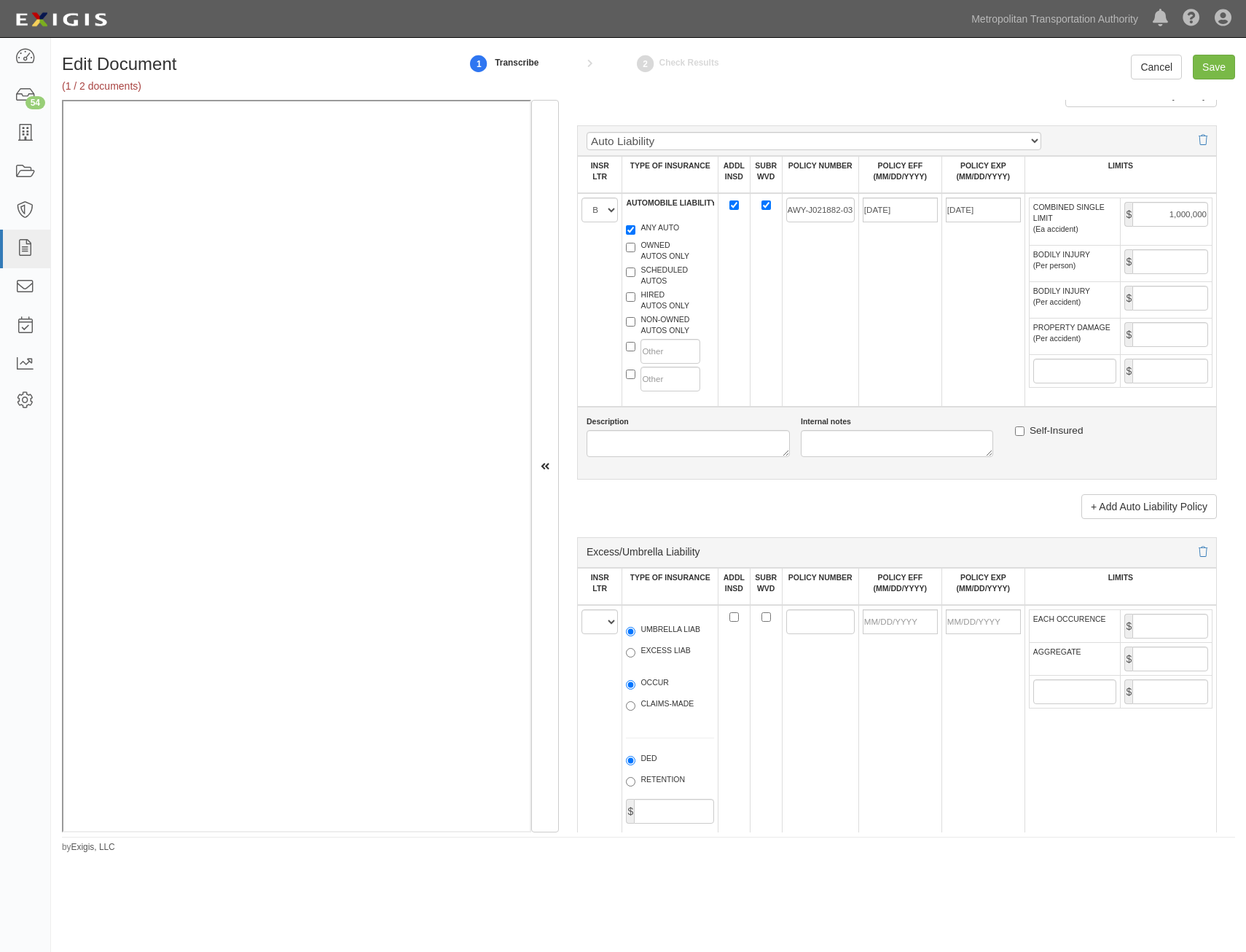
scroll to position [1458, 0]
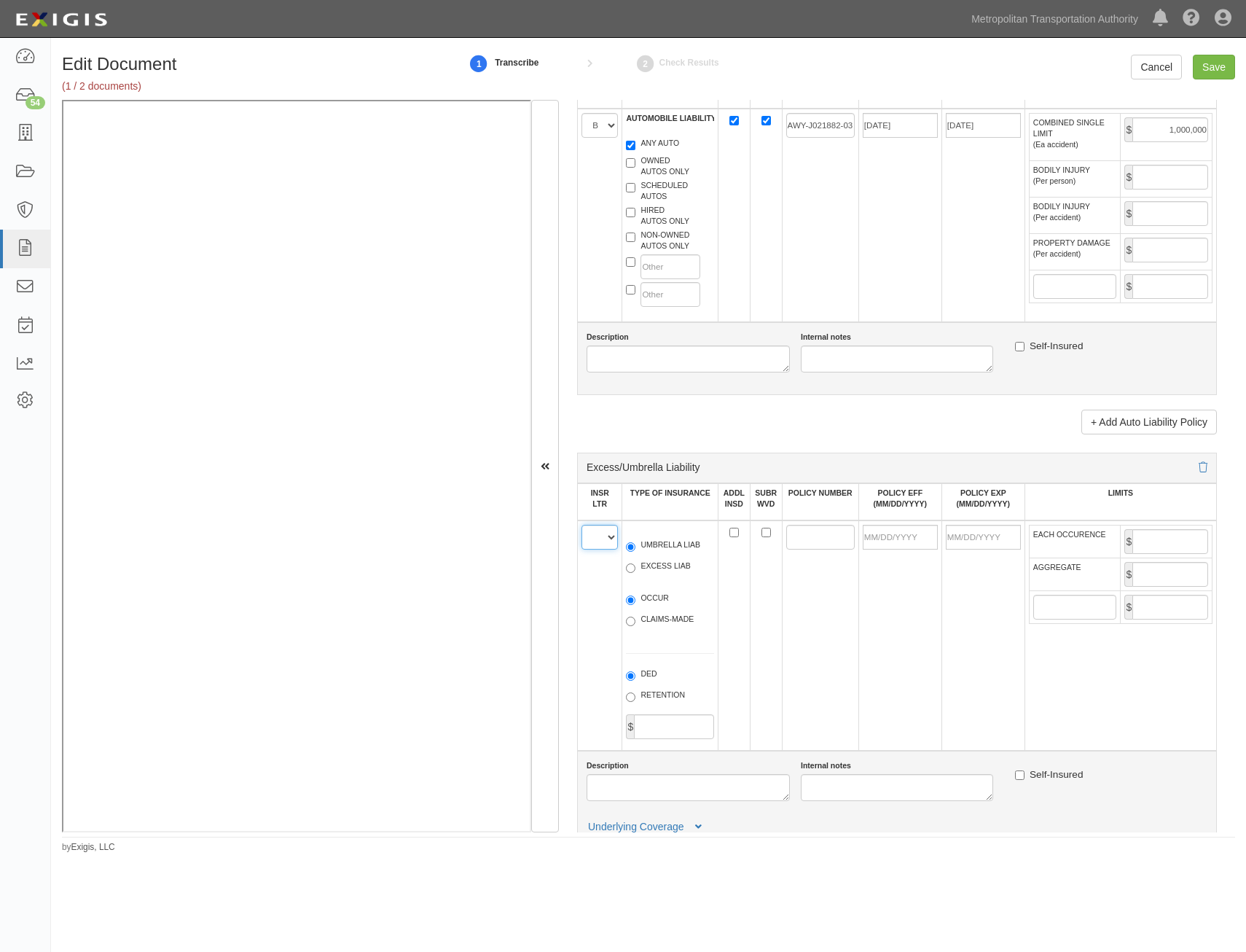
click at [598, 542] on select "A B C D E F" at bounding box center [599, 537] width 36 height 25
select select "C"
click at [581, 525] on select "A B C D E F" at bounding box center [599, 537] width 36 height 25
click at [743, 608] on td at bounding box center [733, 635] width 32 height 230
click at [683, 548] on label "UMBRELLA LIAB" at bounding box center [662, 547] width 74 height 15
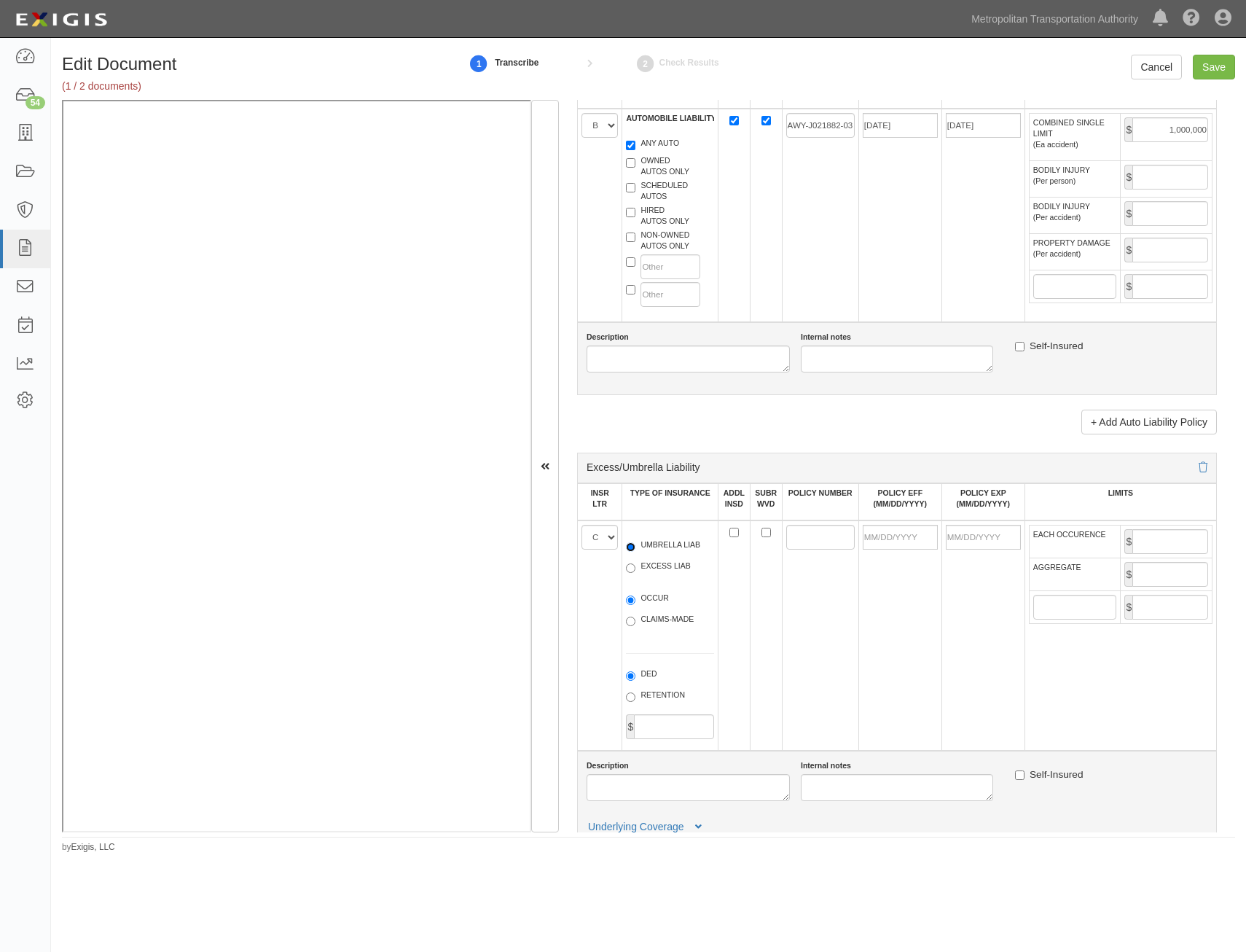
click at [635, 548] on input "UMBRELLA LIAB" at bounding box center [630, 547] width 10 height 10
radio input "true"
click at [650, 599] on label "OCCUR" at bounding box center [647, 600] width 43 height 15
click at [635, 599] on input "OCCUR" at bounding box center [630, 600] width 10 height 10
radio input "true"
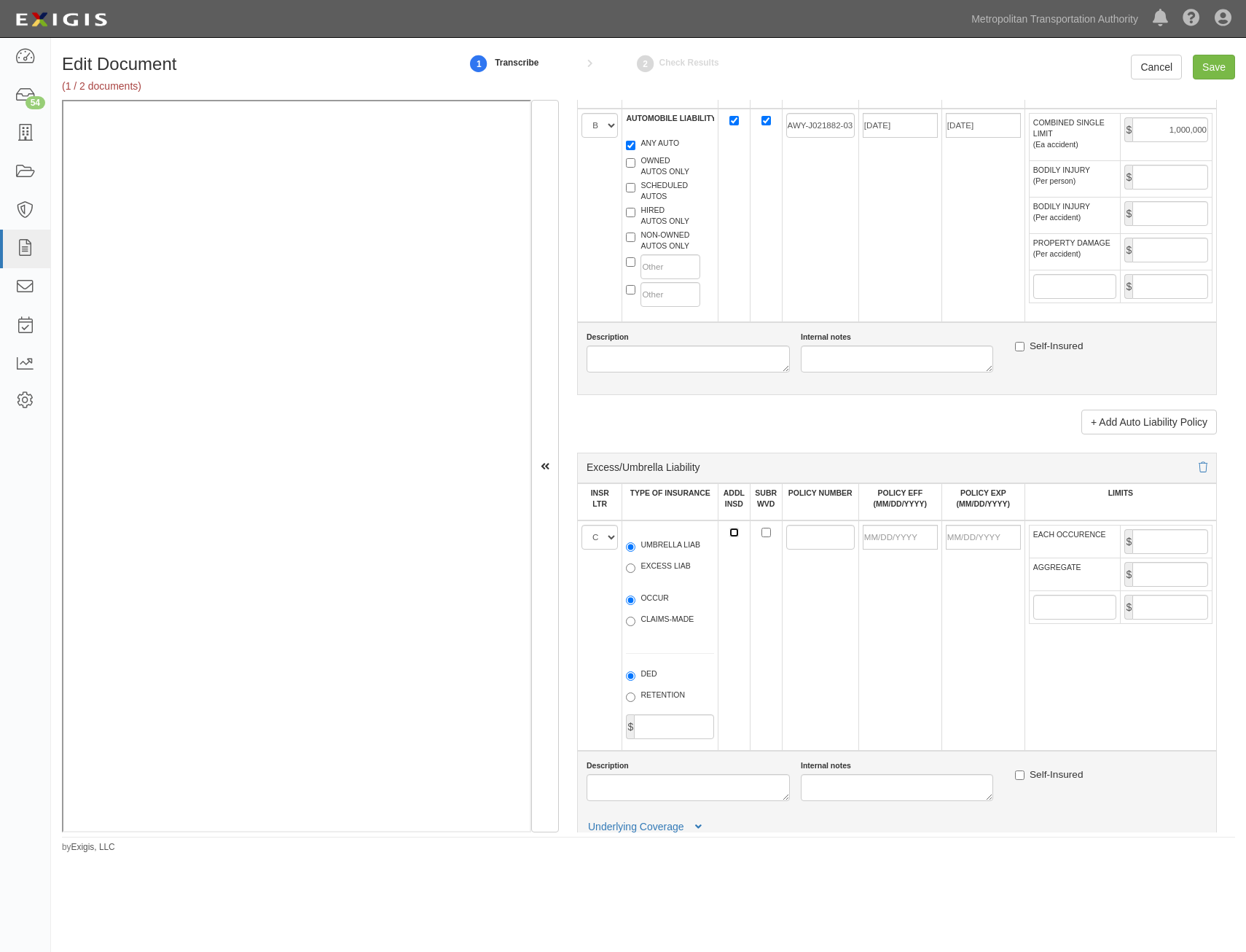
drag, startPoint x: 733, startPoint y: 534, endPoint x: 755, endPoint y: 537, distance: 22.2
click at [733, 534] on input "ADDL INSD" at bounding box center [734, 533] width 10 height 10
checkbox input "true"
click at [764, 534] on input "SUBR WVD" at bounding box center [766, 533] width 10 height 10
checkbox input "true"
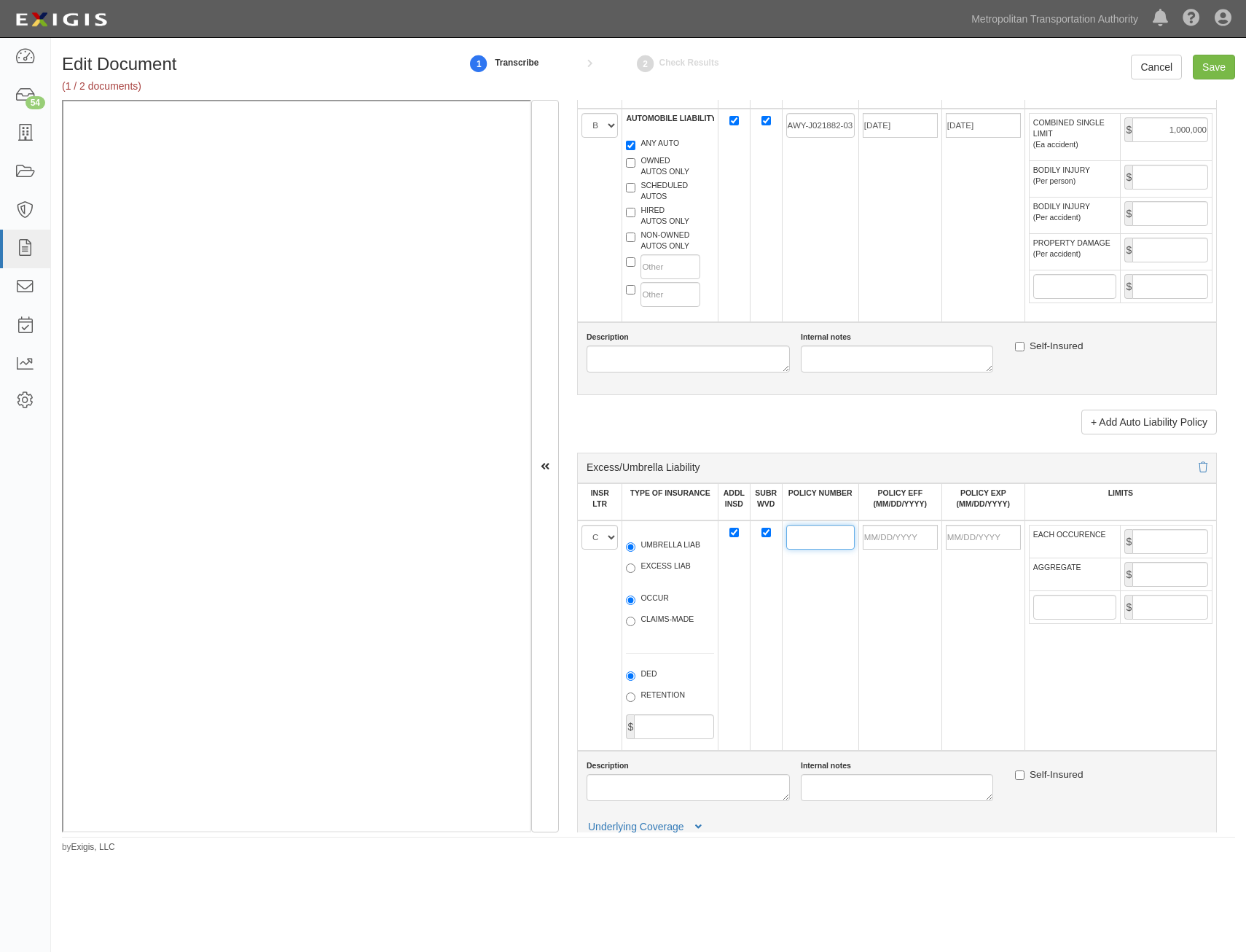
click at [791, 535] on input "POLICY NUMBER" at bounding box center [819, 537] width 68 height 25
paste input "UHY J017036 03"
type input "UHY J017036 03"
click at [967, 614] on td at bounding box center [982, 635] width 83 height 230
click at [907, 540] on input "POLICY EFF (MM/DD/YYYY)" at bounding box center [899, 537] width 75 height 25
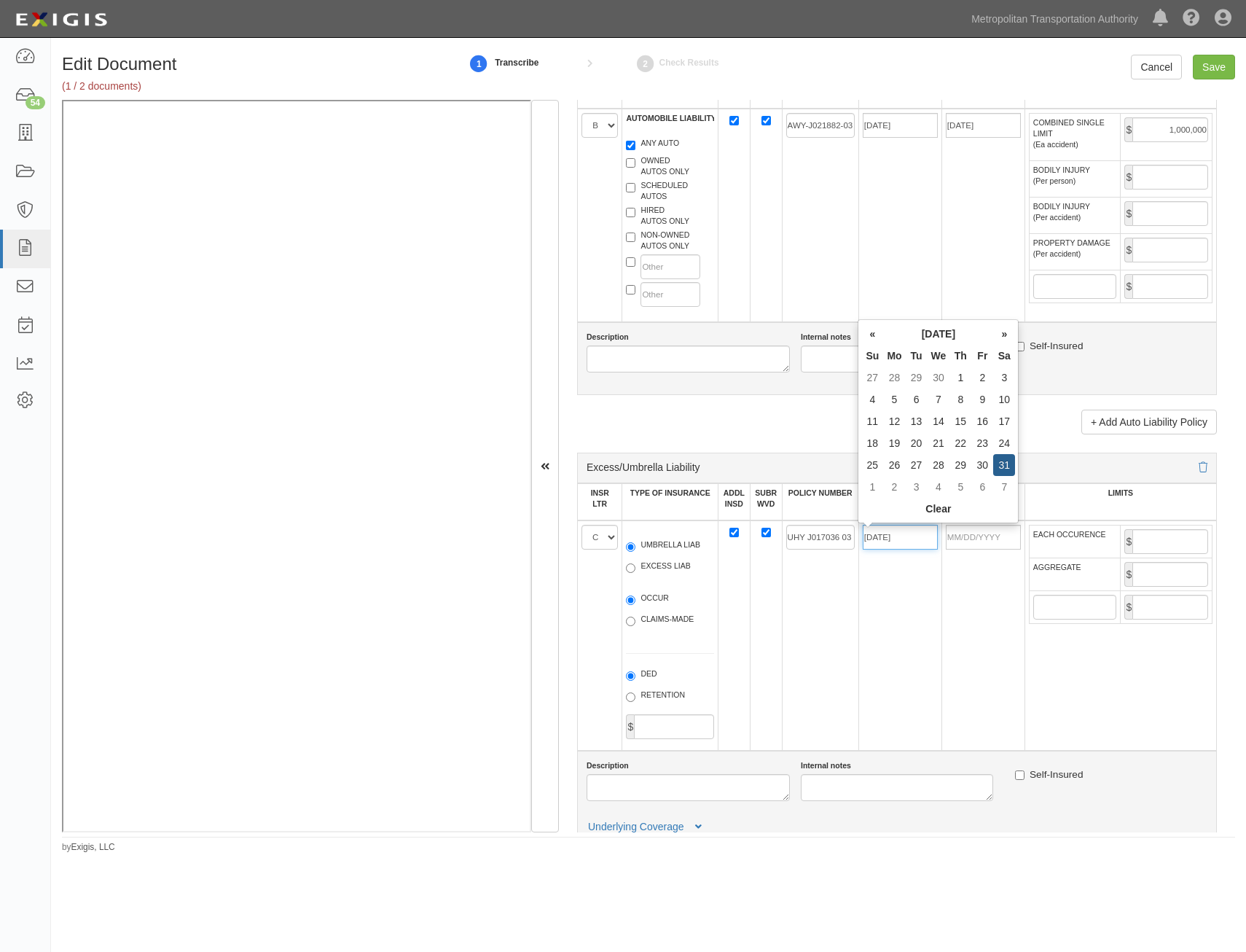
type input "[DATE]"
click at [849, 606] on td "UHY J017036 03" at bounding box center [819, 635] width 76 height 230
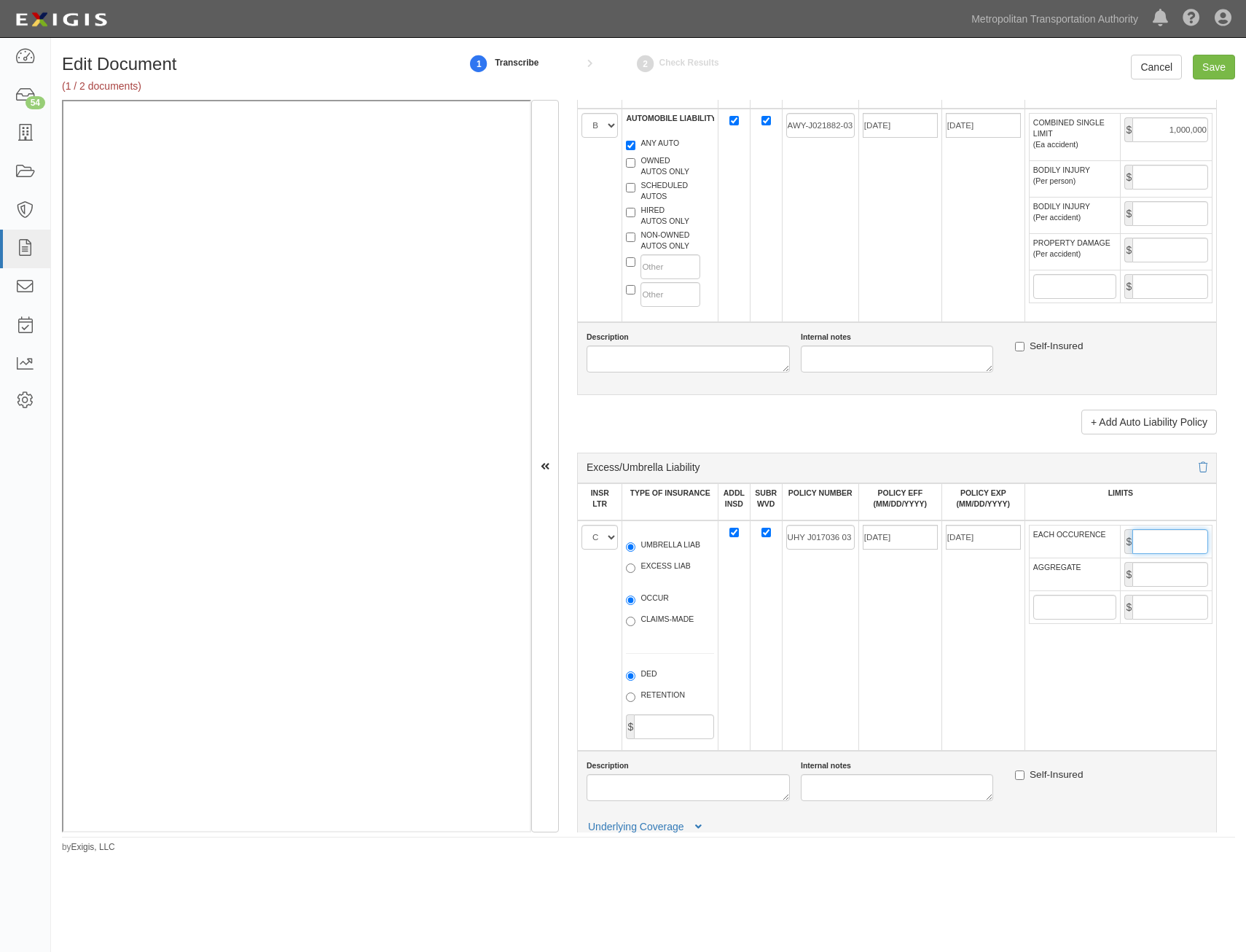
click at [1170, 534] on input "EACH OCCURENCE" at bounding box center [1170, 541] width 76 height 25
type input "10,000,000"
click at [1153, 571] on input "AGGREGATE" at bounding box center [1170, 574] width 76 height 25
type input "10,000,000"
click at [926, 659] on td "[DATE]" at bounding box center [899, 635] width 83 height 230
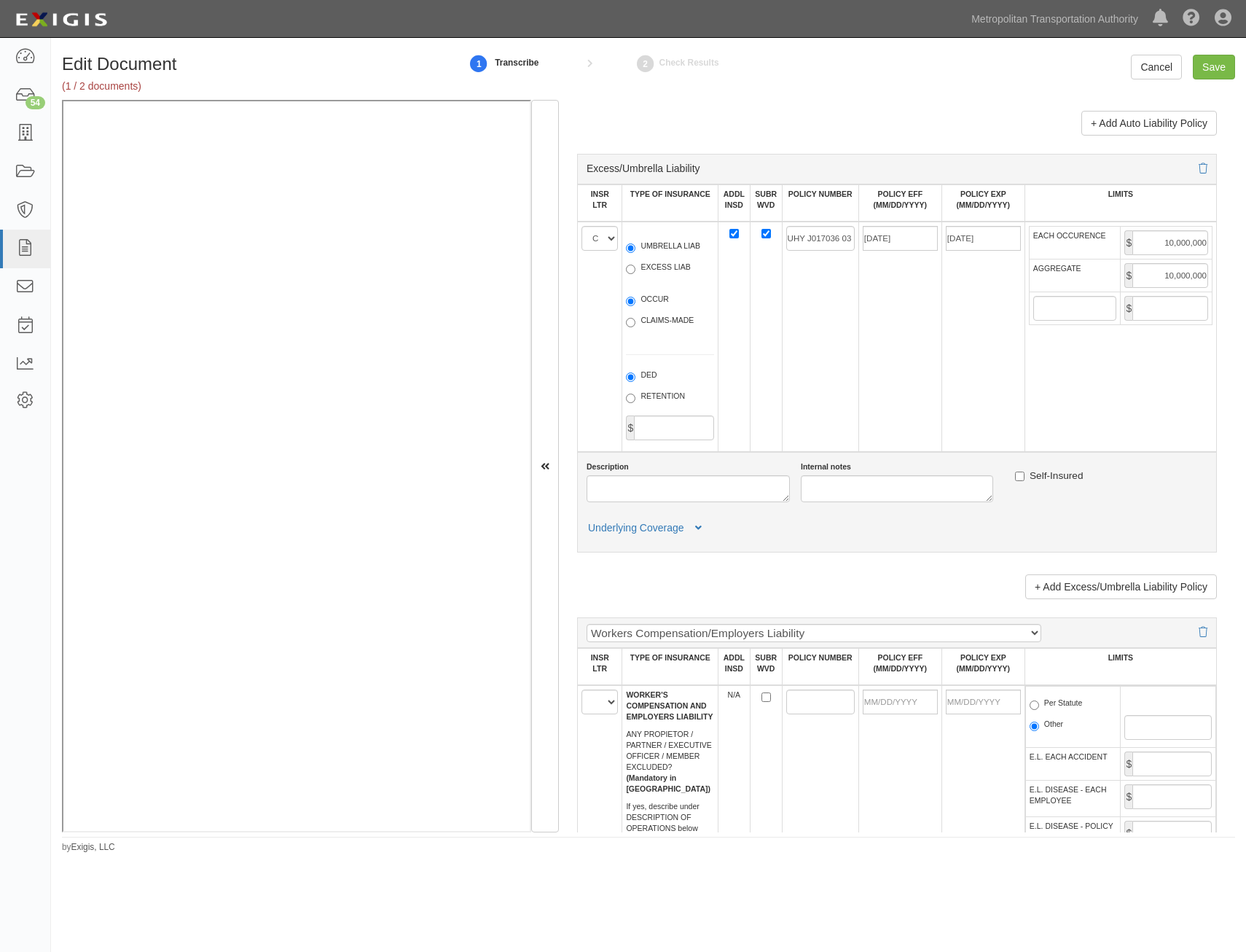
scroll to position [2040, 0]
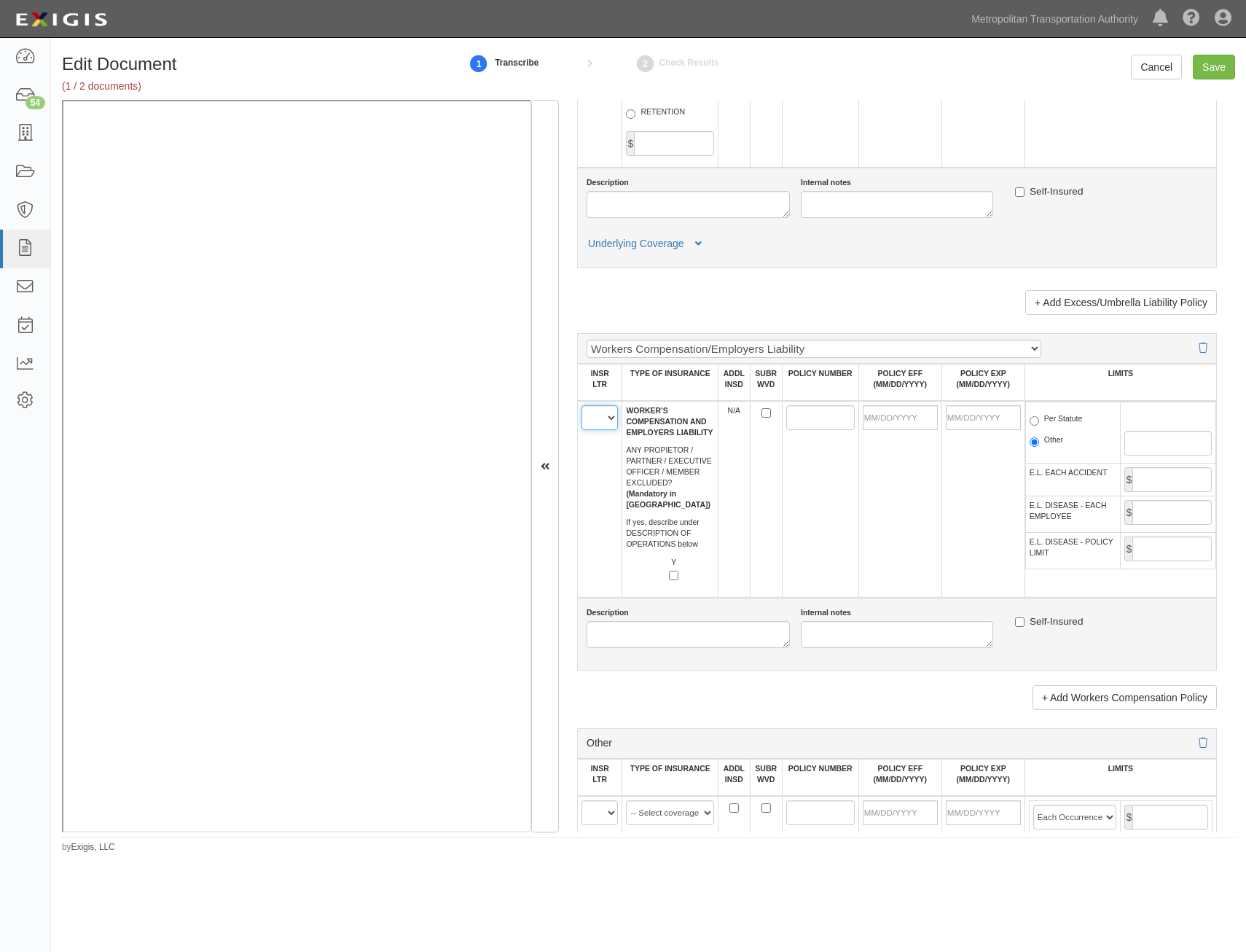
drag, startPoint x: 599, startPoint y: 420, endPoint x: 602, endPoint y: 432, distance: 12.4
click at [599, 420] on select "A B C D E F" at bounding box center [599, 418] width 36 height 25
select select "B"
click at [581, 405] on select "A B C D E F" at bounding box center [599, 418] width 36 height 25
click at [844, 538] on td at bounding box center [819, 498] width 76 height 196
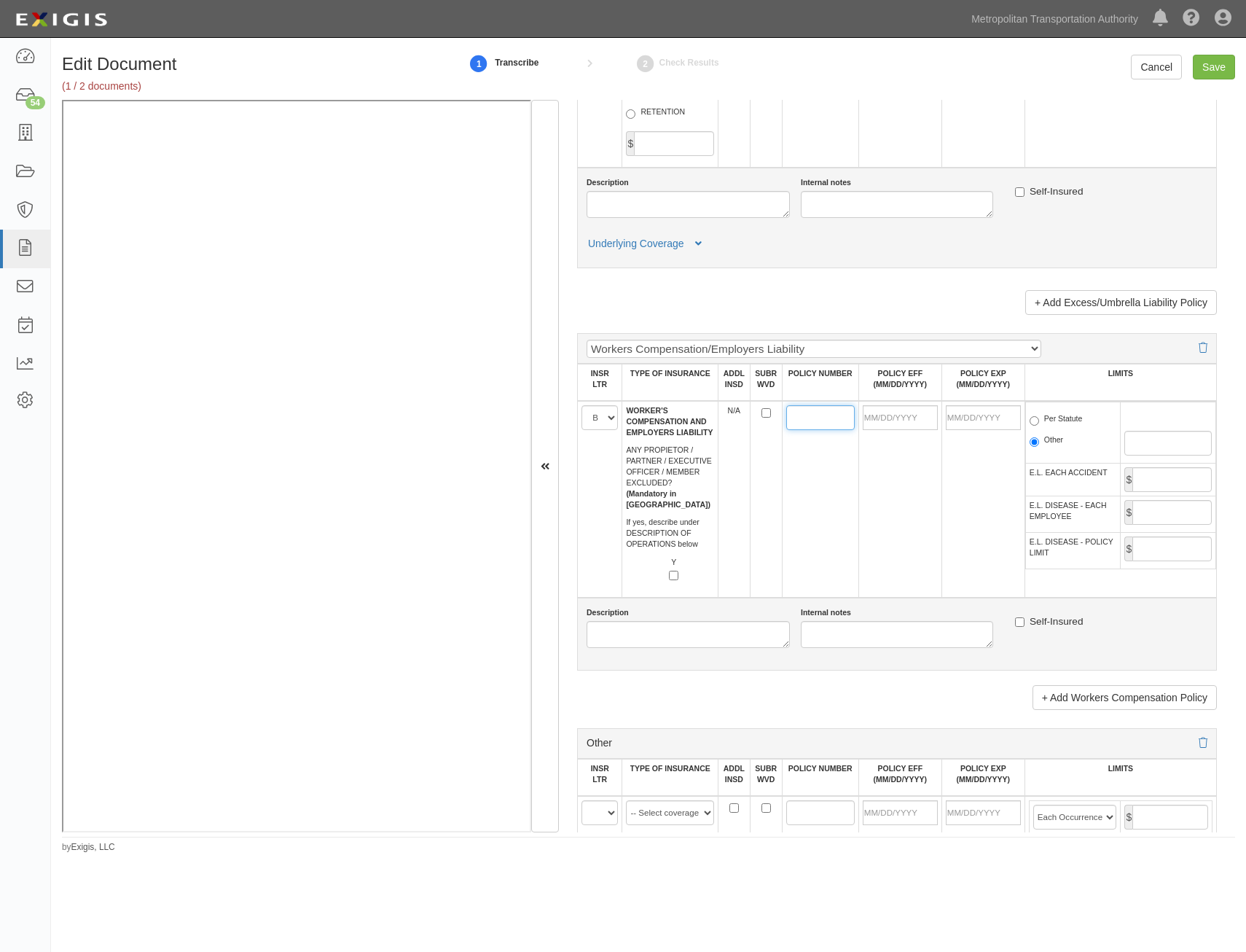
click at [795, 424] on input "POLICY NUMBER" at bounding box center [819, 418] width 68 height 25
paste input "W2Y-H967227-03"
type input "W2Y-H967227-03"
click at [941, 509] on td at bounding box center [982, 498] width 83 height 196
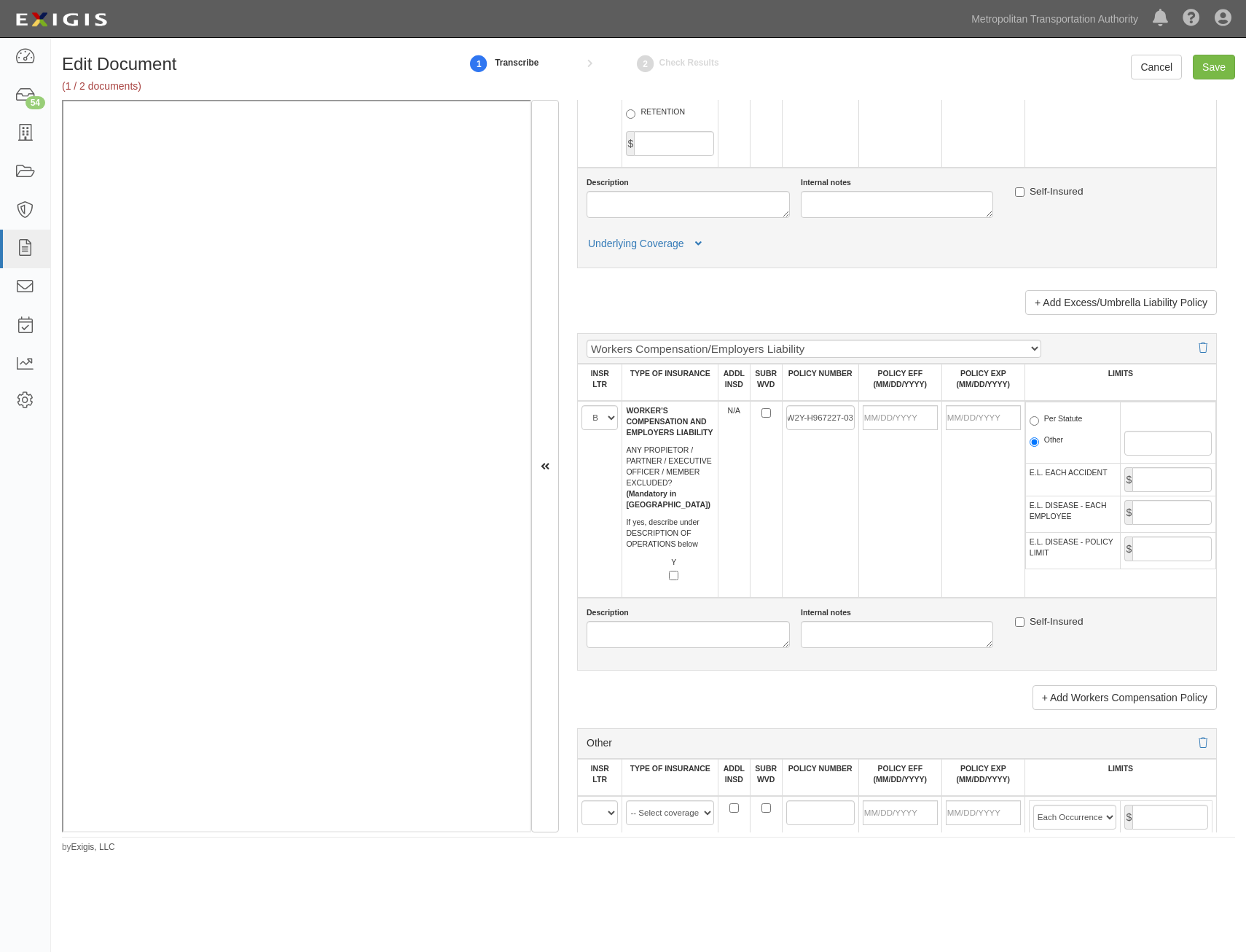
scroll to position [0, 0]
drag, startPoint x: 907, startPoint y: 414, endPoint x: 903, endPoint y: 420, distance: 7.2
click at [907, 414] on input "POLICY EFF (MM/DD/YYYY)" at bounding box center [899, 418] width 75 height 25
type input "[DATE]"
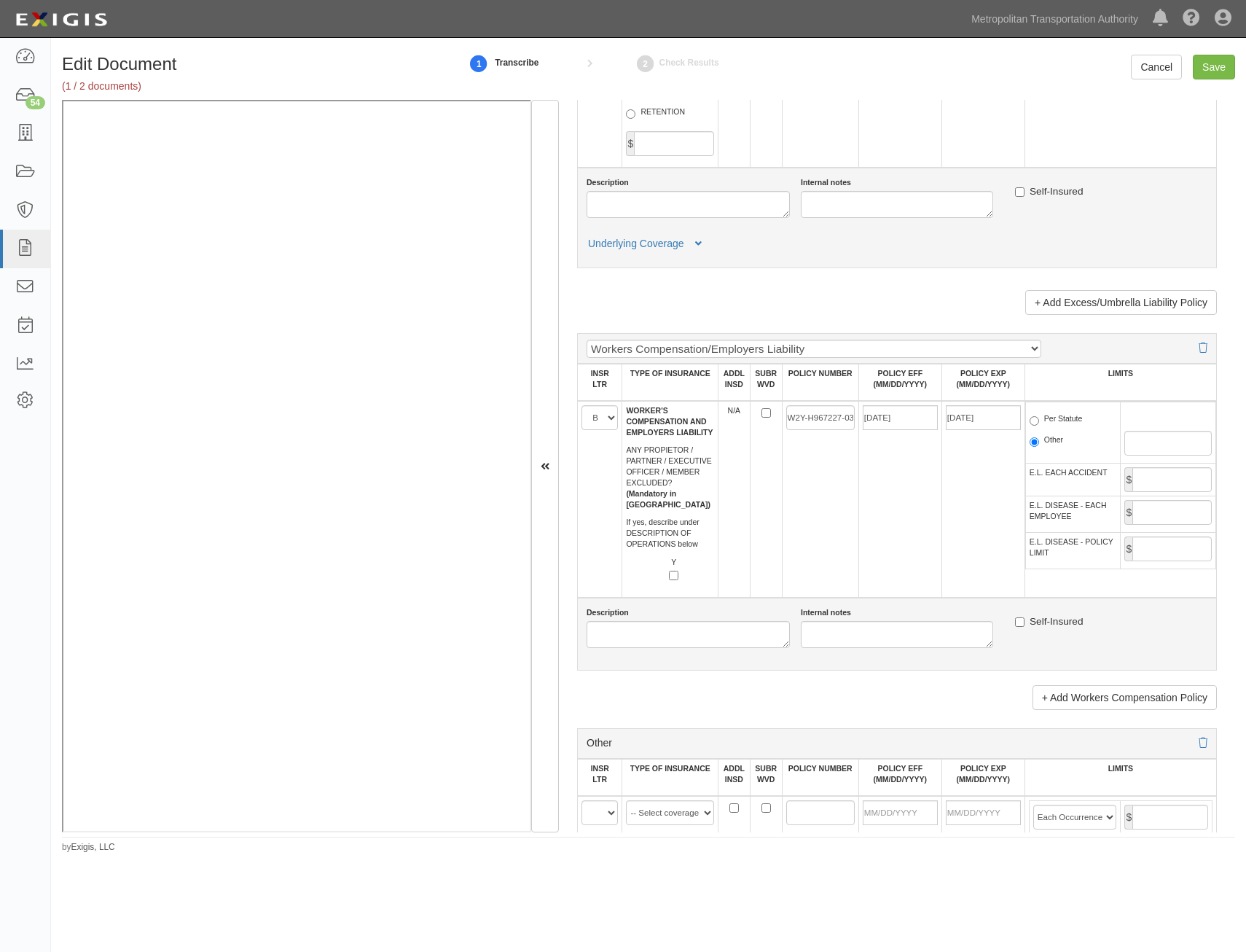
click at [847, 535] on td "W2Y-H967227-03" at bounding box center [819, 498] width 76 height 196
click at [1053, 426] on label "Per Statute" at bounding box center [1055, 421] width 53 height 15
click at [1039, 426] on input "Per Statute" at bounding box center [1034, 421] width 10 height 10
radio input "true"
drag, startPoint x: 1166, startPoint y: 475, endPoint x: 1161, endPoint y: 484, distance: 10.3
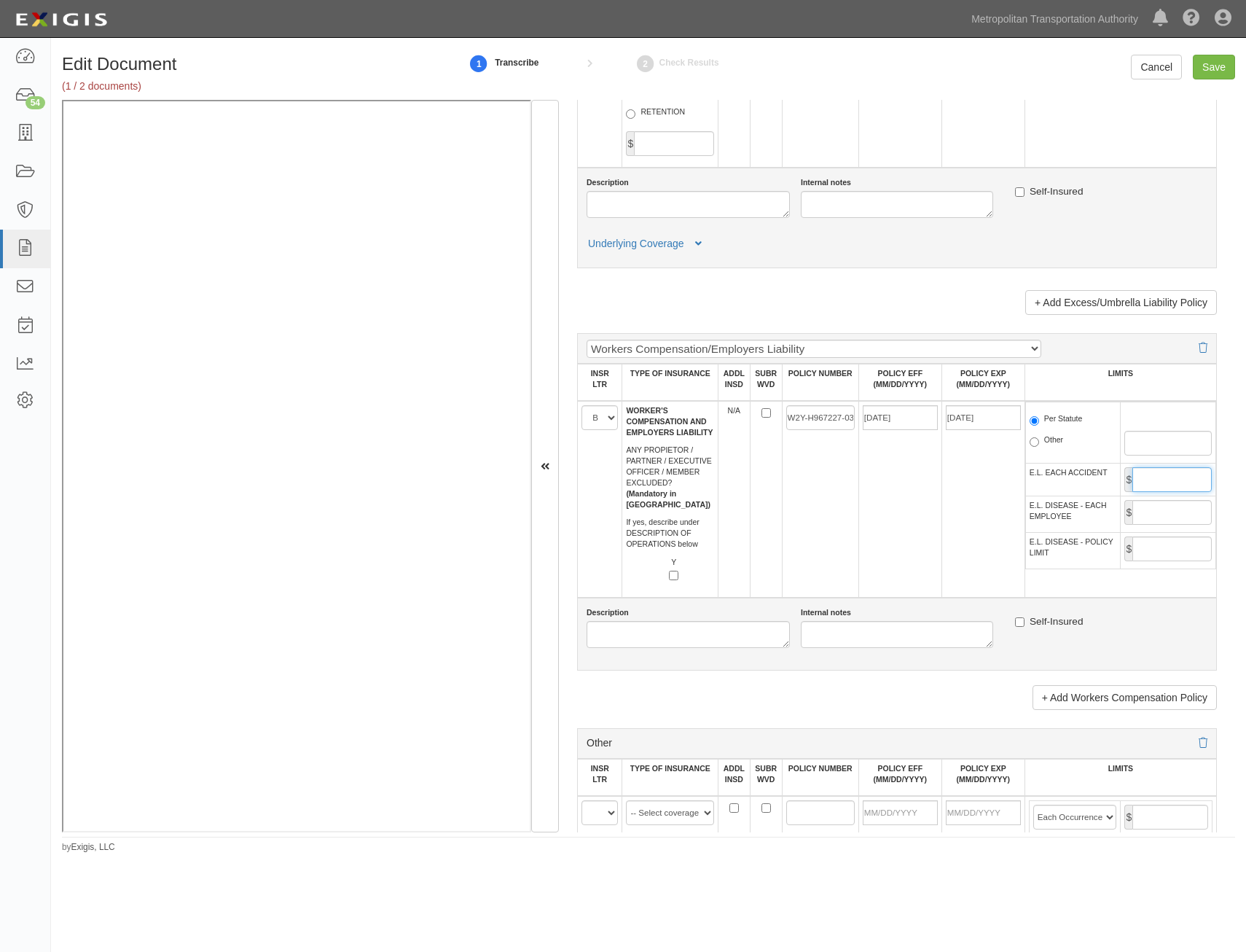
click at [1166, 475] on input "E.L. EACH ACCIDENT" at bounding box center [1171, 479] width 80 height 25
type input "1,000,000"
click at [1157, 511] on input "E.L. DISEASE - EACH EMPLOYEE" at bounding box center [1171, 512] width 80 height 25
type input "1,000,000"
drag, startPoint x: 1163, startPoint y: 543, endPoint x: 1157, endPoint y: 555, distance: 13.4
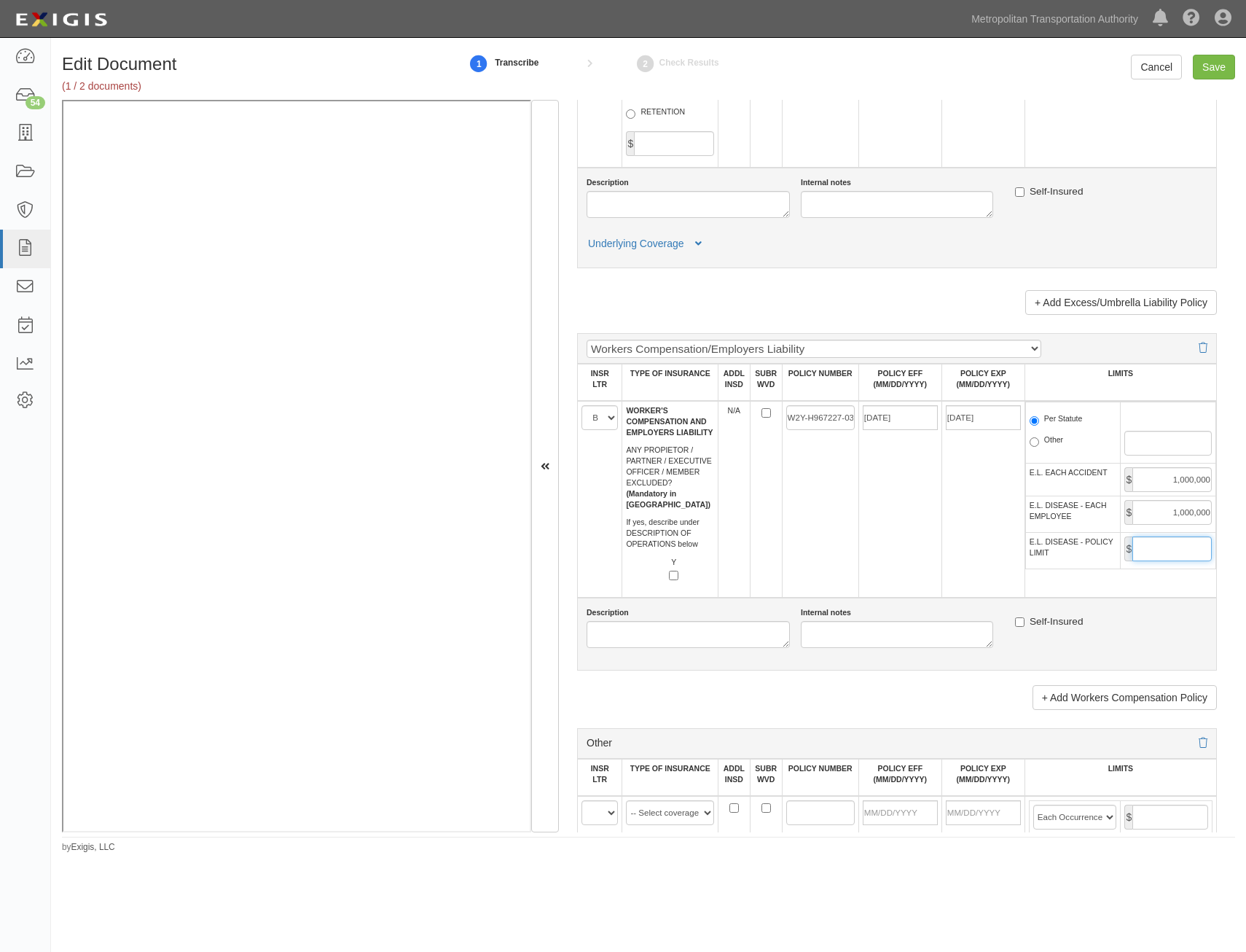
click at [1163, 543] on input "E.L. DISEASE - POLICY LIMIT" at bounding box center [1171, 548] width 80 height 25
type input "1,000,000"
click at [801, 558] on td "W2Y-H967227-03" at bounding box center [819, 498] width 76 height 196
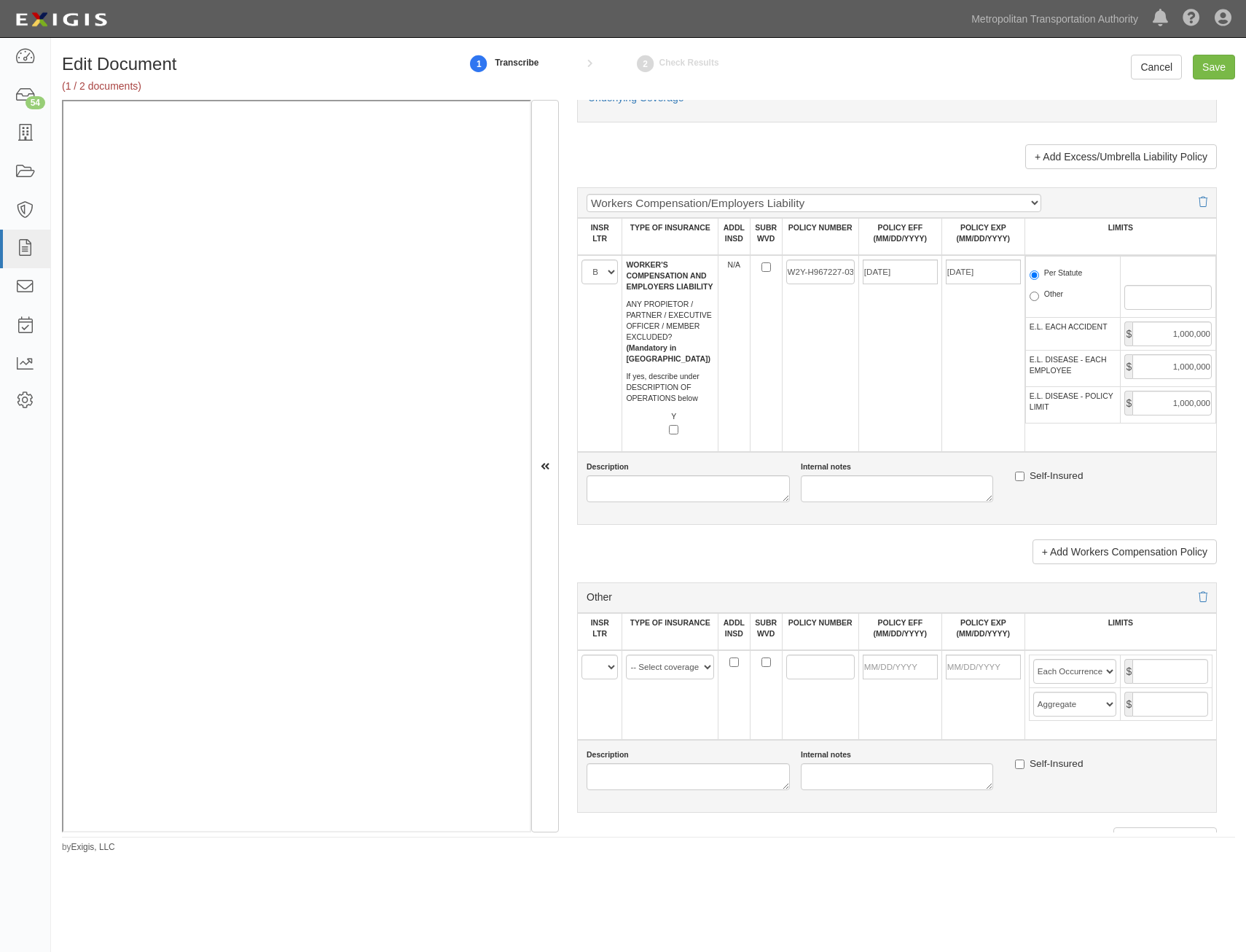
scroll to position [2259, 0]
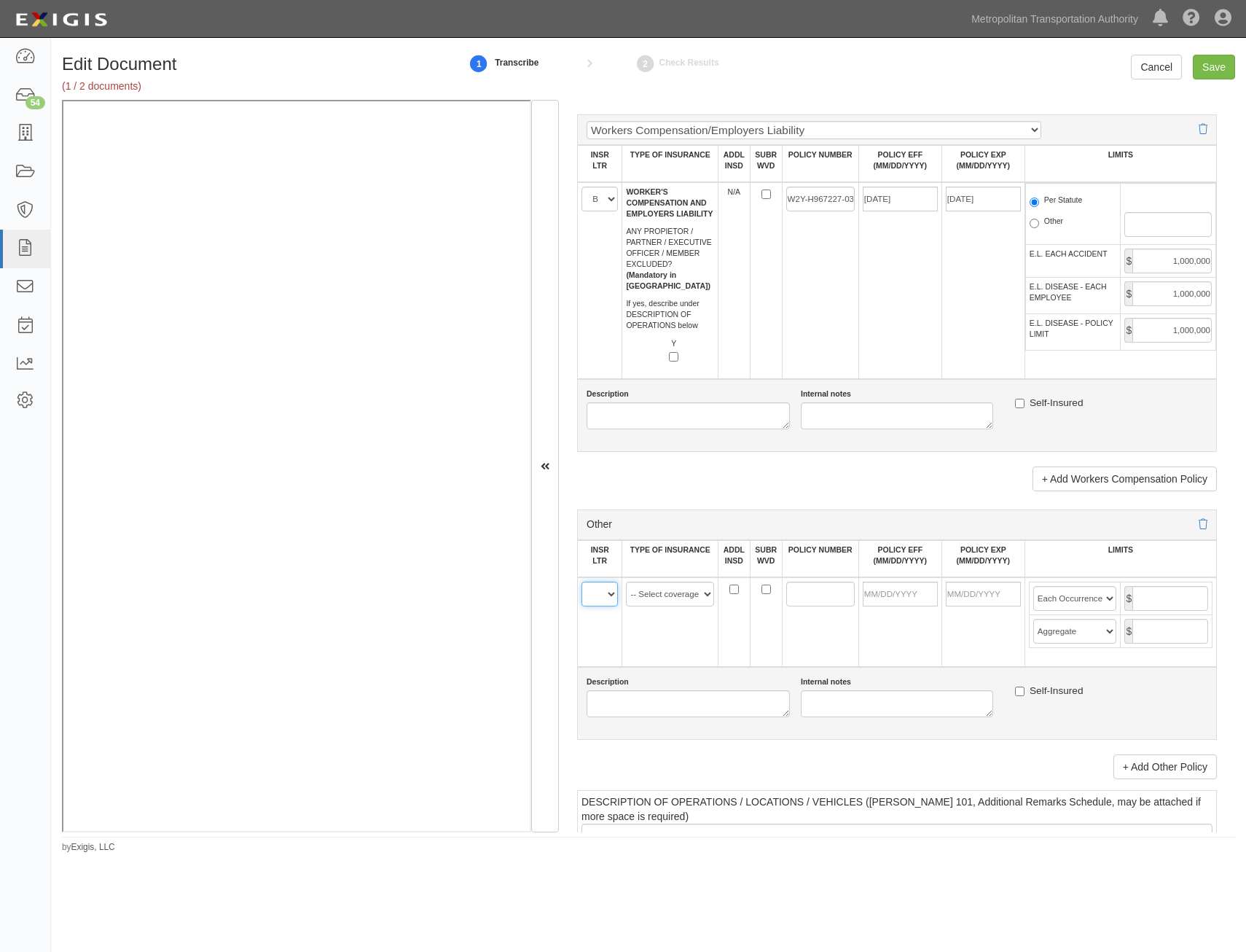
click at [593, 589] on select "A B C D E F" at bounding box center [599, 594] width 36 height 25
select select "C"
click at [581, 581] on select "A B C D E F" at bounding box center [599, 594] width 36 height 25
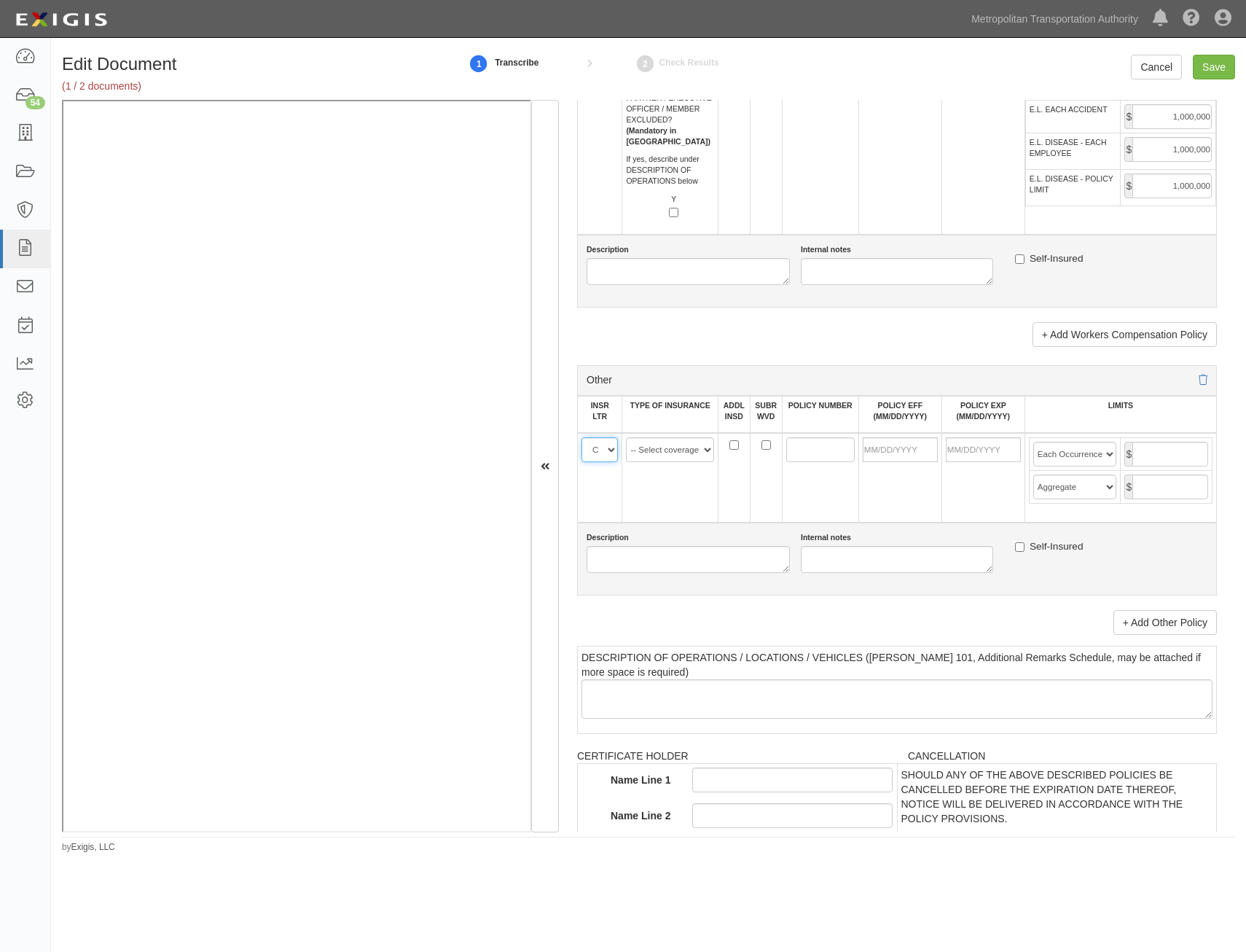
scroll to position [2405, 0]
click at [688, 453] on select "-- Select coverage line -- Asbestos Abatement Auto Physical Damage Aviation Lia…" at bounding box center [669, 448] width 88 height 25
select select "152"
click at [625, 436] on select "-- Select coverage line -- Asbestos Abatement Auto Physical Damage Aviation Lia…" at bounding box center [669, 448] width 88 height 25
click at [1158, 611] on link "+ Add Other Policy" at bounding box center [1165, 621] width 104 height 25
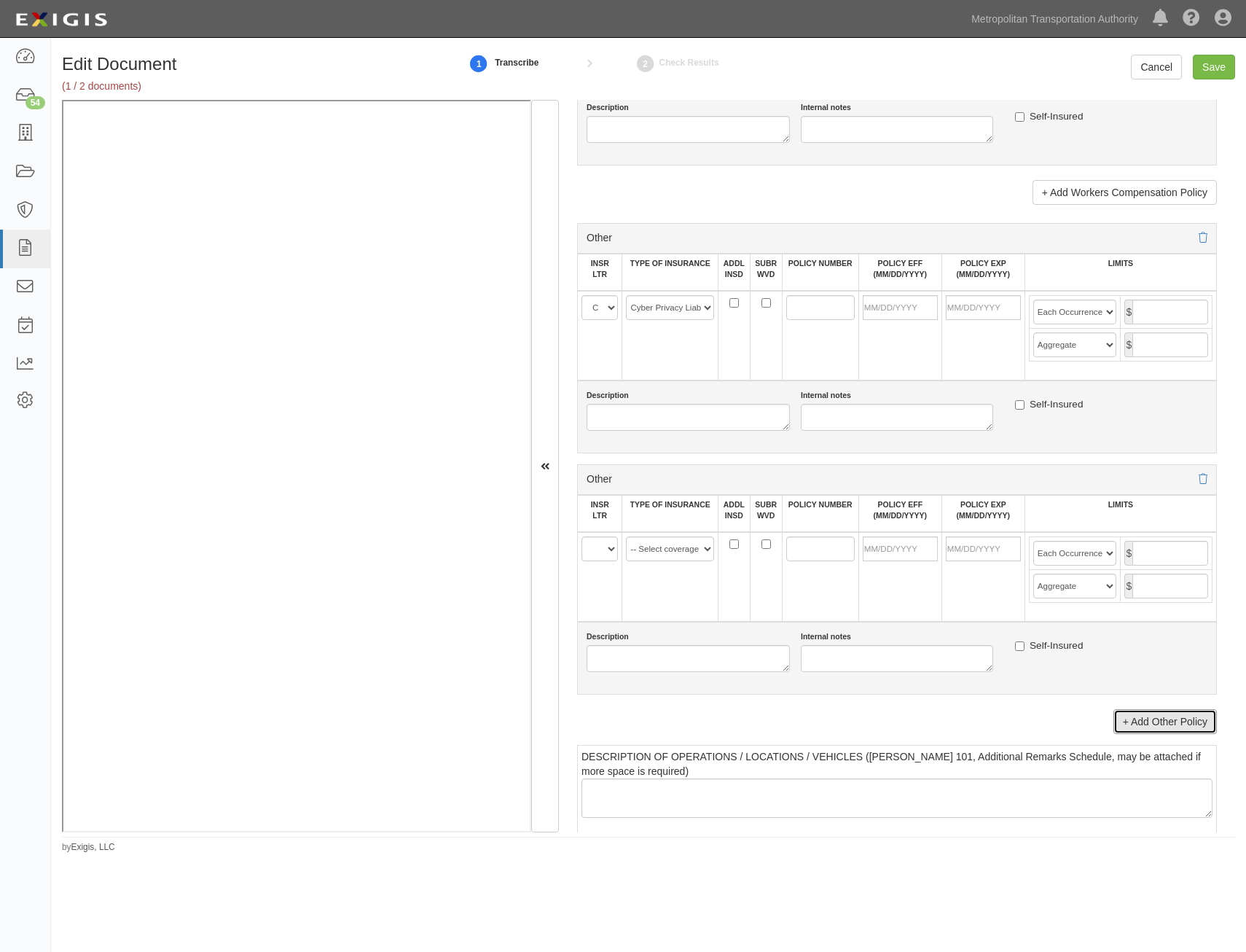
scroll to position [2550, 0]
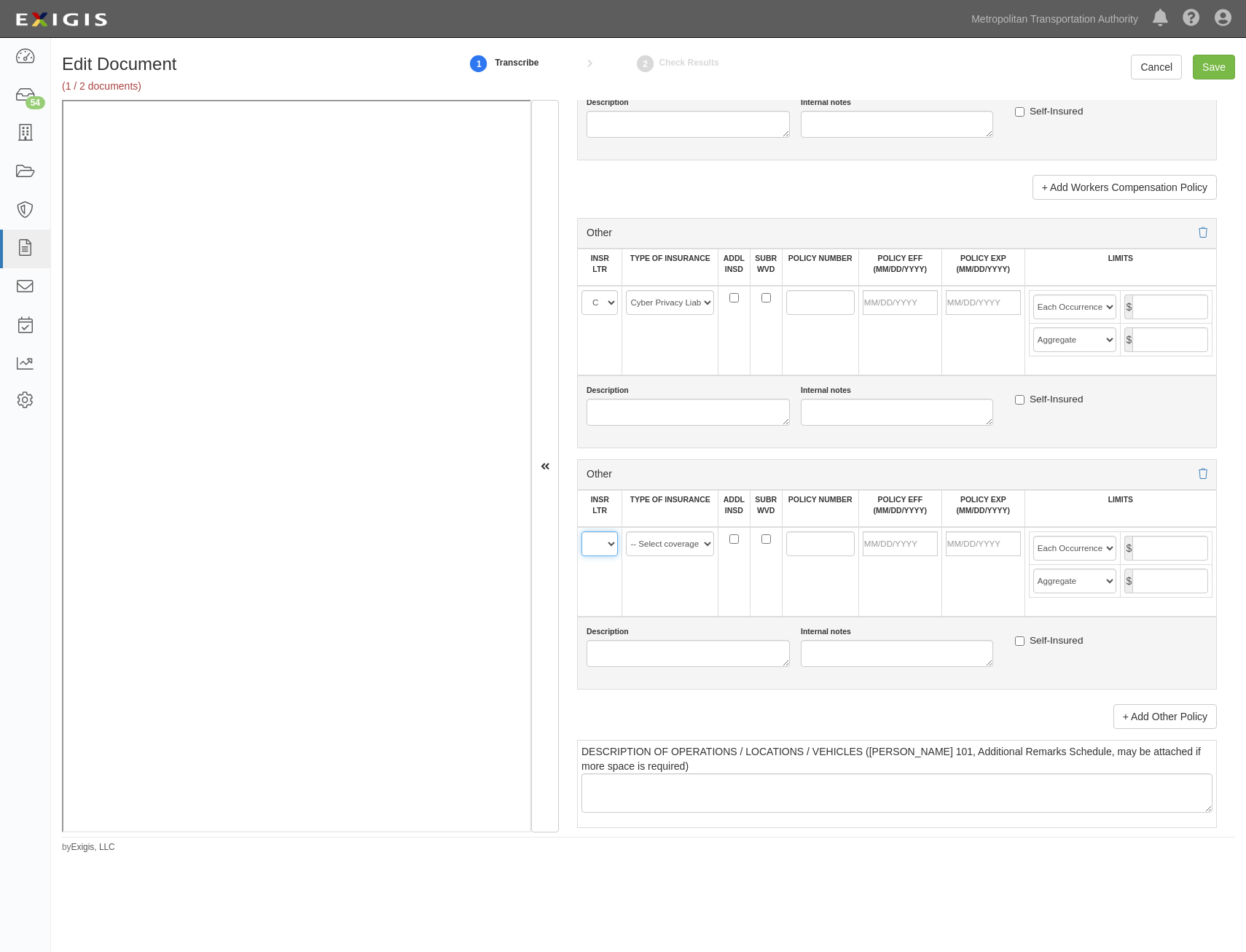
click at [607, 537] on select "A B C D E F" at bounding box center [599, 543] width 36 height 25
select select "C"
click at [581, 531] on select "A B C D E F" at bounding box center [599, 543] width 36 height 25
click at [667, 548] on select "-- Select coverage line -- Asbestos Abatement Auto Physical Damage Aviation Lia…" at bounding box center [669, 543] width 88 height 25
select select "91"
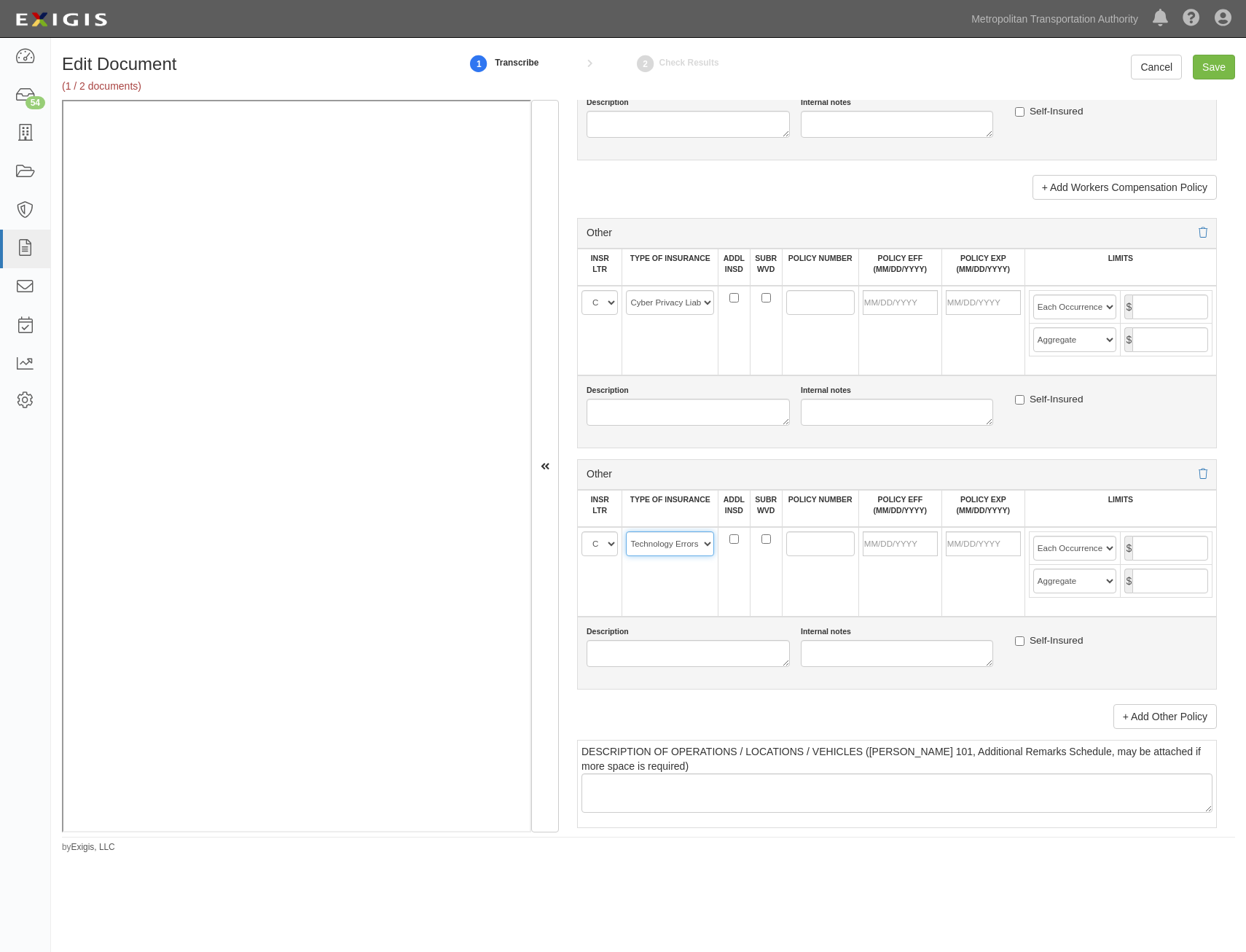
click at [625, 531] on select "-- Select coverage line -- Asbestos Abatement Auto Physical Damage Aviation Lia…" at bounding box center [669, 543] width 88 height 25
click at [817, 307] on input "POLICY NUMBER" at bounding box center [819, 303] width 68 height 25
paste input "LHY J017769 03"
type input "LHY J017769 03"
click at [812, 541] on input "POLICY NUMBER" at bounding box center [819, 543] width 68 height 25
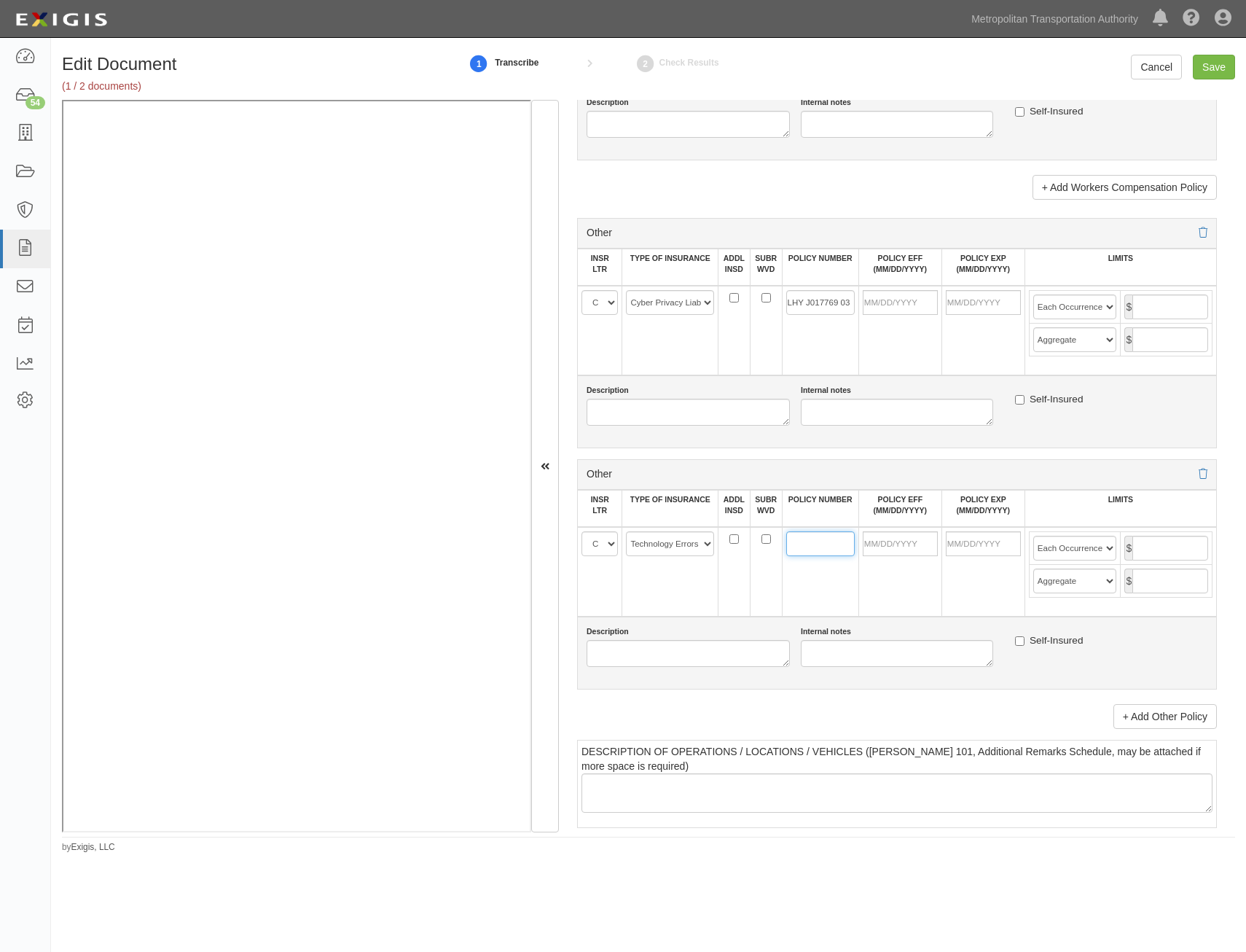
paste input "LHY J017769 03"
type input "LHY J017769 03"
click at [876, 292] on input "POLICY EFF (MM/DD/YYYY)" at bounding box center [899, 303] width 75 height 25
type input "[DATE]"
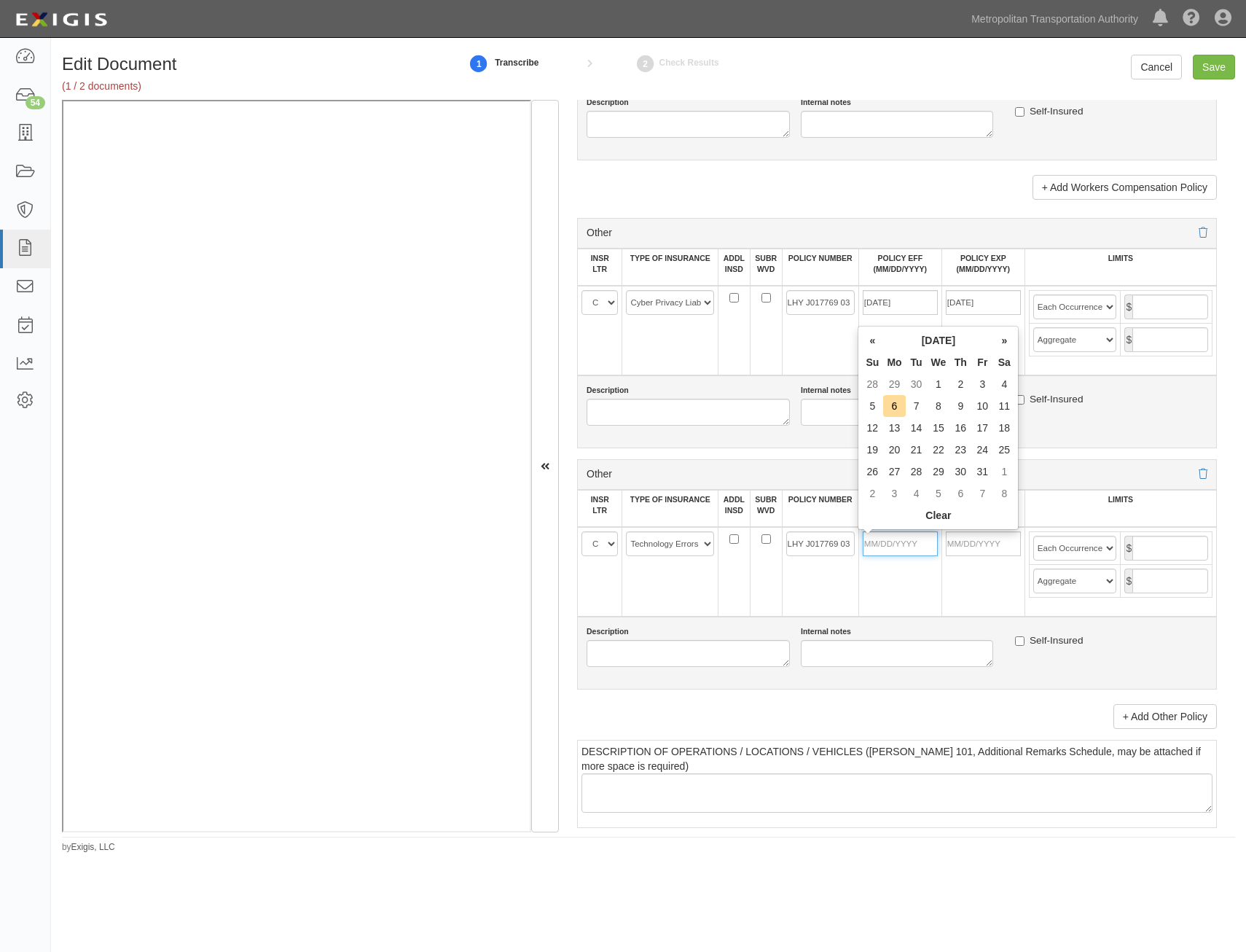
click at [911, 550] on input "POLICY EFF (MM/DD/YYYY)" at bounding box center [899, 543] width 75 height 25
type input "[DATE]"
click at [1151, 420] on div "Description Internal notes Self-Insured" at bounding box center [897, 405] width 643 height 41
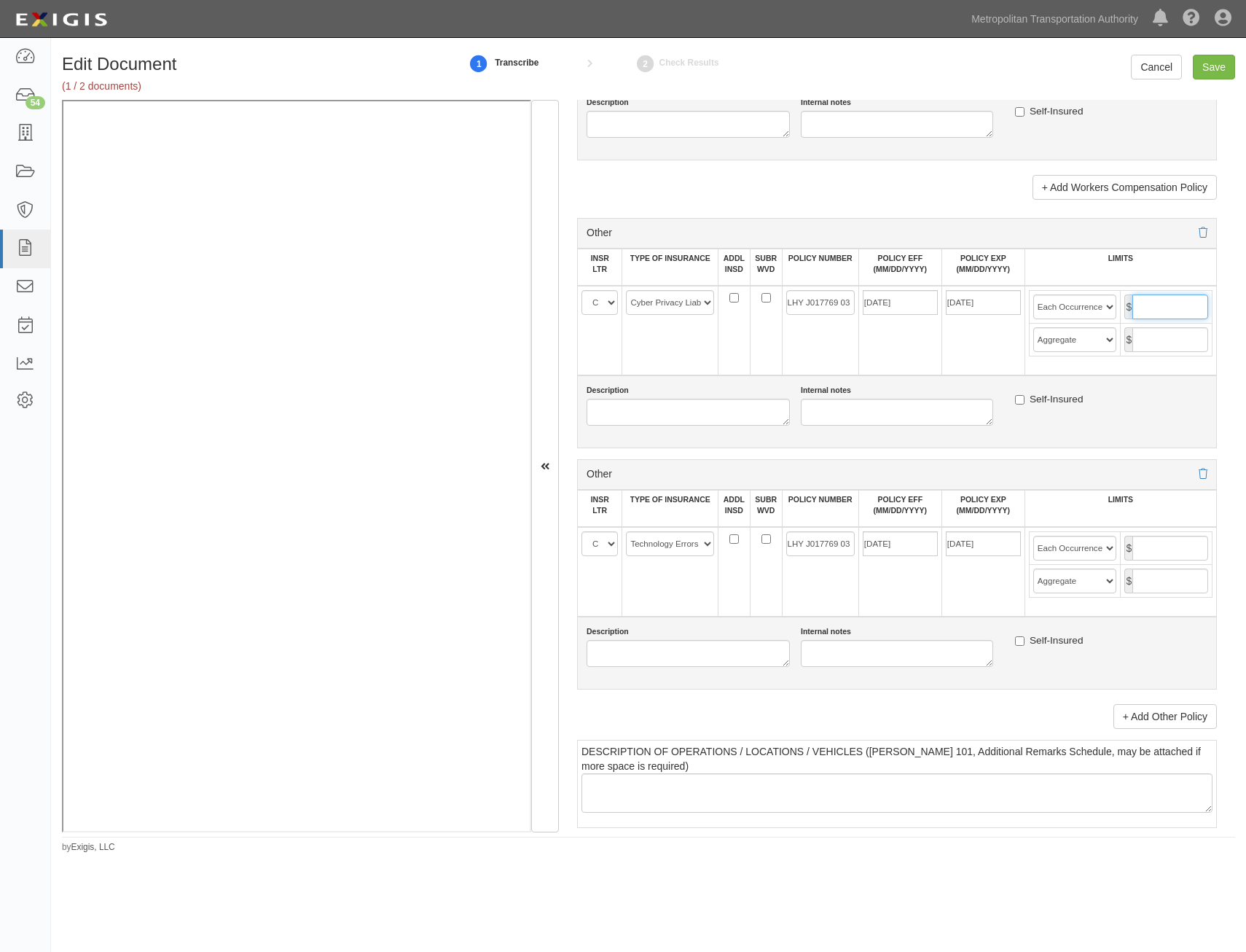
click at [1163, 312] on input "text" at bounding box center [1170, 307] width 76 height 25
type input "10,000,000"
type input "25,000,000"
type input "10,000,000"
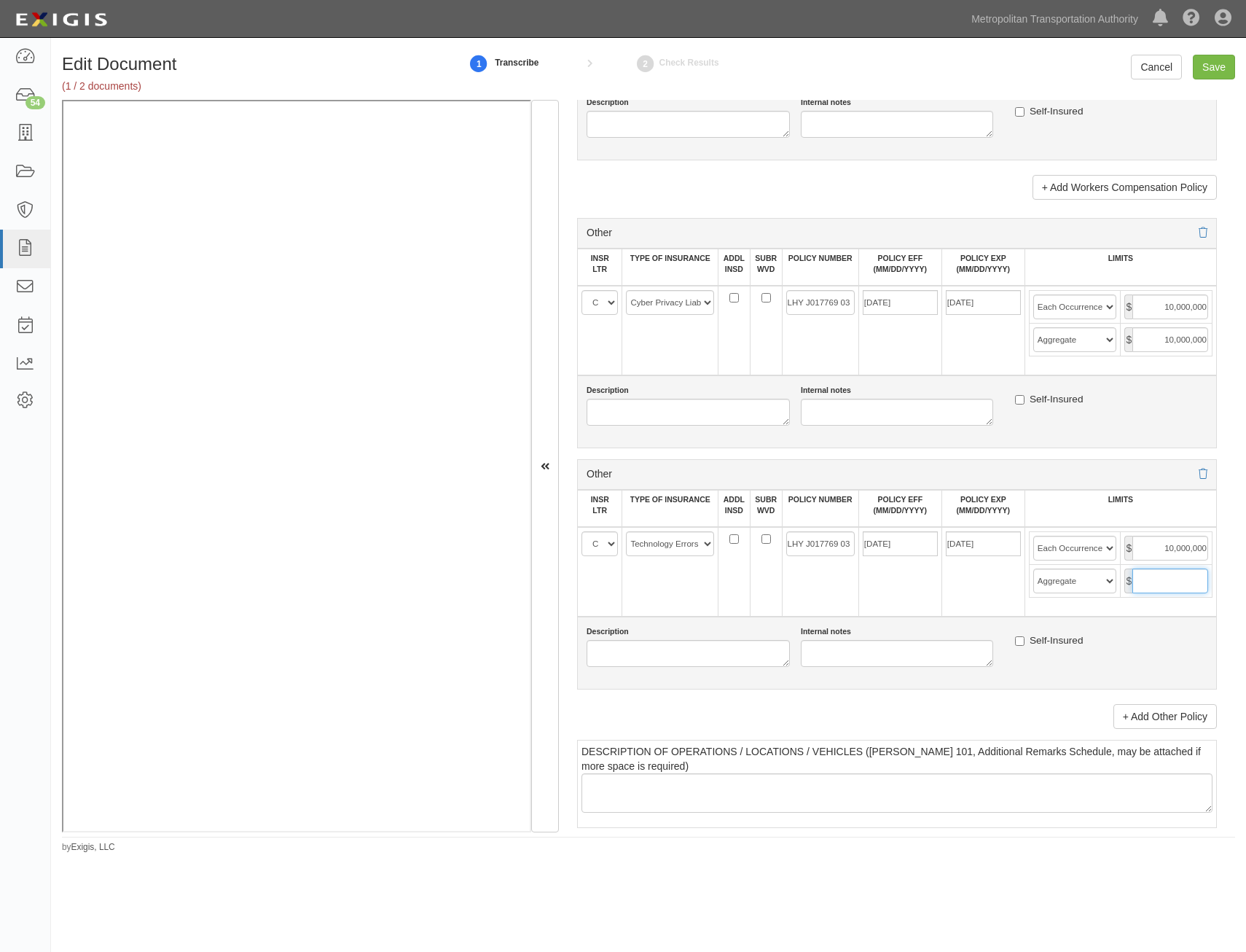
type input "10,000,000"
click at [927, 381] on div "Description Internal notes Self-Insured" at bounding box center [897, 411] width 639 height 73
click at [1219, 65] on input "Save" at bounding box center [1213, 67] width 42 height 25
type input "1000000"
type input "2000000"
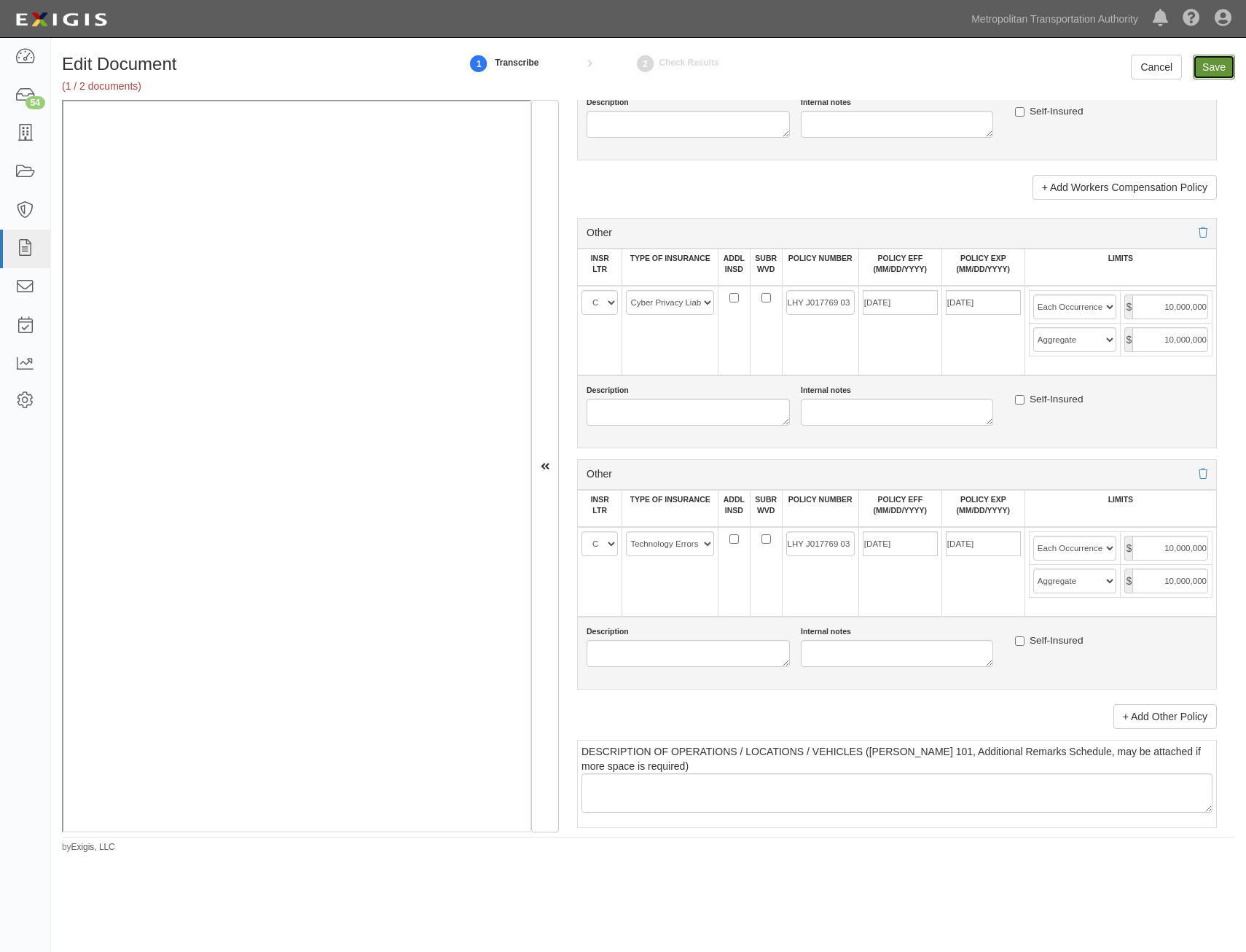
type input "2000000"
type input "1000000"
type input "25000000"
type input "10000000"
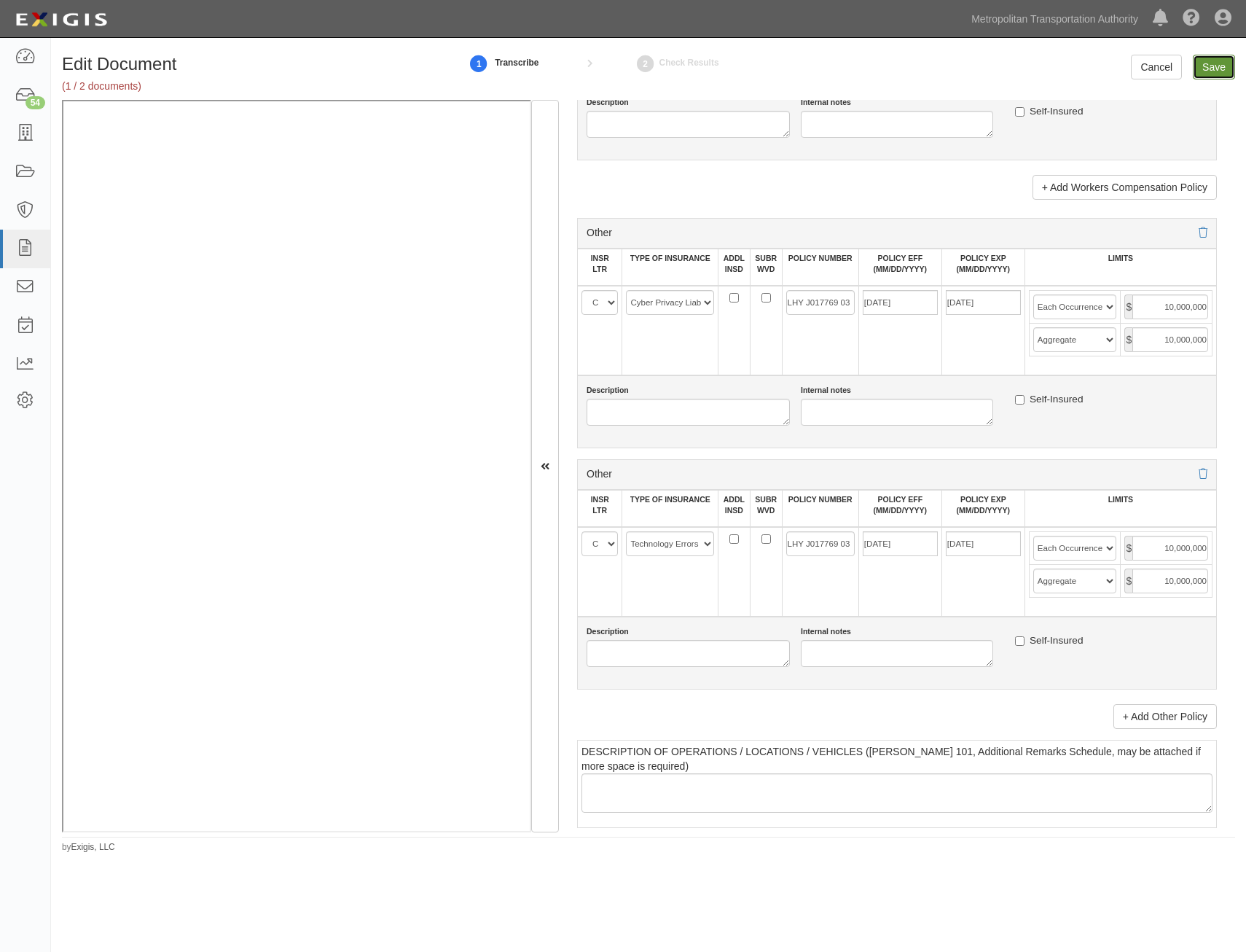
type input "1000000"
type input "10000000"
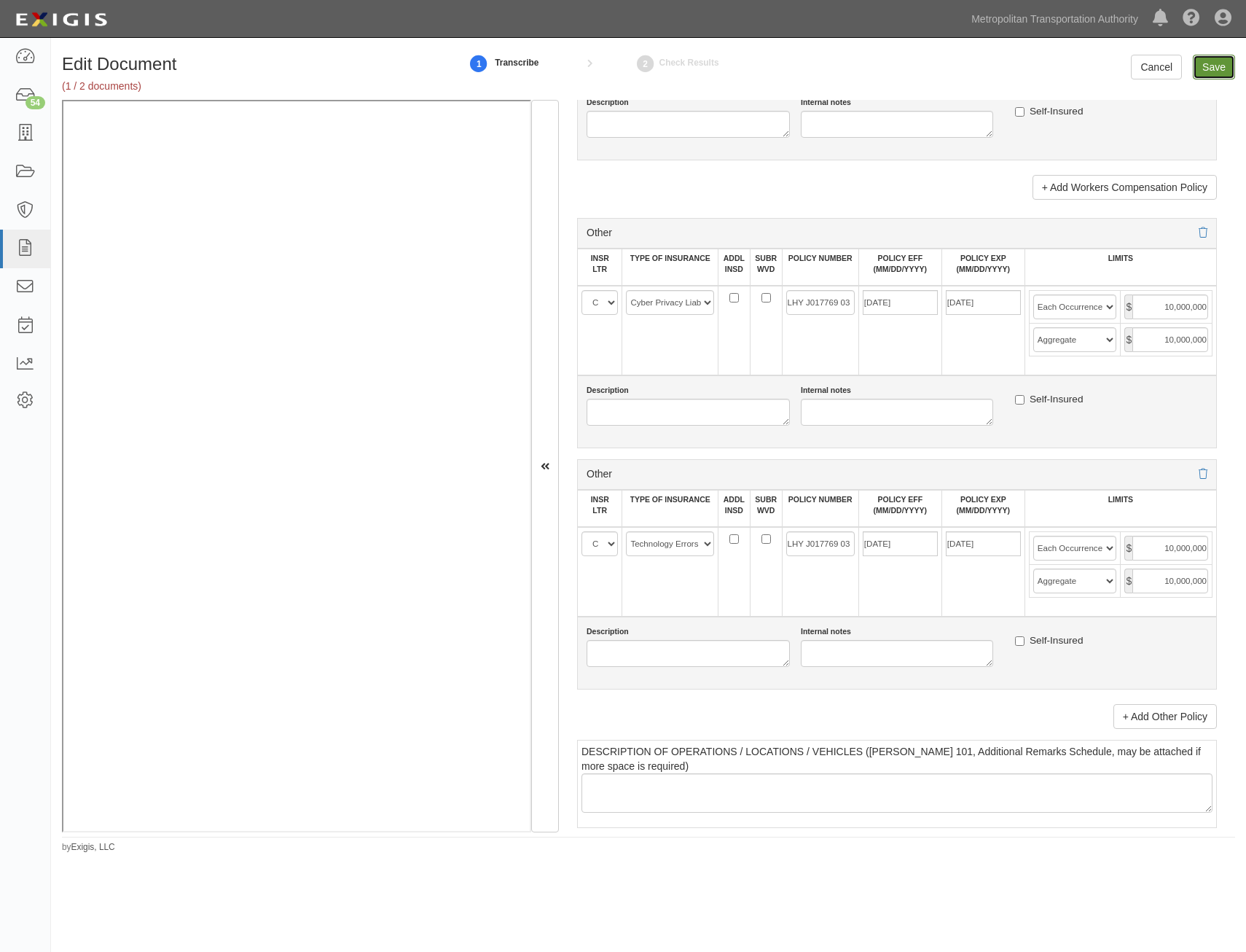
type input "10000000"
